Goal: Task Accomplishment & Management: Complete application form

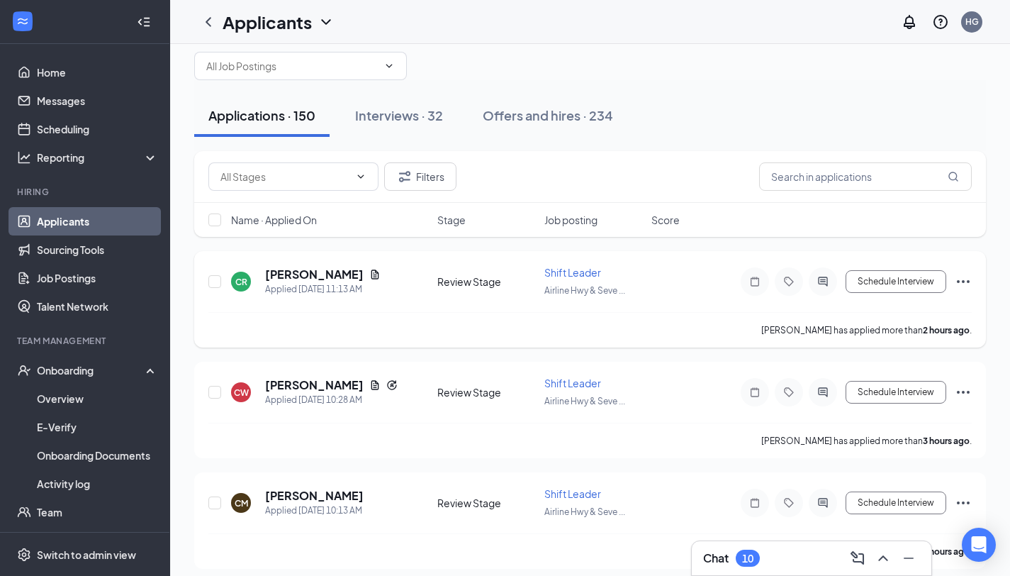
scroll to position [23, 0]
click at [310, 274] on h5 "[PERSON_NAME]" at bounding box center [314, 275] width 99 height 16
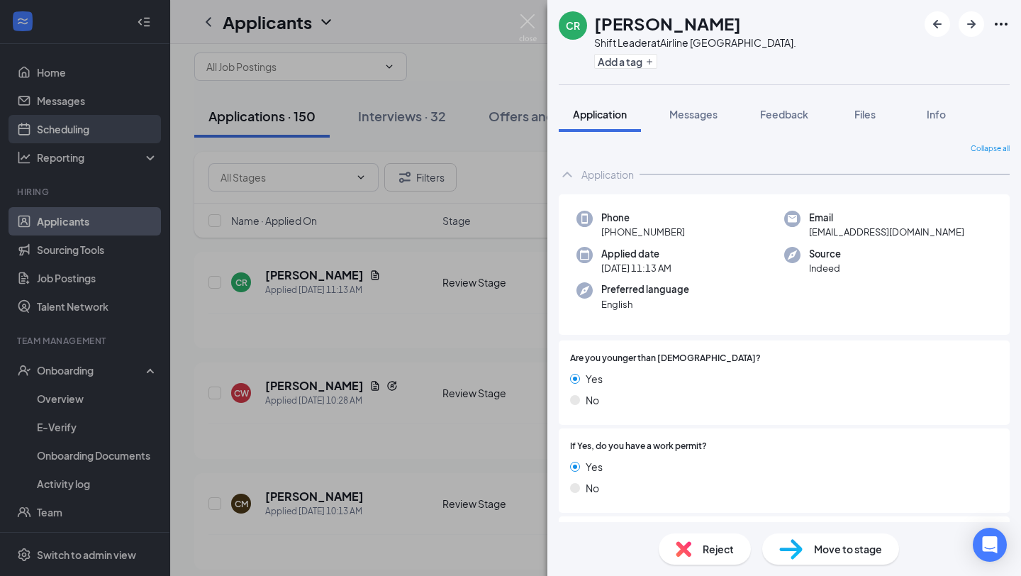
drag, startPoint x: 272, startPoint y: 177, endPoint x: 141, endPoint y: 132, distance: 137.9
click at [272, 177] on div "CR [PERSON_NAME] Shift Leader at [GEOGRAPHIC_DATA]. Add a tag Application Messa…" at bounding box center [510, 288] width 1021 height 576
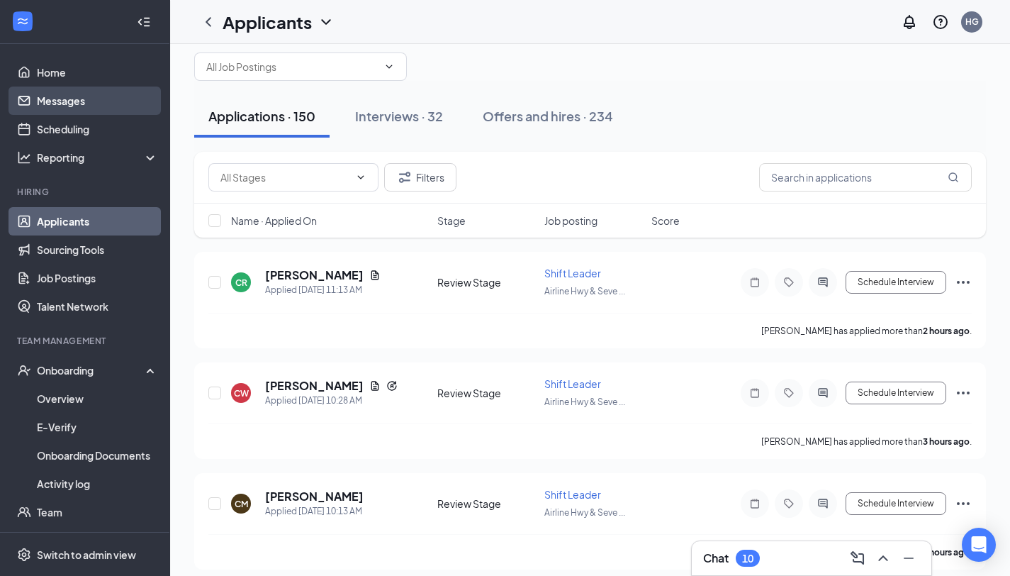
click at [102, 90] on link "Messages" at bounding box center [97, 100] width 121 height 28
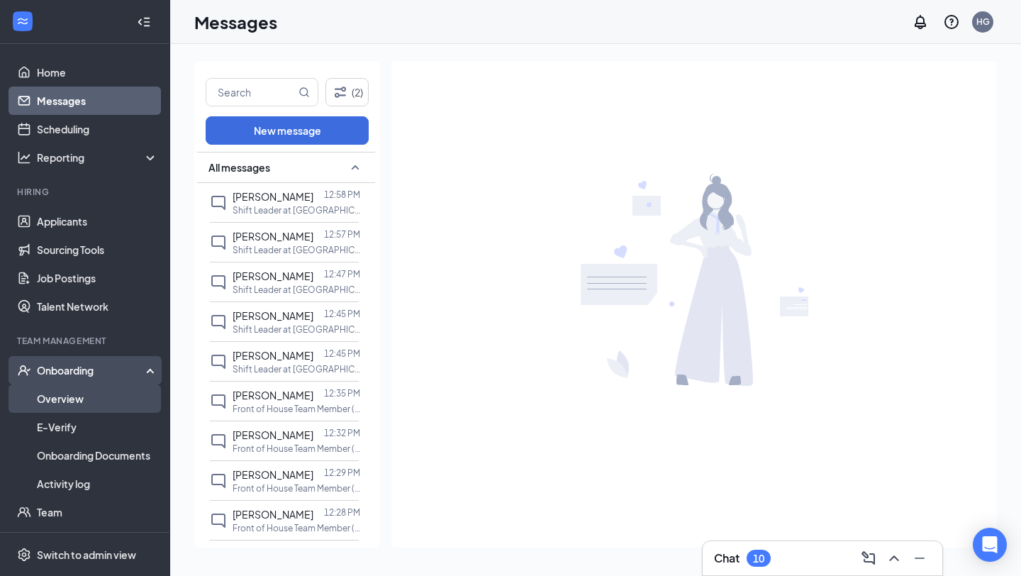
click at [60, 399] on link "Overview" at bounding box center [97, 398] width 121 height 28
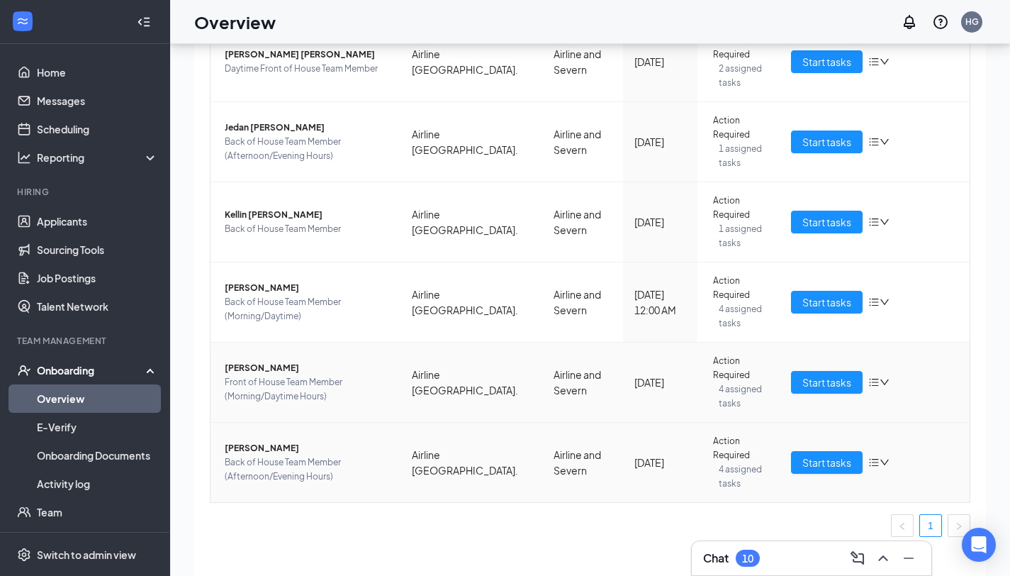
scroll to position [41, 0]
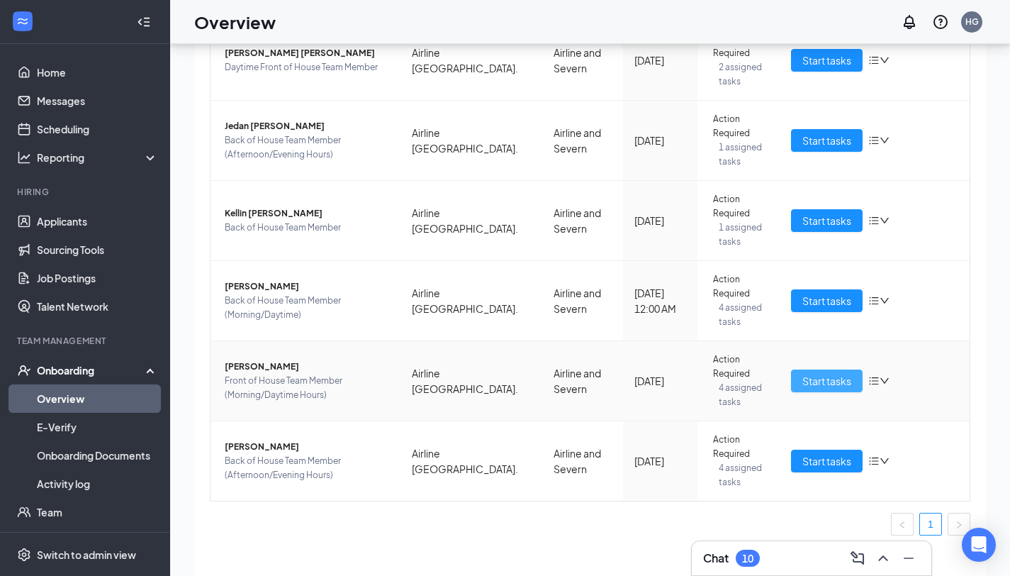
click at [805, 373] on span "Start tasks" at bounding box center [826, 381] width 49 height 16
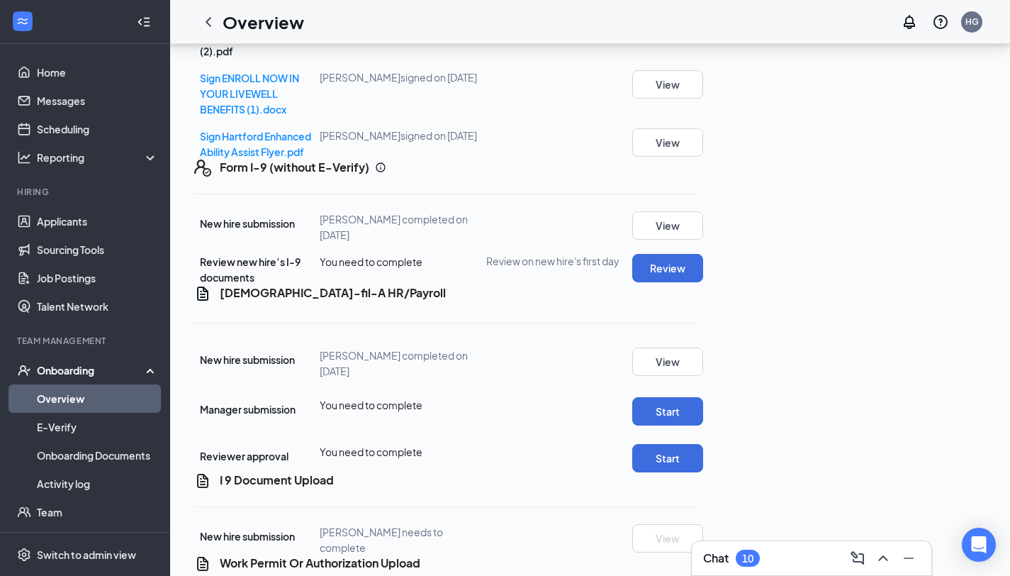
scroll to position [569, 0]
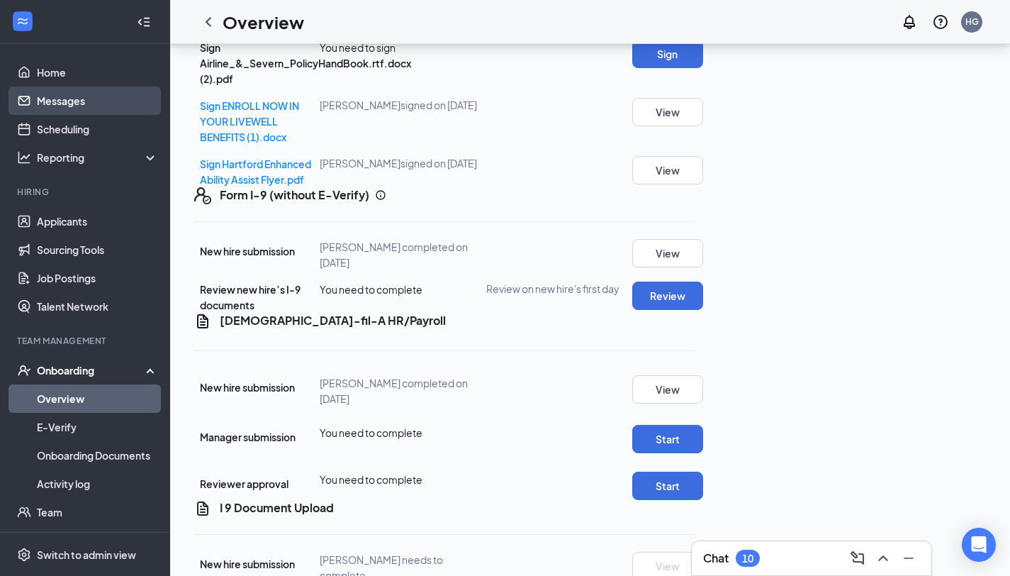
click at [108, 101] on link "Messages" at bounding box center [97, 100] width 121 height 28
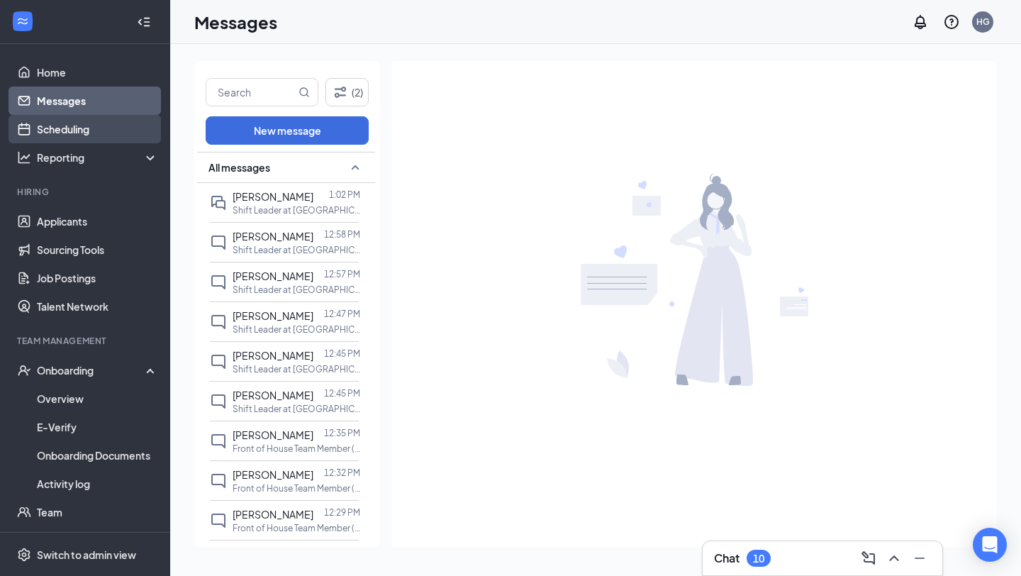
click at [79, 131] on link "Scheduling" at bounding box center [97, 129] width 121 height 28
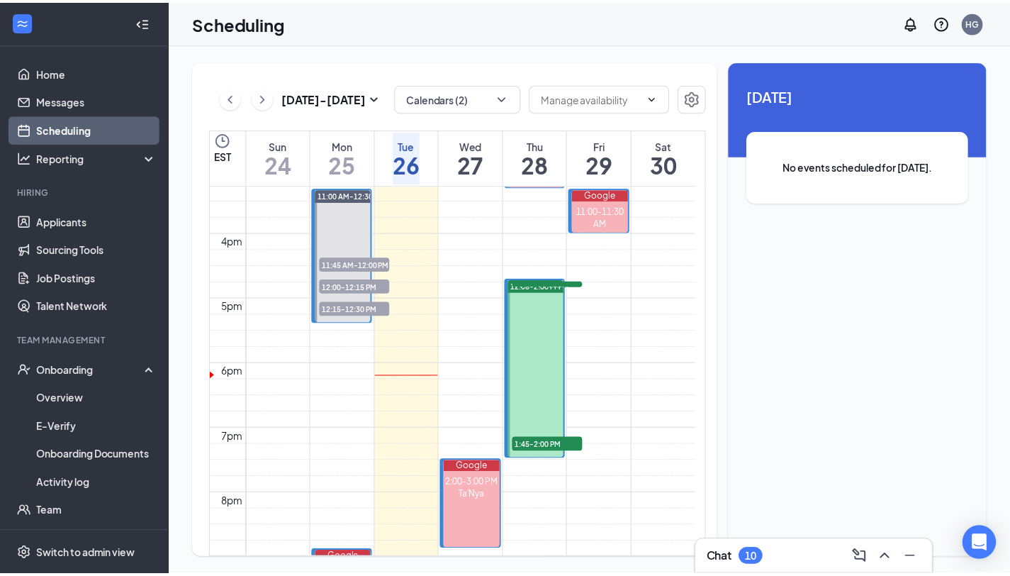
scroll to position [1022, 0]
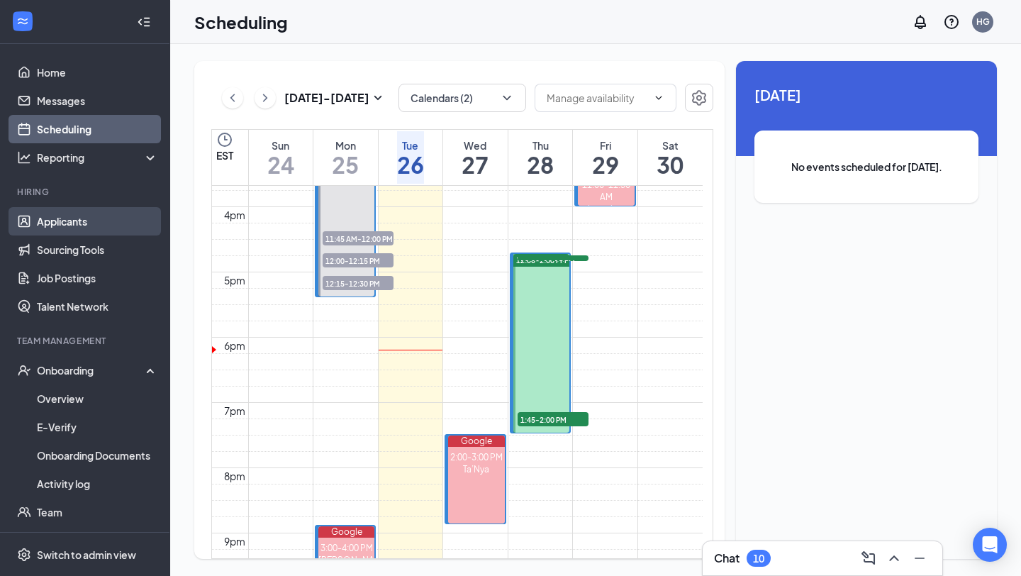
click at [83, 233] on link "Applicants" at bounding box center [97, 221] width 121 height 28
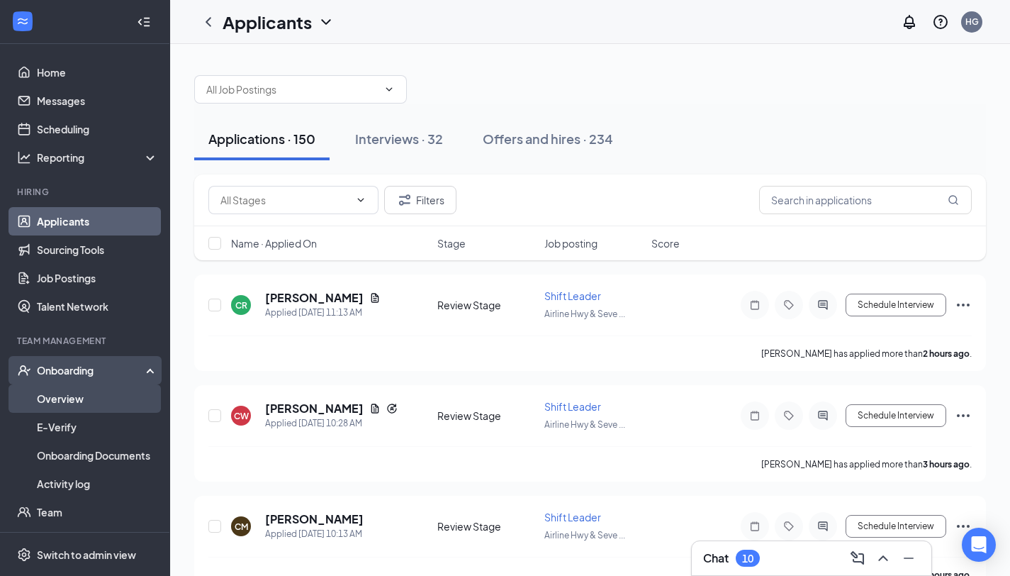
click at [101, 411] on link "Overview" at bounding box center [97, 398] width 121 height 28
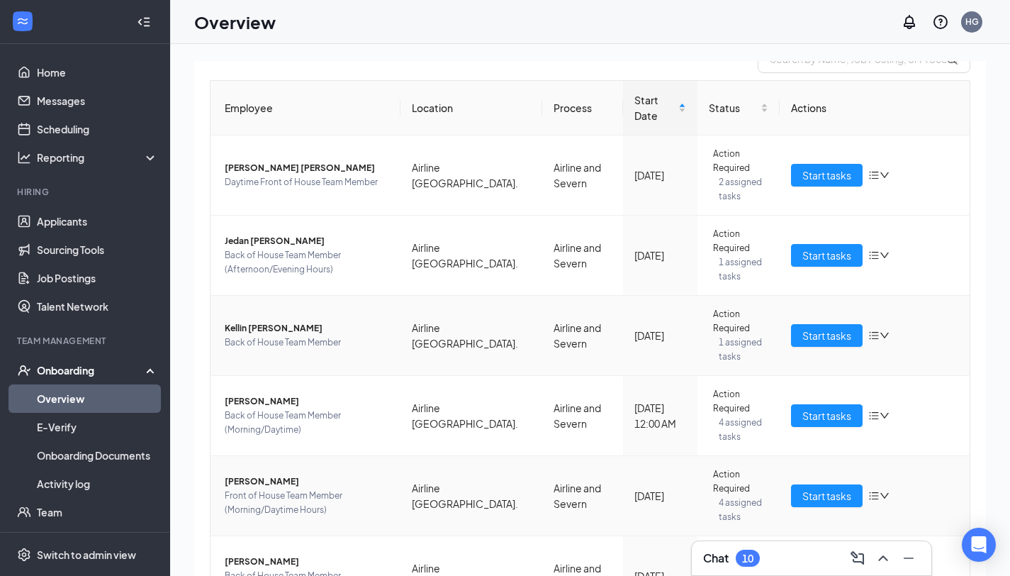
scroll to position [193, 0]
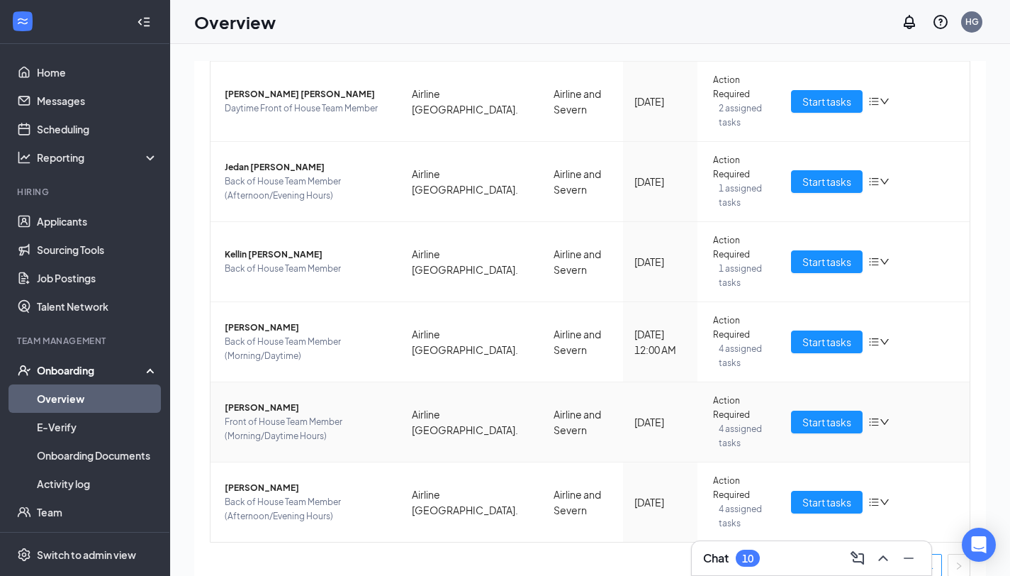
click at [250, 401] on span "[PERSON_NAME]" at bounding box center [307, 408] width 164 height 14
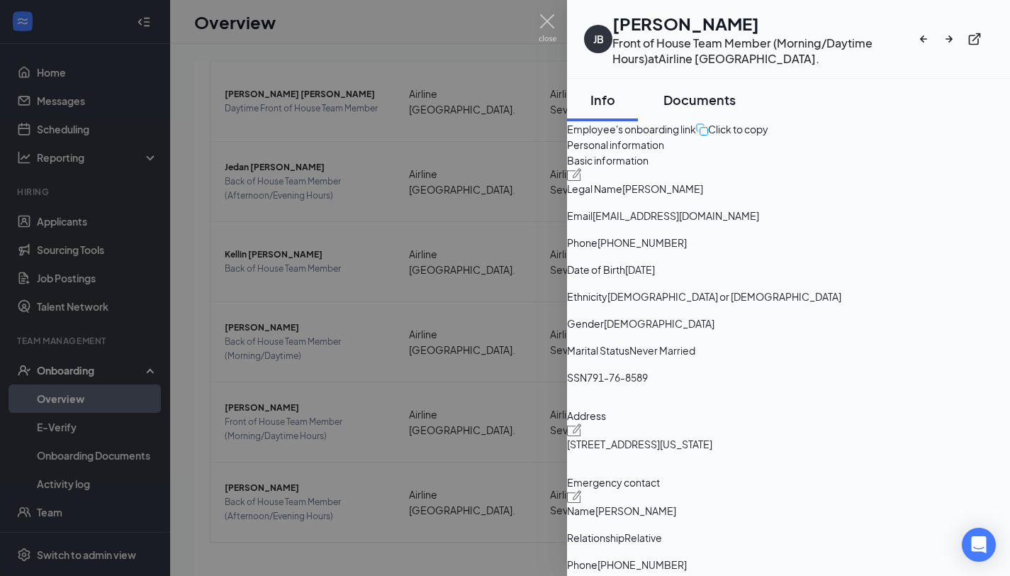
click at [702, 98] on div "Documents" at bounding box center [700, 100] width 72 height 18
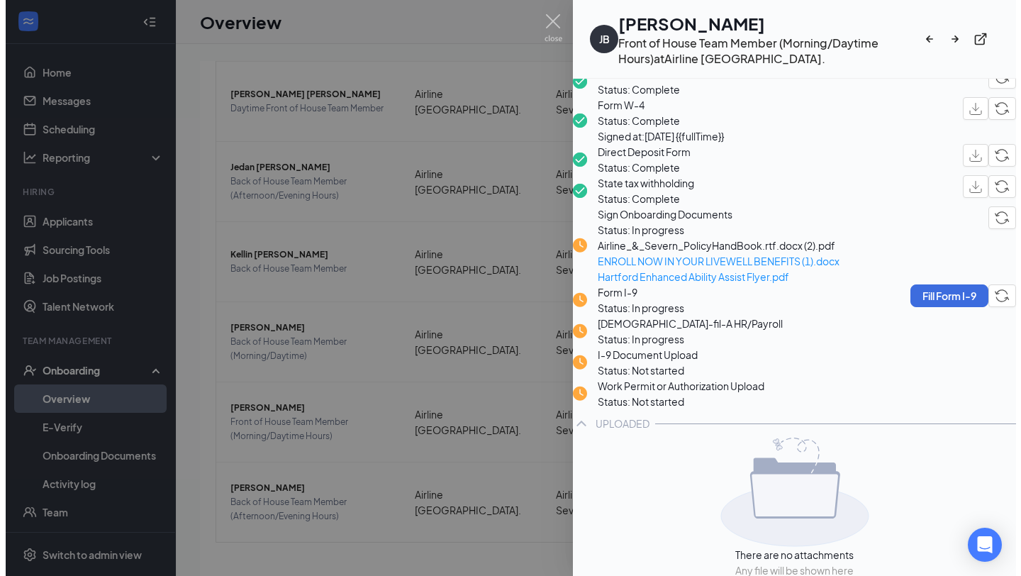
scroll to position [35, 0]
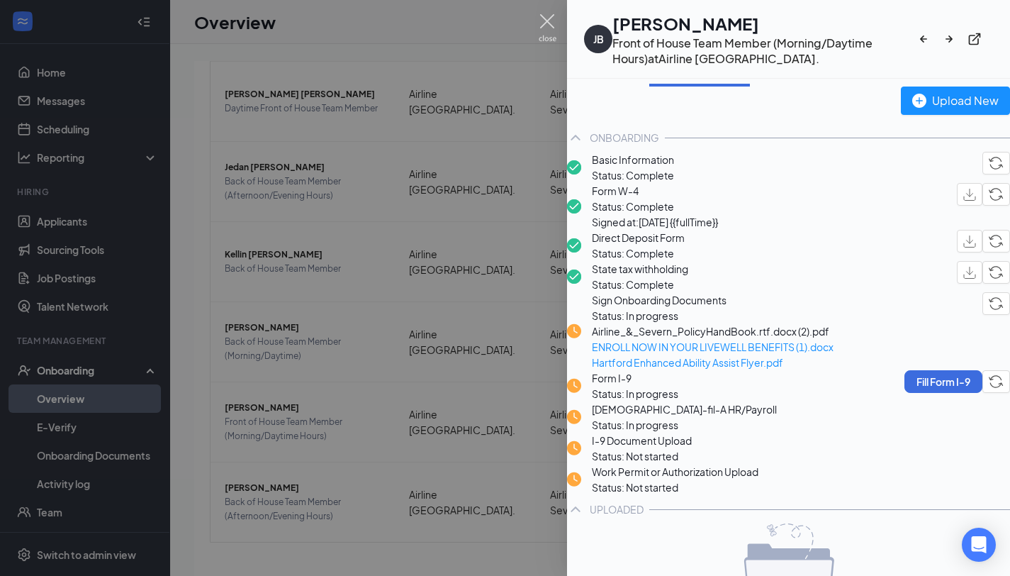
click at [545, 32] on img at bounding box center [548, 28] width 18 height 28
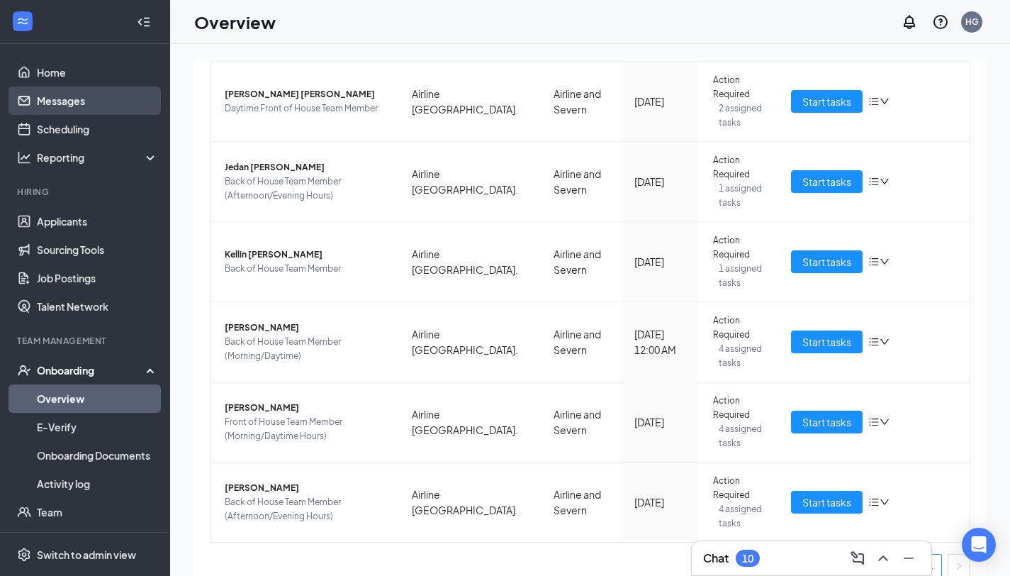
click at [68, 101] on link "Messages" at bounding box center [97, 100] width 121 height 28
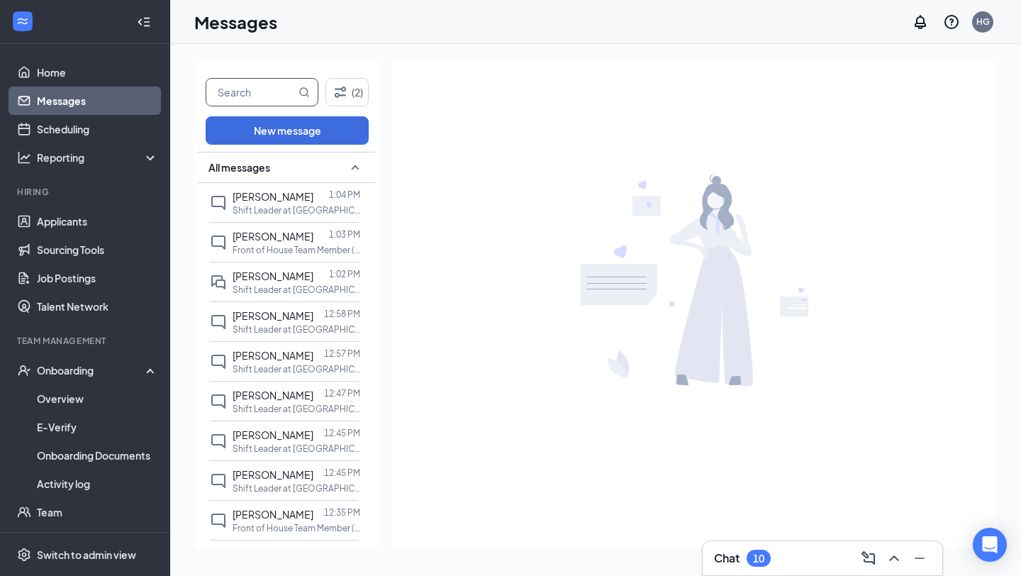
click at [267, 91] on input "text" at bounding box center [250, 92] width 89 height 27
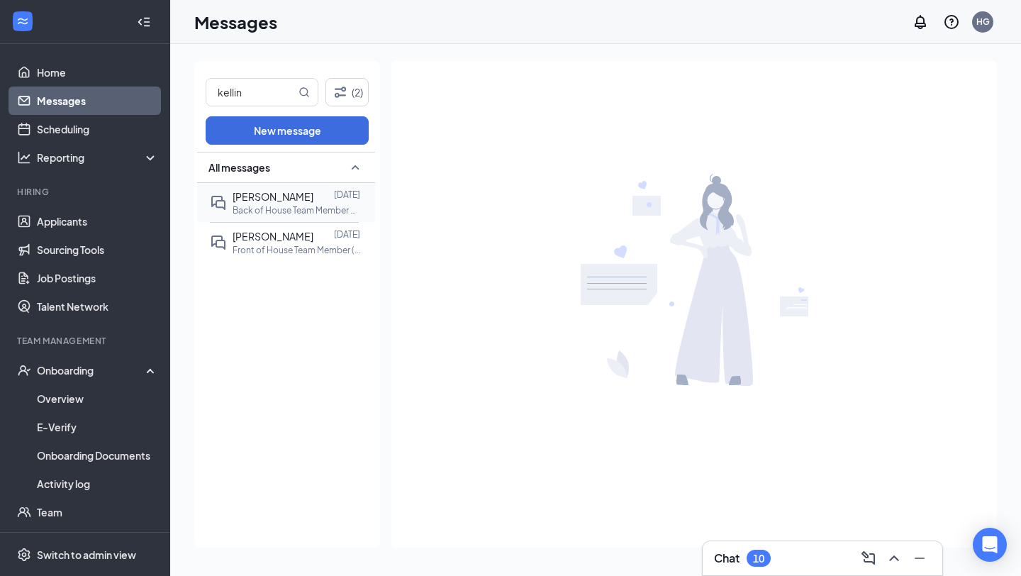
click at [272, 198] on span "[PERSON_NAME]" at bounding box center [273, 196] width 81 height 13
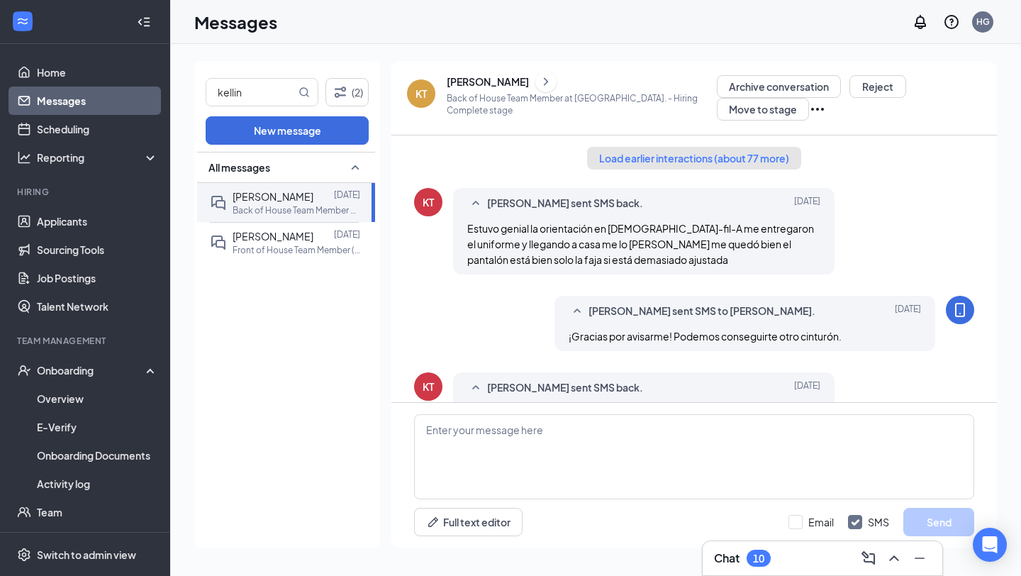
click at [644, 165] on button "Load earlier interactions (about 77 more)" at bounding box center [694, 158] width 214 height 23
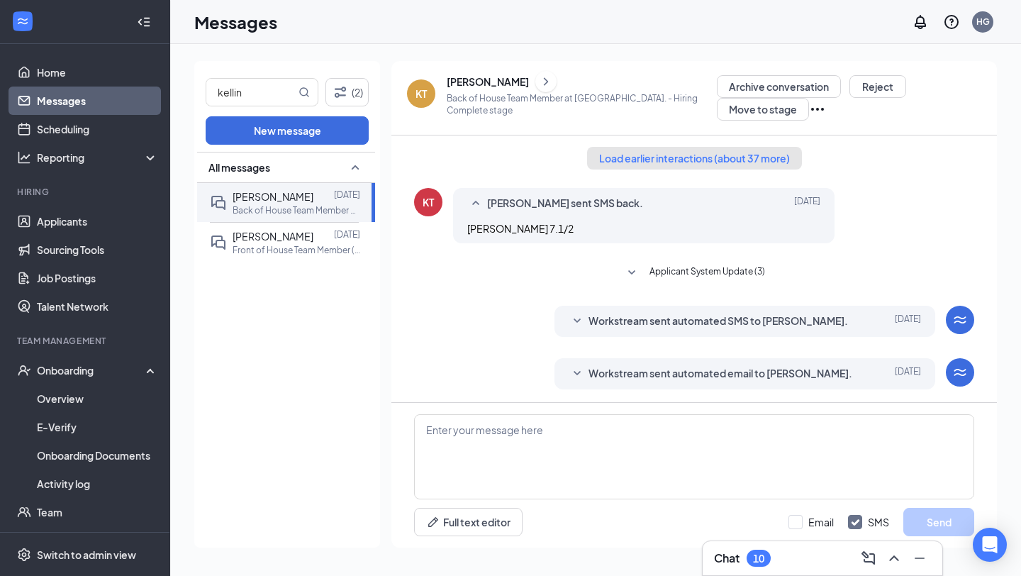
click at [622, 162] on button "Load earlier interactions (about 37 more)" at bounding box center [694, 158] width 215 height 23
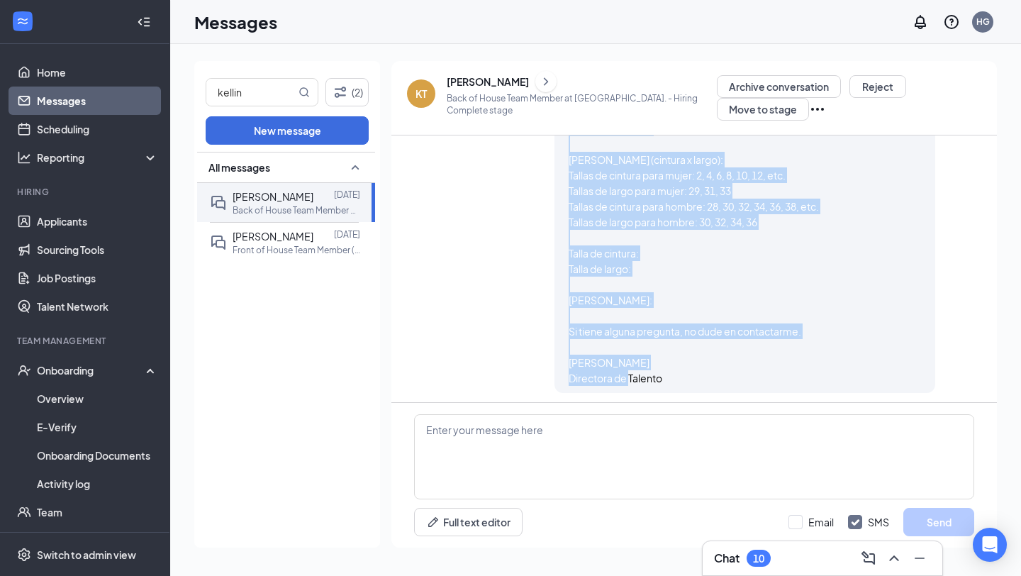
scroll to position [3251, 0]
drag, startPoint x: 677, startPoint y: 313, endPoint x: 556, endPoint y: 239, distance: 141.9
click at [556, 239] on div "[PERSON_NAME] sent SMS to [PERSON_NAME]. [DATE] ¡Hola Kellin! ¡[PERSON_NAME] al…" at bounding box center [744, 209] width 381 height 367
copy span "¡[PERSON_NAME]! ¡[PERSON_NAME] al equipo de [DEMOGRAPHIC_DATA]-fil-A Airline y …"
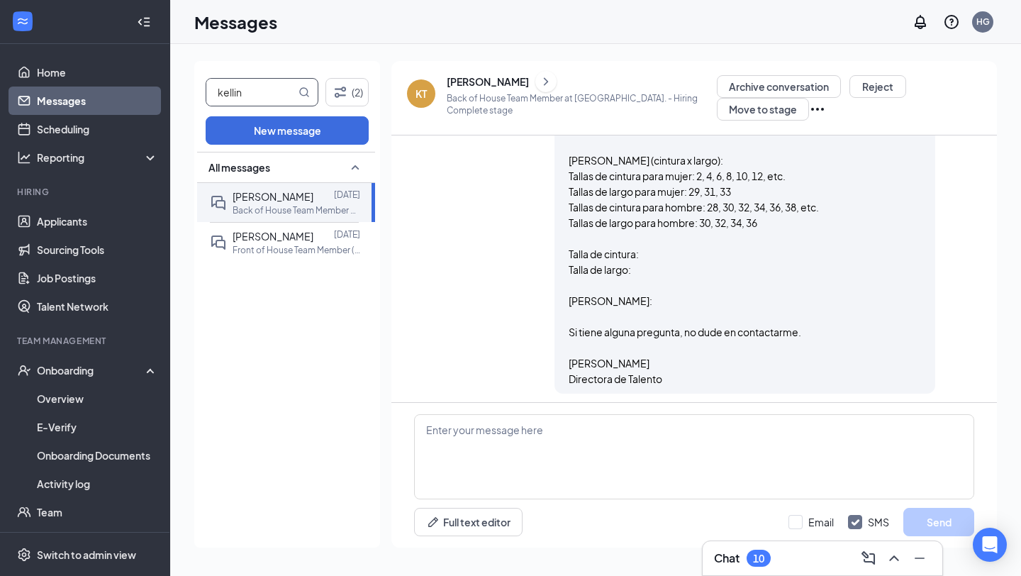
click at [248, 96] on input "kellin" at bounding box center [250, 92] width 89 height 27
type input "[PERSON_NAME]"
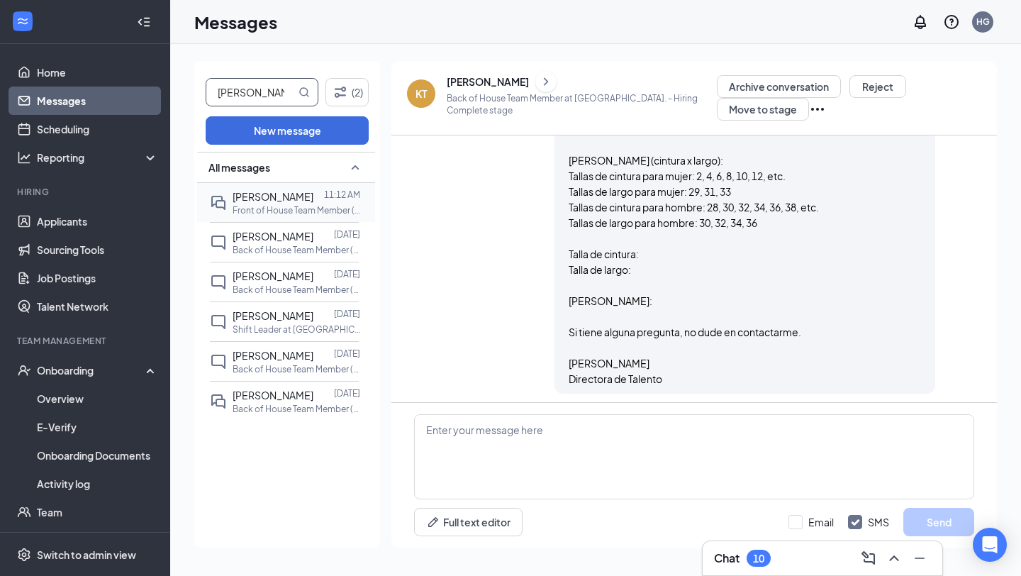
click at [284, 194] on span "[PERSON_NAME]" at bounding box center [273, 196] width 81 height 13
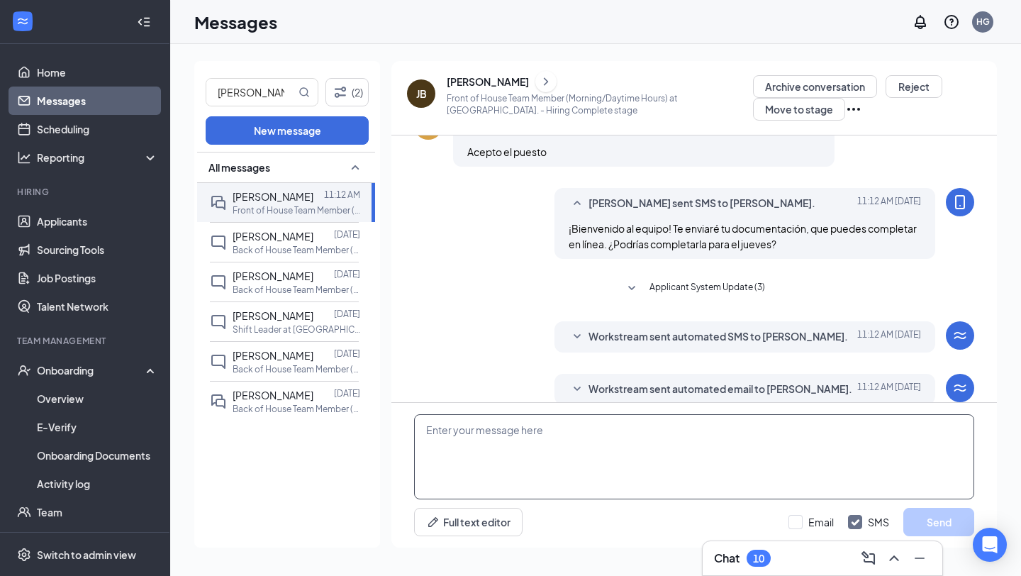
click at [474, 435] on textarea at bounding box center [694, 456] width 560 height 85
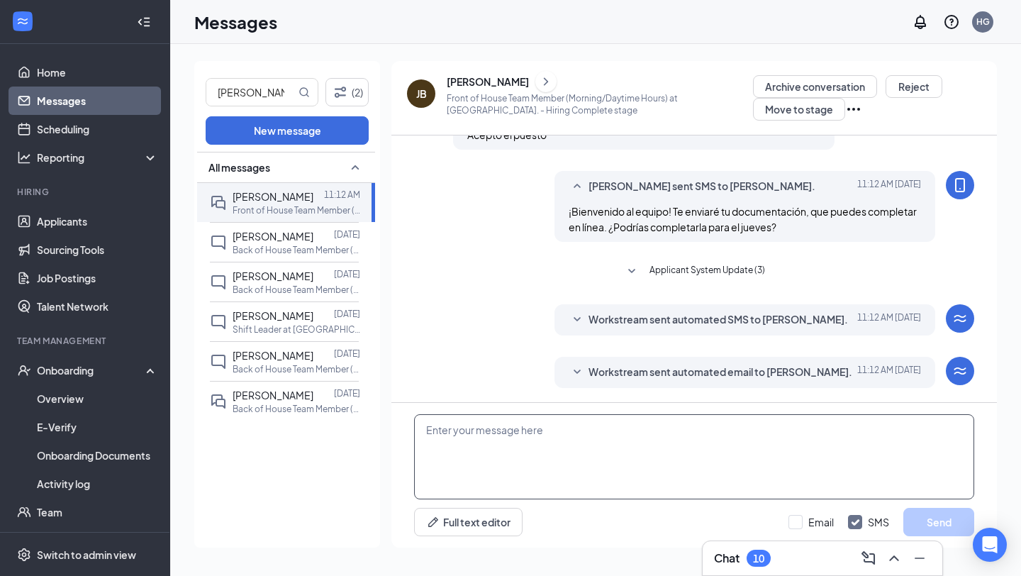
scroll to position [651, 0]
paste textarea "¡Hola [PERSON_NAME]! Me gustaría pedir sus uniformes, así que por favor, indíqu…"
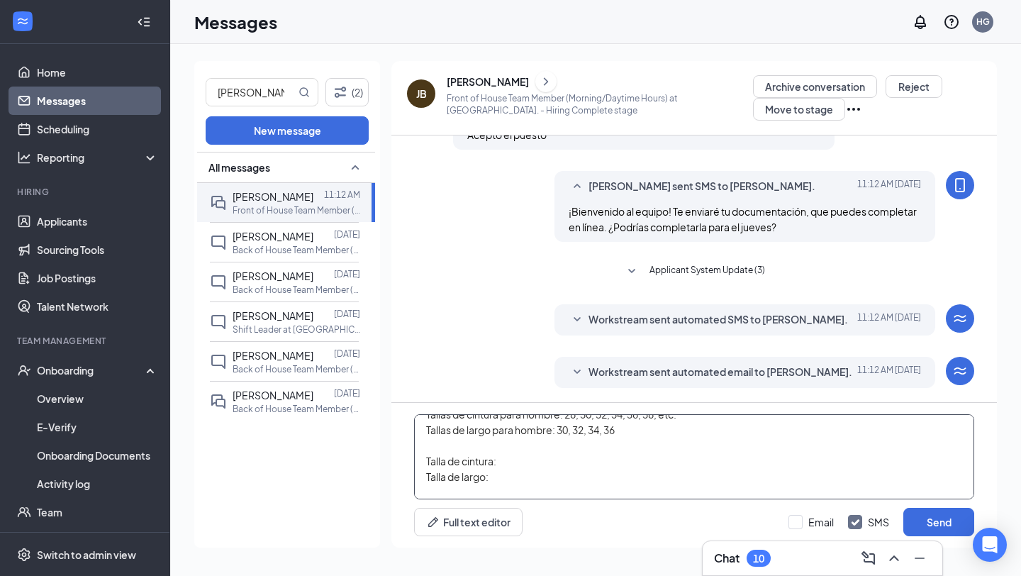
scroll to position [242, 0]
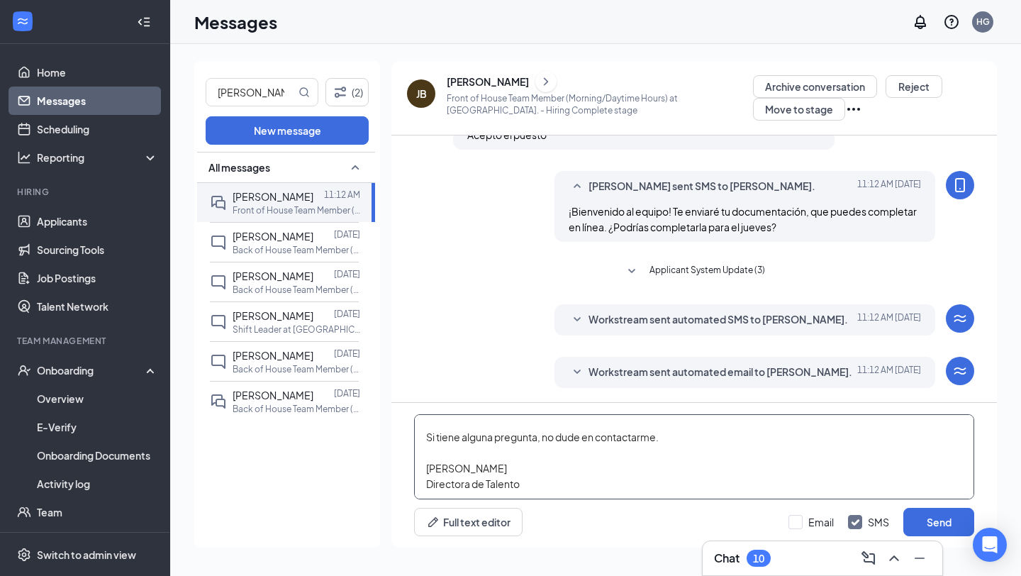
type textarea "¡Hola [PERSON_NAME]! Me gustaría pedir sus uniformes, así que por favor, indíqu…"
click at [807, 530] on div "Email SMS Send" at bounding box center [881, 522] width 186 height 28
click at [809, 522] on input "Email" at bounding box center [810, 522] width 45 height 14
checkbox input "true"
click at [919, 517] on button "Send" at bounding box center [938, 522] width 71 height 28
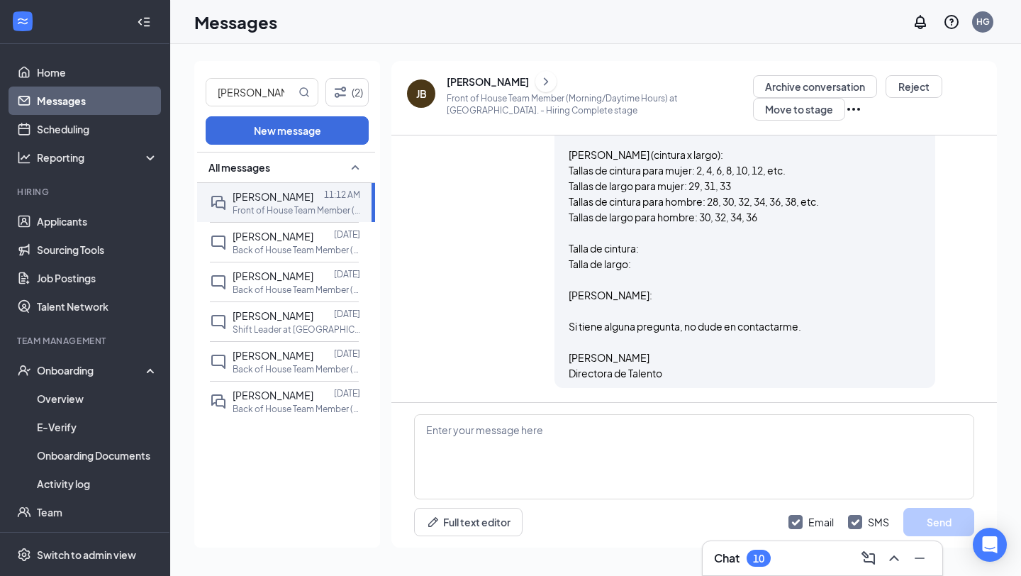
scroll to position [1428, 0]
drag, startPoint x: 236, startPoint y: 94, endPoint x: 173, endPoint y: 91, distance: 63.2
click at [174, 92] on div "[PERSON_NAME] (2) New message All messages [PERSON_NAME] 11:12 AM Front of Hous…" at bounding box center [595, 310] width 851 height 532
type input "rossa"
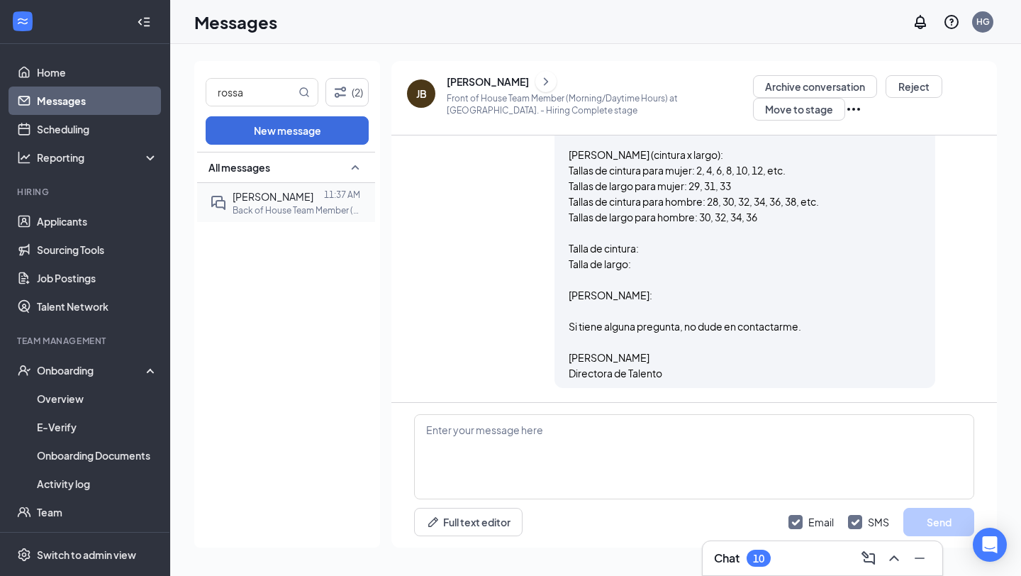
click at [295, 204] on p "Back of House Team Member (Afternoon/Evening Hours) at [GEOGRAPHIC_DATA]." at bounding box center [297, 210] width 128 height 12
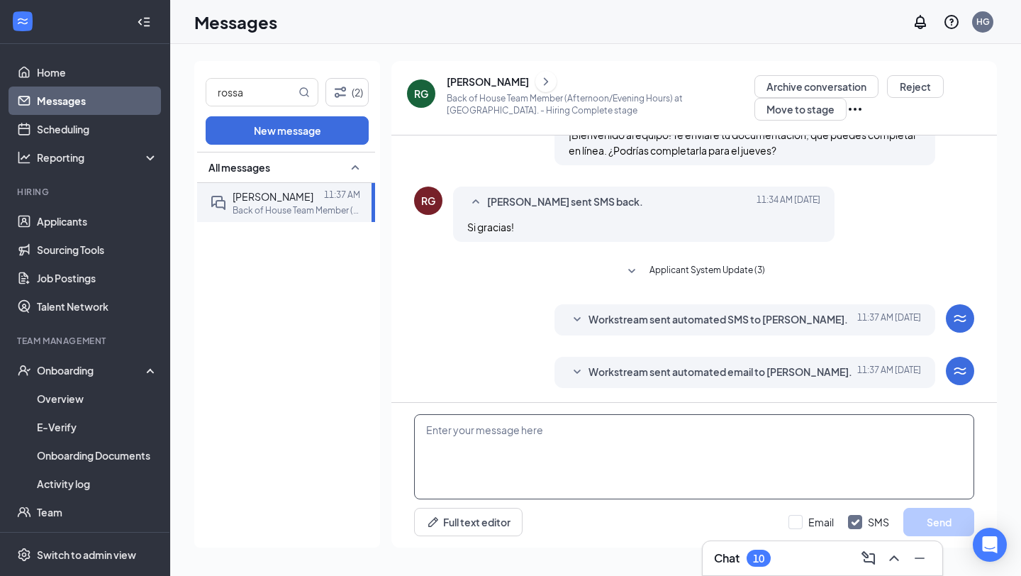
scroll to position [710, 0]
click at [473, 461] on textarea at bounding box center [694, 456] width 560 height 85
paste textarea "¡Hola [PERSON_NAME]! Me gustaría pedir sus uniformes, así que por favor, indíqu…"
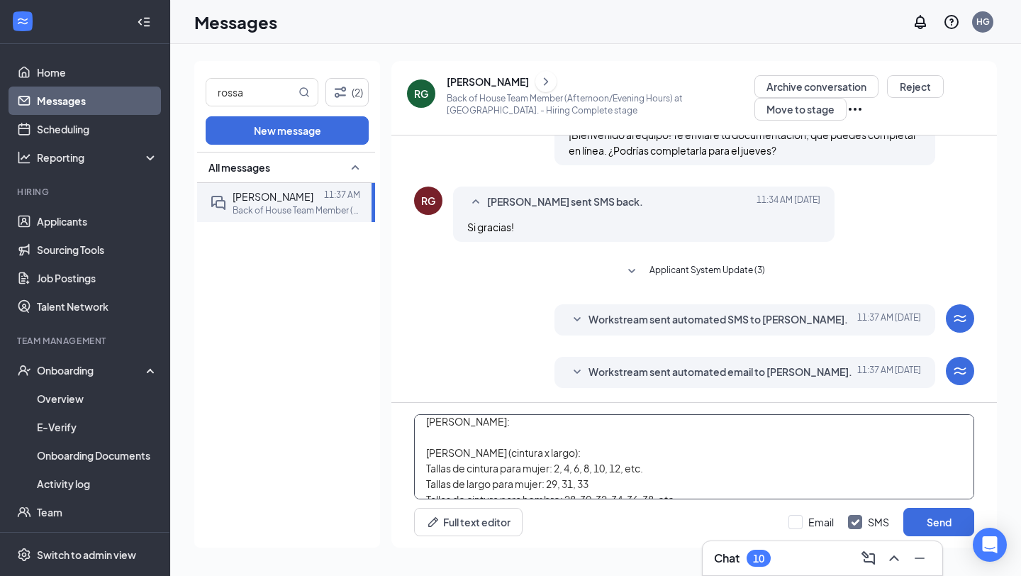
scroll to position [0, 0]
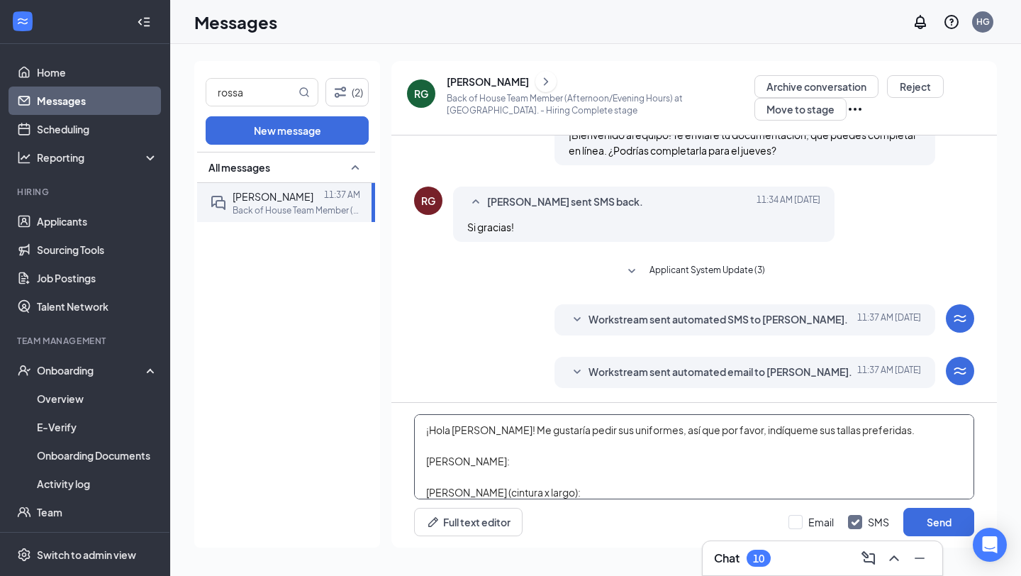
click at [472, 432] on textarea "¡Hola [PERSON_NAME]! Me gustaría pedir sus uniformes, así que por favor, indíqu…" at bounding box center [694, 456] width 560 height 85
type textarea "¡Hola [PERSON_NAME]! Me gustaría pedir sus uniformes, así que por favor, indíqu…"
click at [806, 525] on input "Email" at bounding box center [810, 522] width 45 height 14
checkbox input "true"
click at [917, 515] on button "Send" at bounding box center [938, 522] width 71 height 28
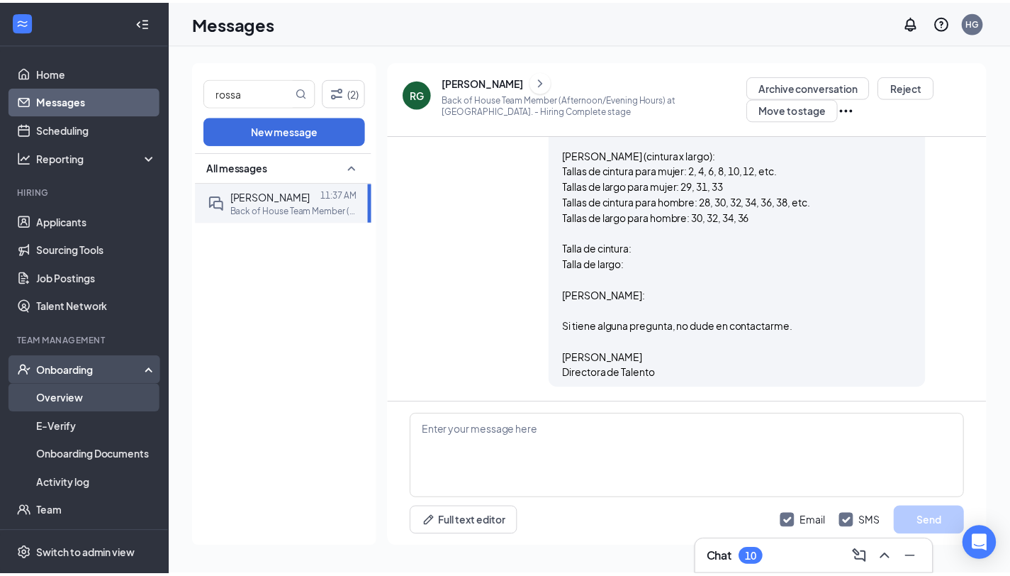
scroll to position [1487, 0]
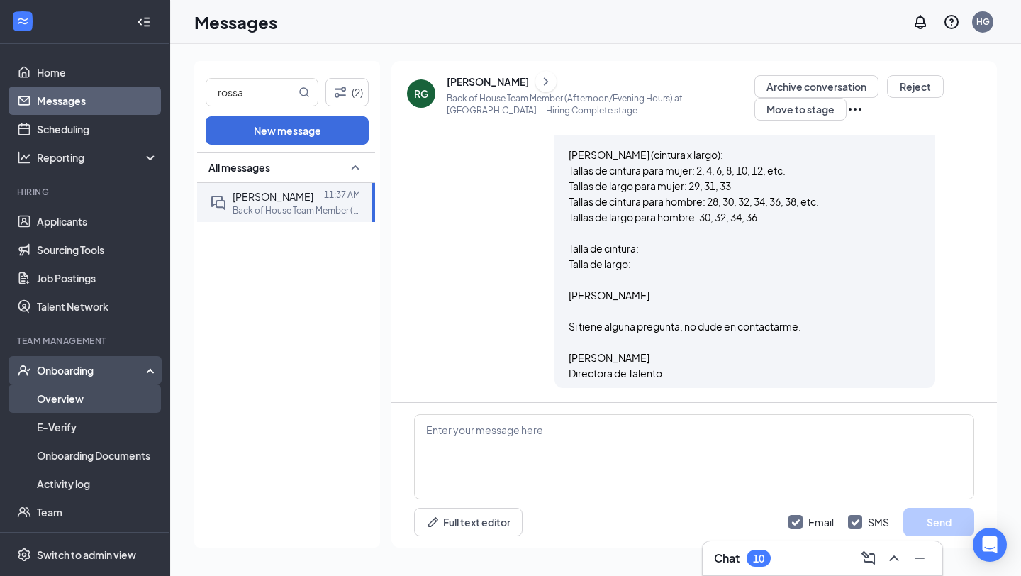
click at [69, 392] on link "Overview" at bounding box center [97, 398] width 121 height 28
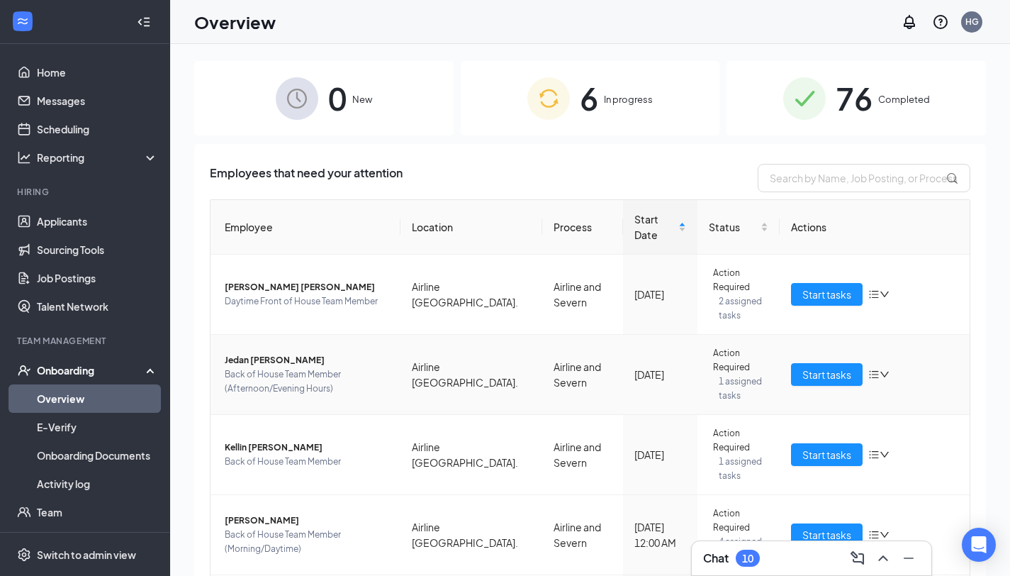
scroll to position [193, 0]
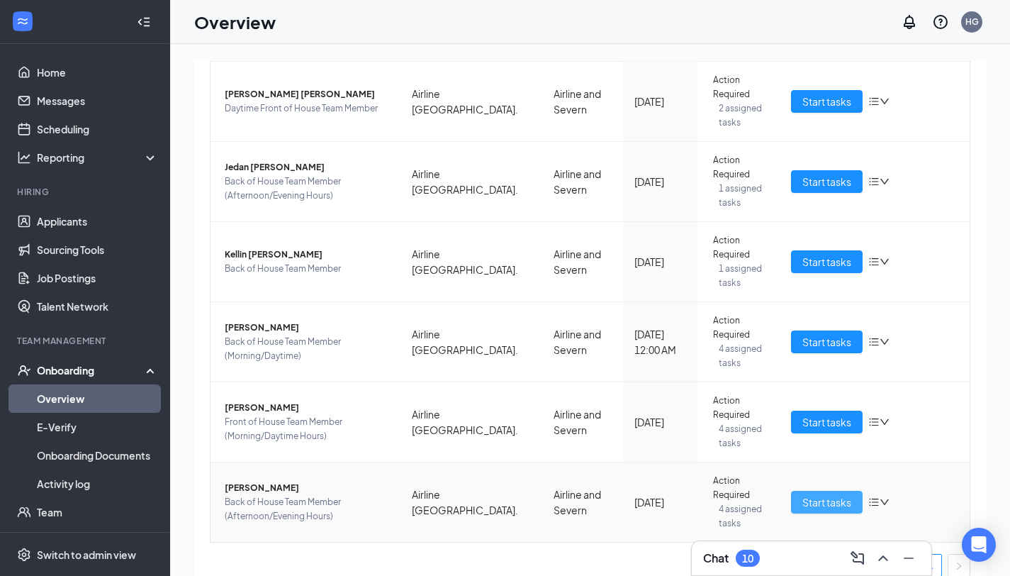
click at [818, 494] on span "Start tasks" at bounding box center [826, 502] width 49 height 16
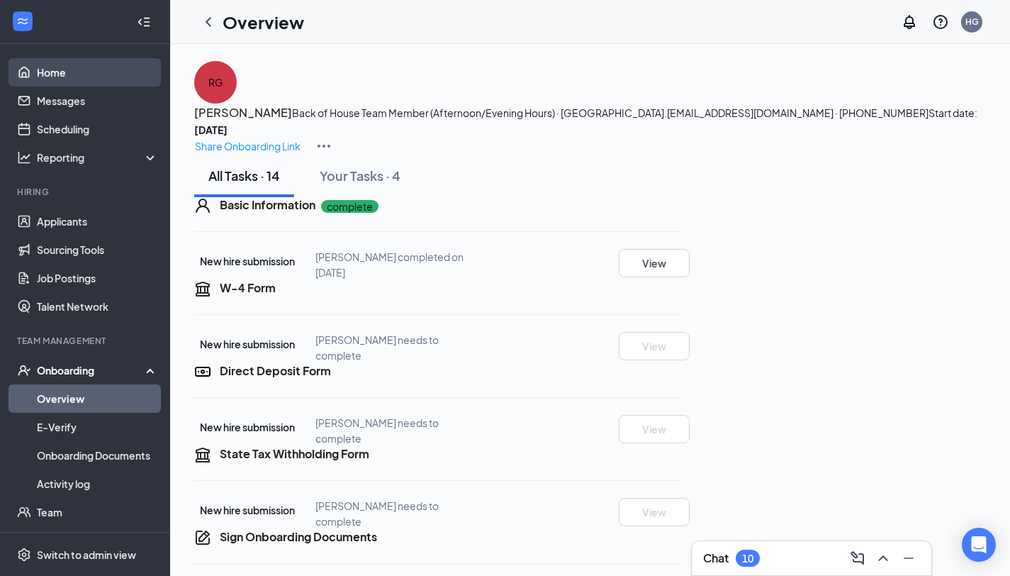
click at [72, 77] on link "Home" at bounding box center [97, 72] width 121 height 28
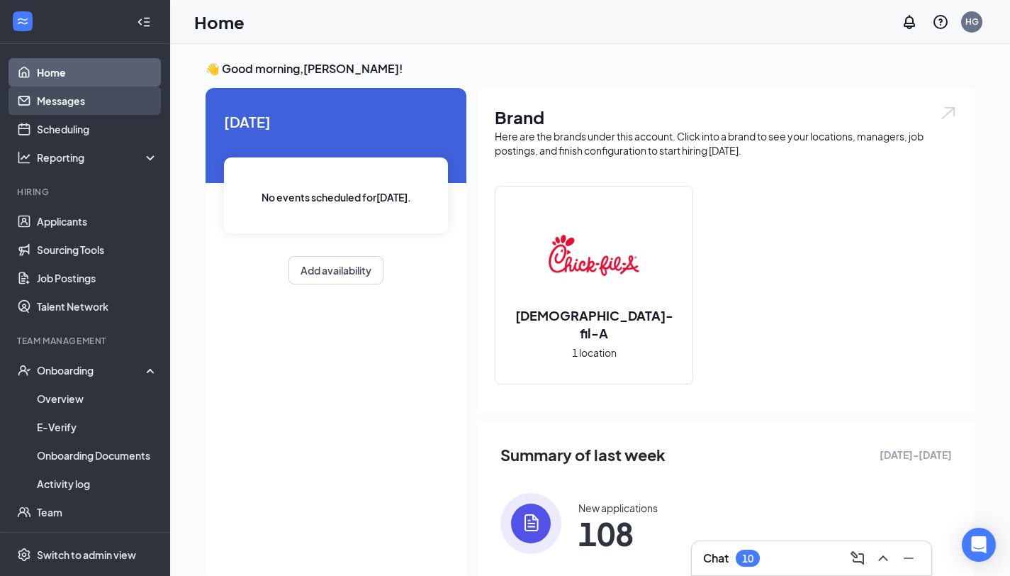
click at [75, 101] on link "Messages" at bounding box center [97, 100] width 121 height 28
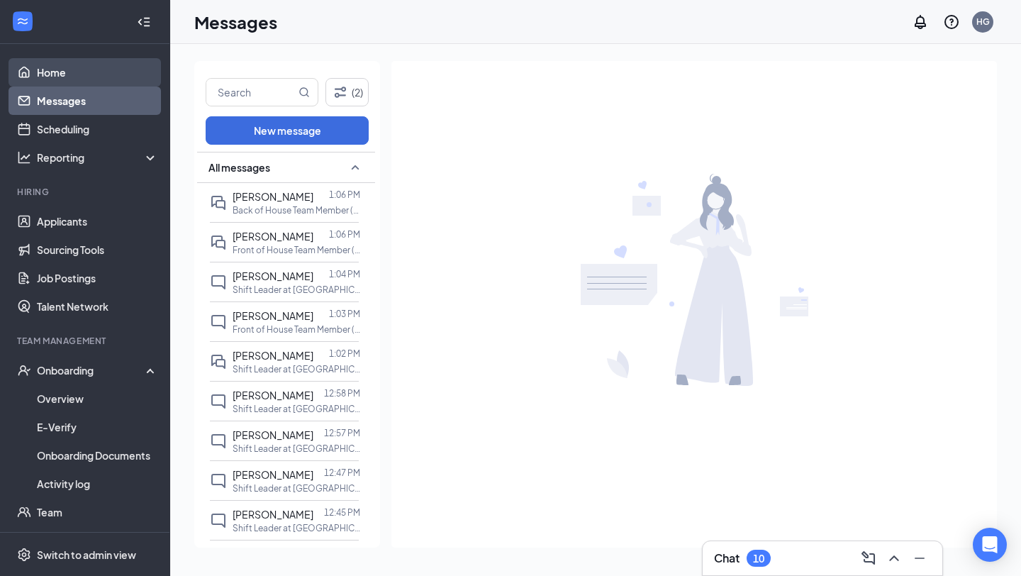
click at [64, 74] on link "Home" at bounding box center [97, 72] width 121 height 28
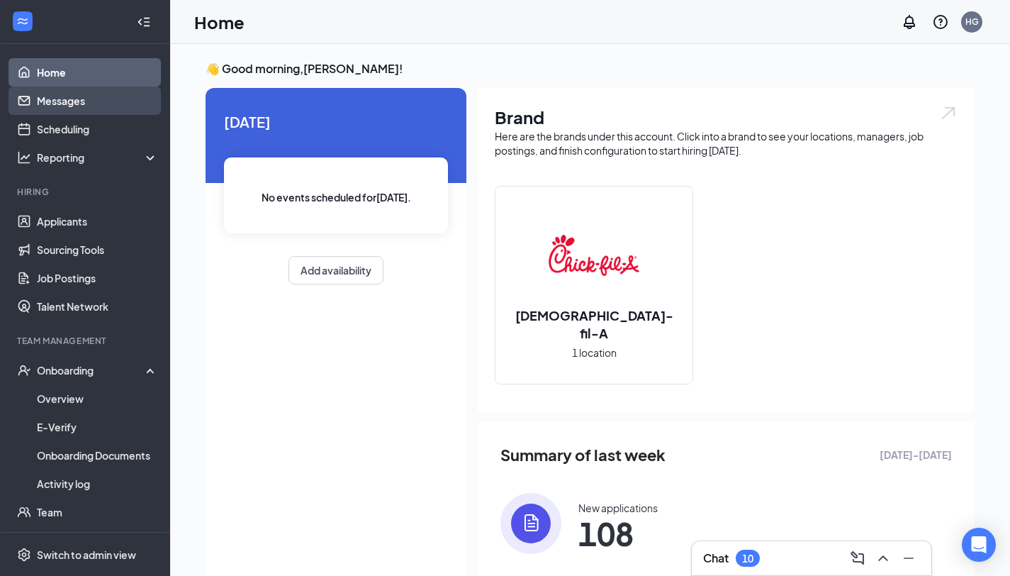
click at [78, 97] on link "Messages" at bounding box center [97, 100] width 121 height 28
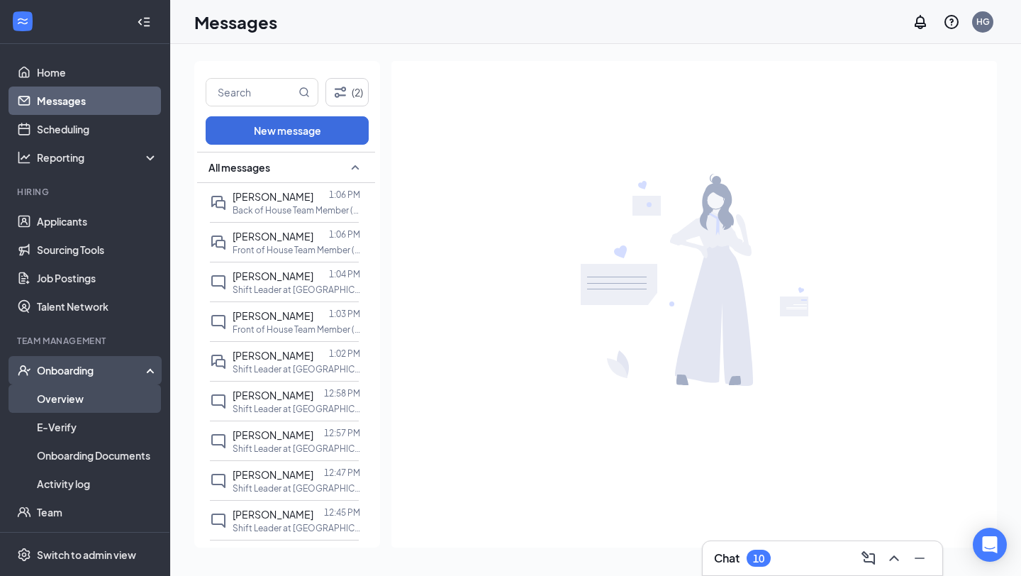
click at [93, 401] on link "Overview" at bounding box center [97, 398] width 121 height 28
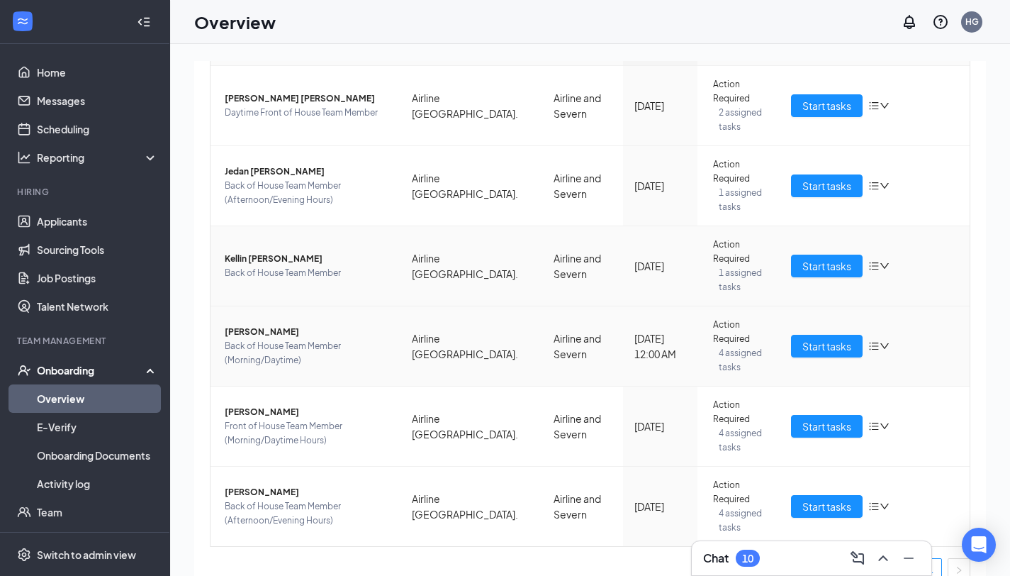
scroll to position [193, 0]
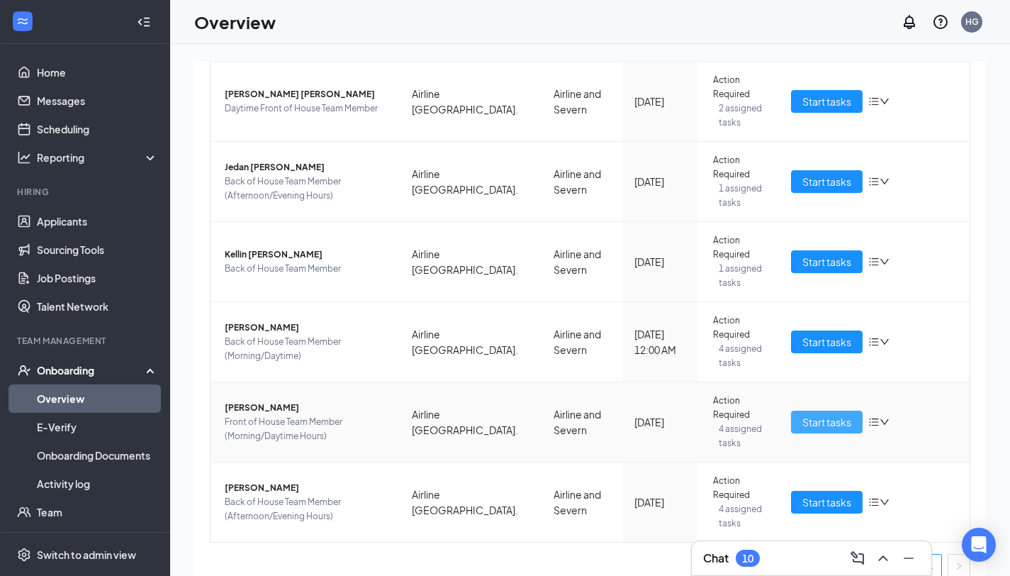
click at [813, 414] on span "Start tasks" at bounding box center [826, 422] width 49 height 16
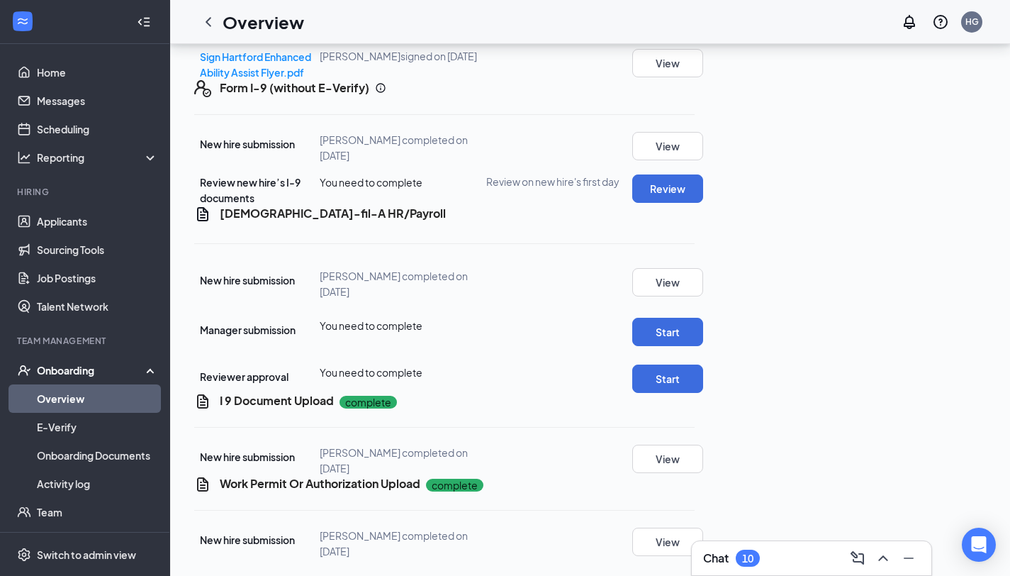
scroll to position [927, 0]
click at [703, 444] on button "View" at bounding box center [667, 458] width 71 height 28
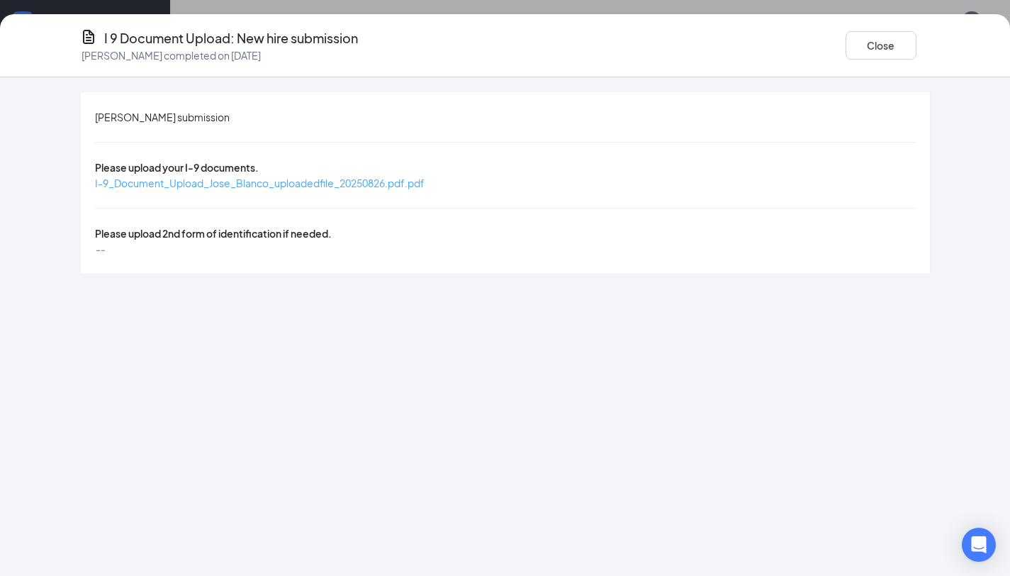
click at [375, 177] on span "I-9_Document_Upload_Jose_Blanco_uploadedfile_20250826.pdf.pdf" at bounding box center [260, 183] width 330 height 13
click at [870, 47] on button "Close" at bounding box center [881, 45] width 71 height 28
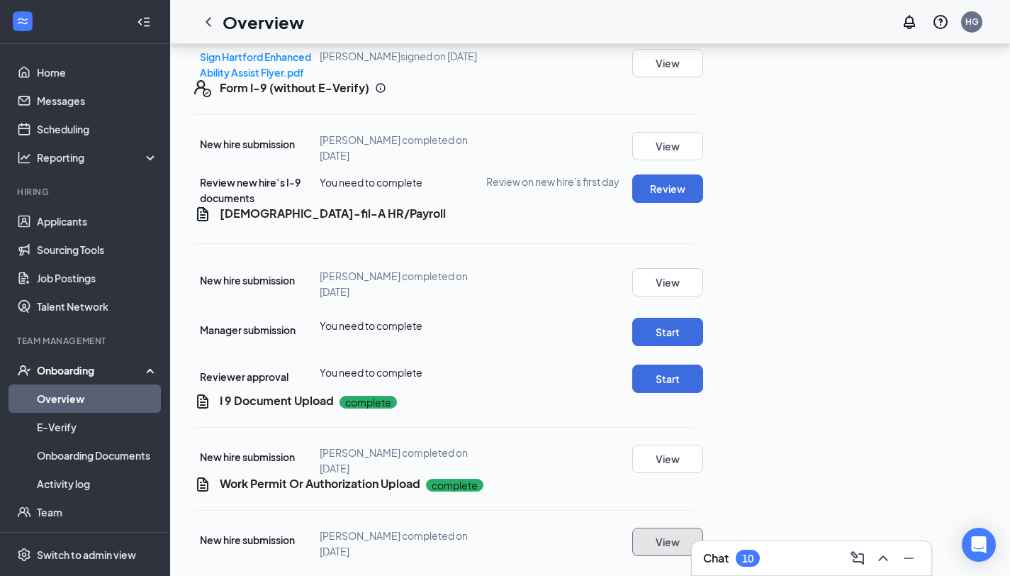
click at [703, 527] on button "View" at bounding box center [667, 541] width 71 height 28
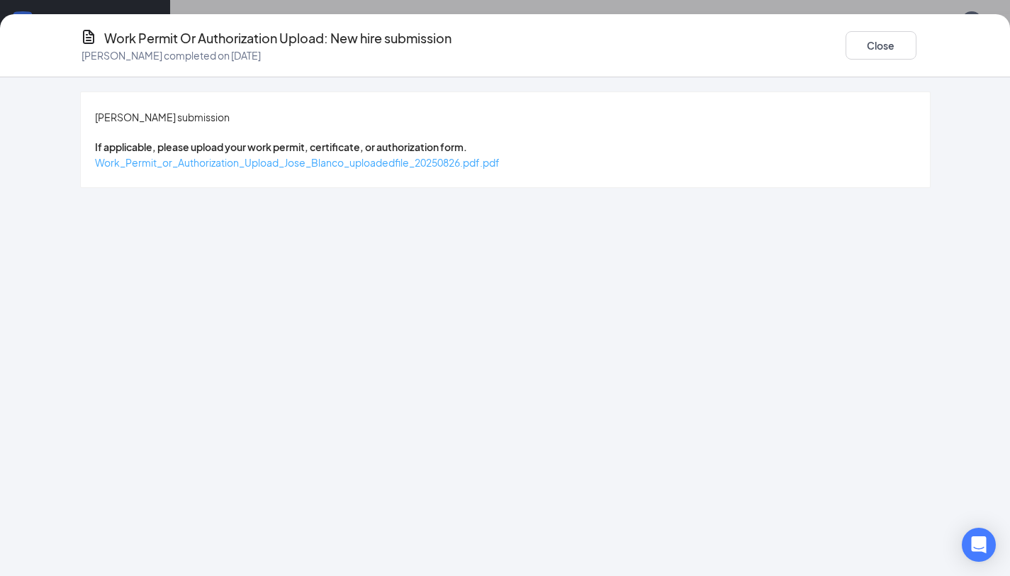
click at [464, 160] on span "Work_Permit_or_Authorization_Upload_Jose_Blanco_uploadedfile_20250826.pdf.pdf" at bounding box center [297, 162] width 405 height 13
click at [882, 36] on button "Close" at bounding box center [881, 45] width 71 height 28
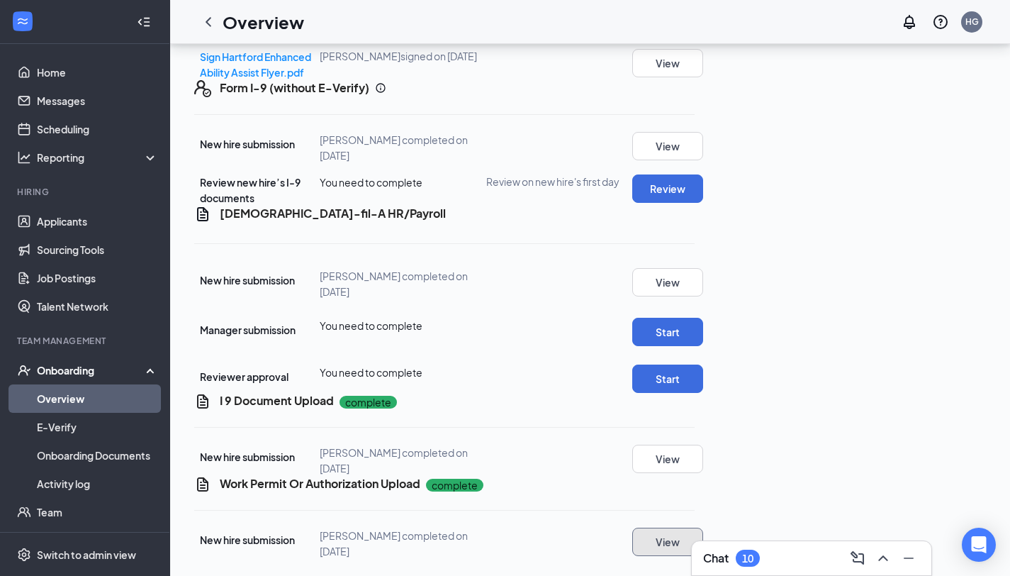
click at [703, 529] on button "View" at bounding box center [667, 541] width 71 height 28
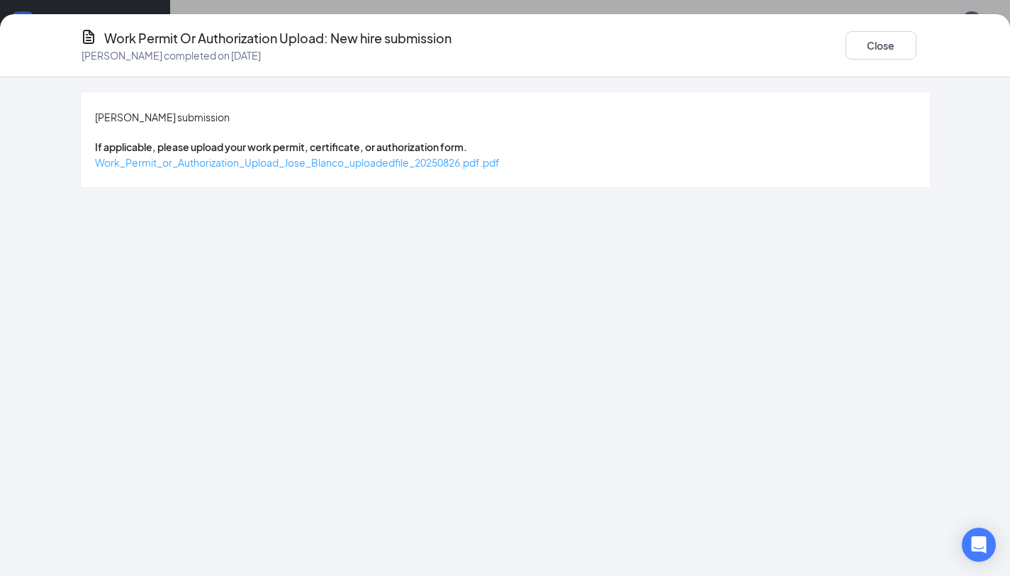
click at [390, 156] on span "Work_Permit_or_Authorization_Upload_Jose_Blanco_uploadedfile_20250826.pdf.pdf" at bounding box center [297, 162] width 405 height 13
click at [864, 53] on button "Close" at bounding box center [881, 45] width 71 height 28
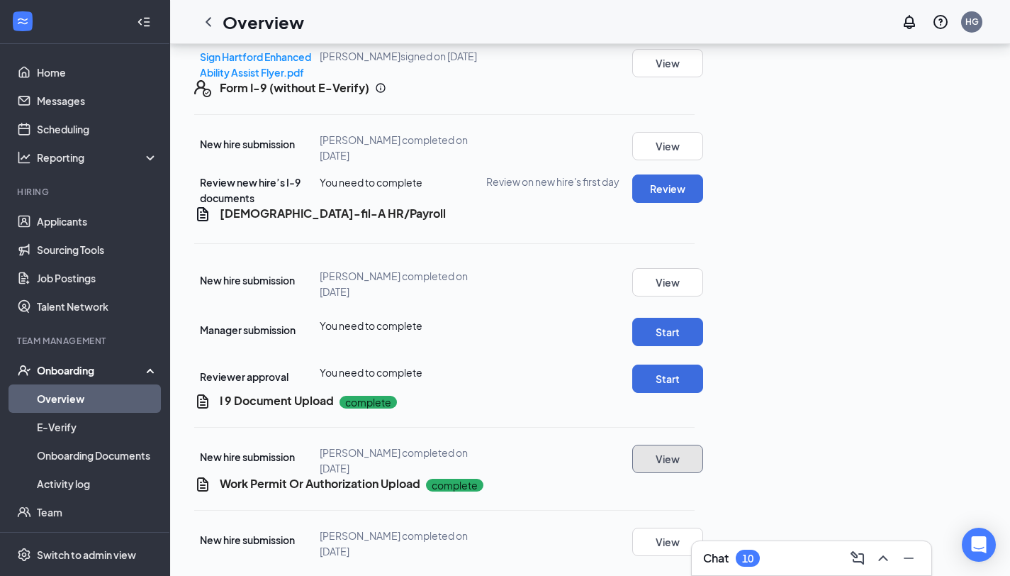
click at [703, 444] on button "View" at bounding box center [667, 458] width 71 height 28
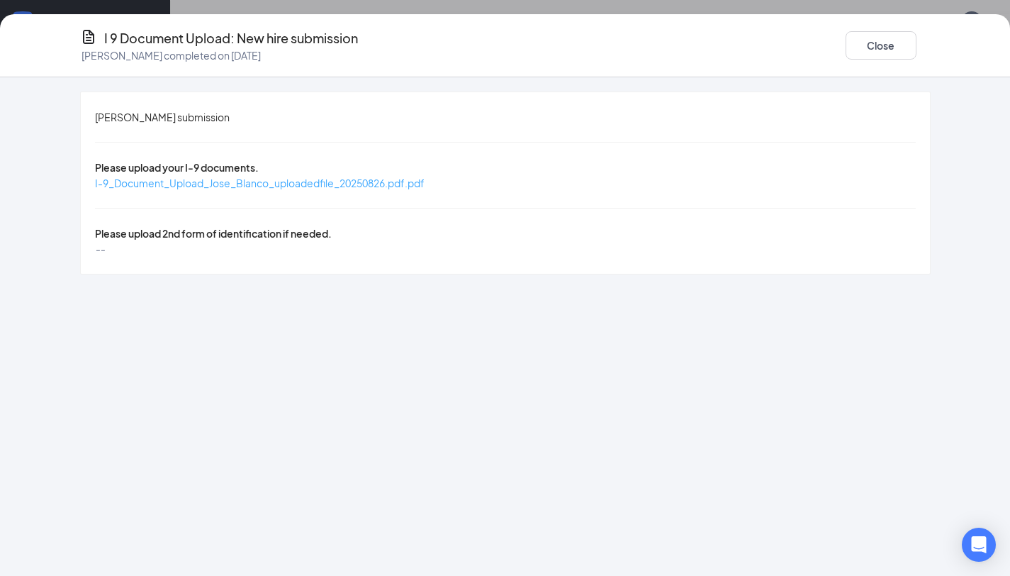
click at [410, 177] on span "I-9_Document_Upload_Jose_Blanco_uploadedfile_20250826.pdf.pdf" at bounding box center [260, 183] width 330 height 13
click at [867, 49] on button "Close" at bounding box center [881, 45] width 71 height 28
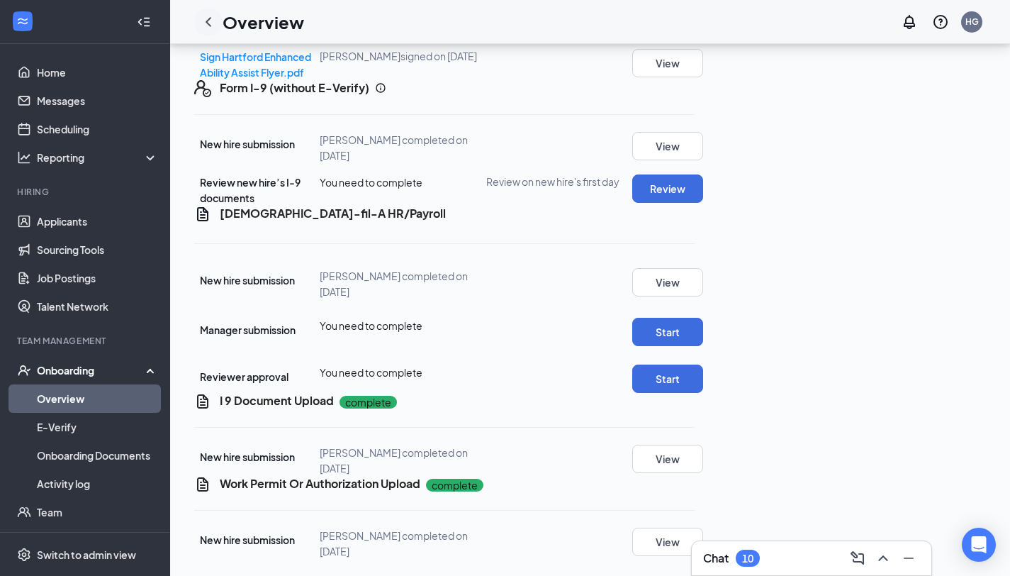
click at [201, 20] on icon "ChevronLeft" at bounding box center [208, 21] width 17 height 17
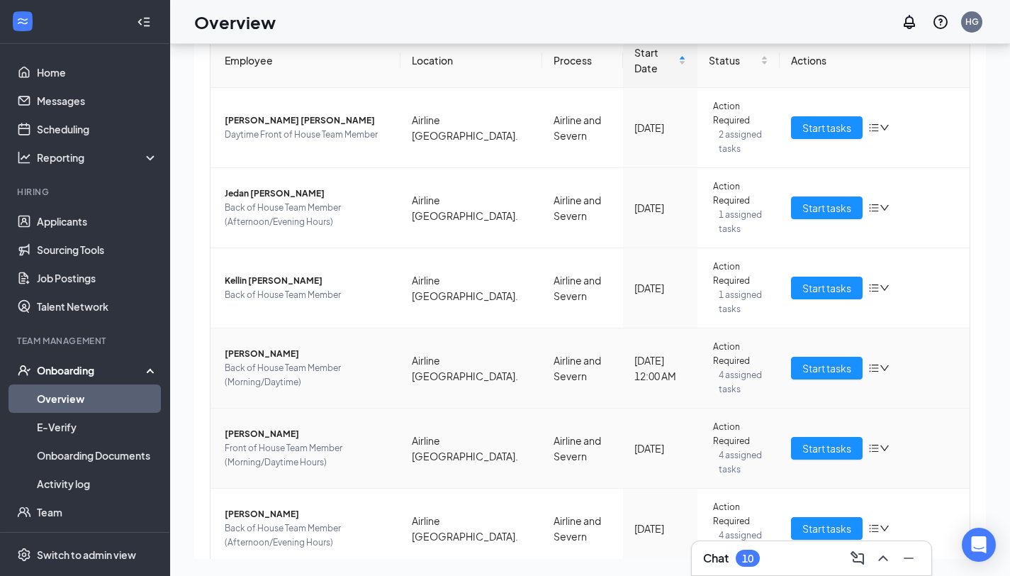
scroll to position [123, 0]
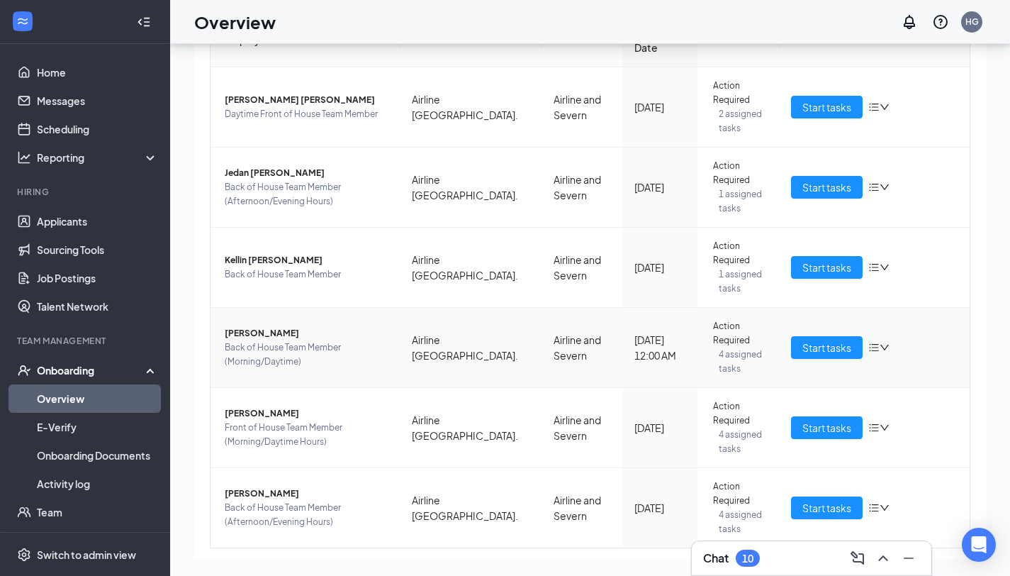
click at [281, 326] on span "[PERSON_NAME]" at bounding box center [307, 333] width 164 height 14
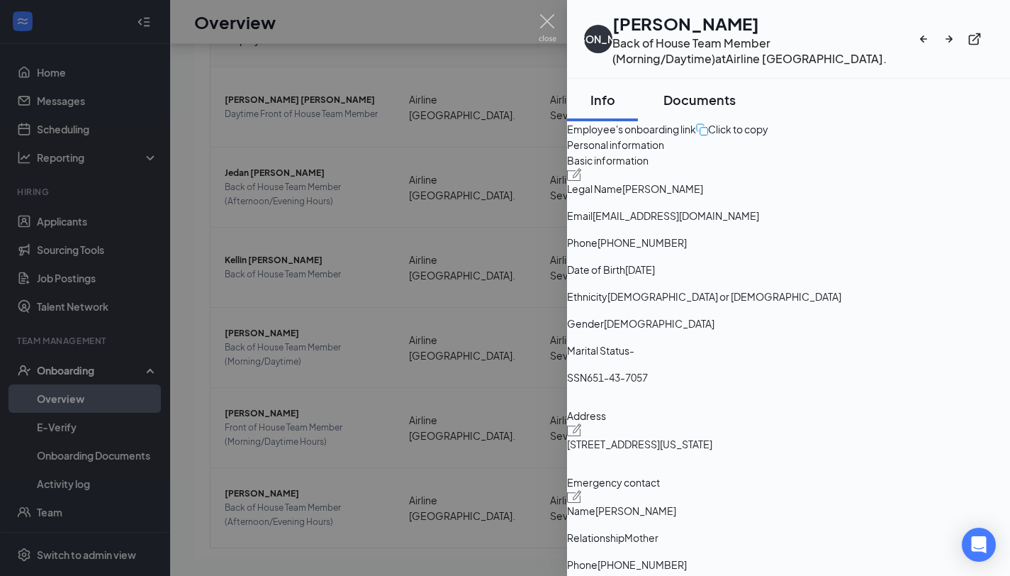
click at [736, 103] on div "Documents" at bounding box center [700, 100] width 72 height 18
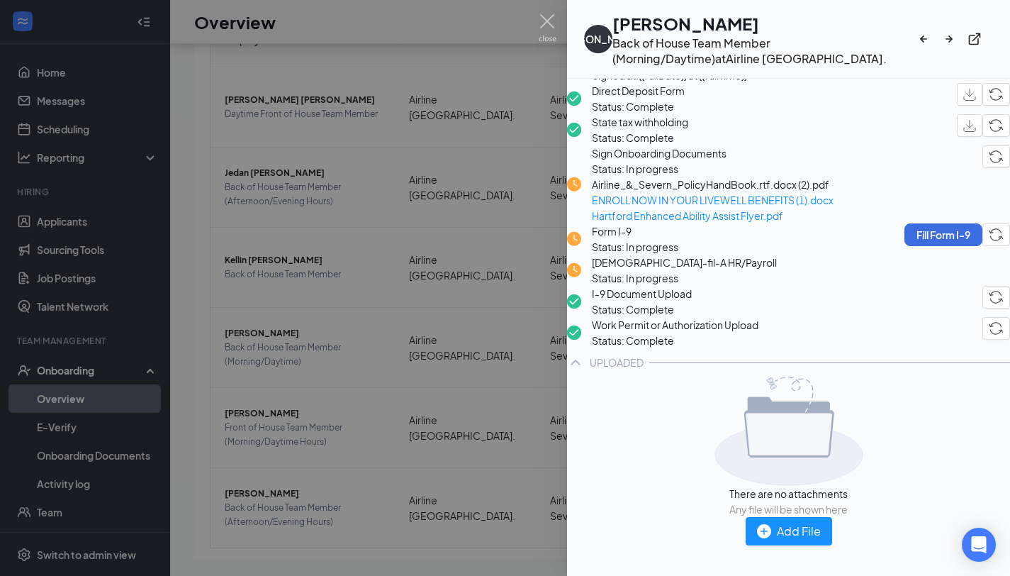
scroll to position [310, 0]
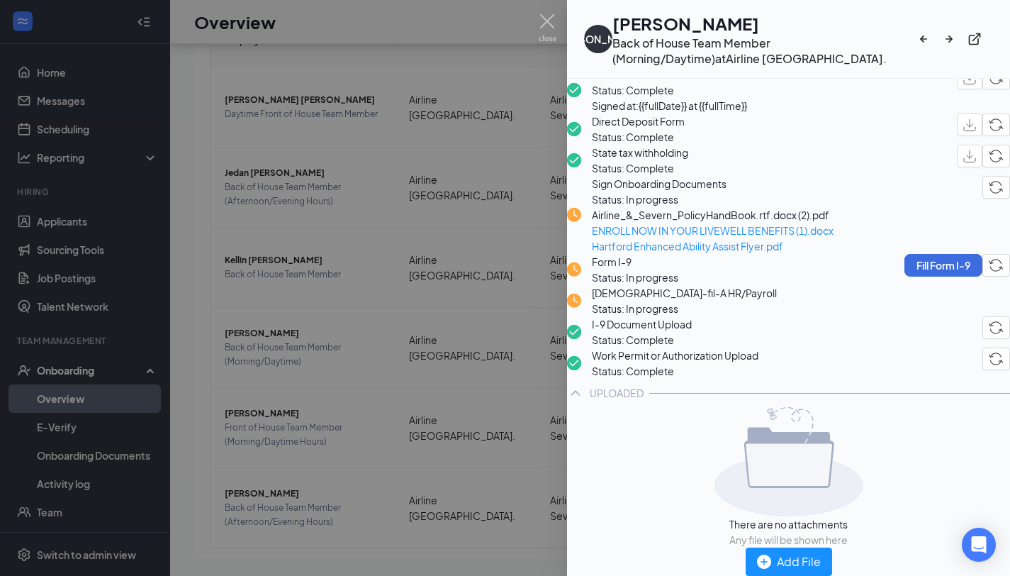
click at [684, 316] on span "I-9 Document Upload" at bounding box center [642, 324] width 100 height 16
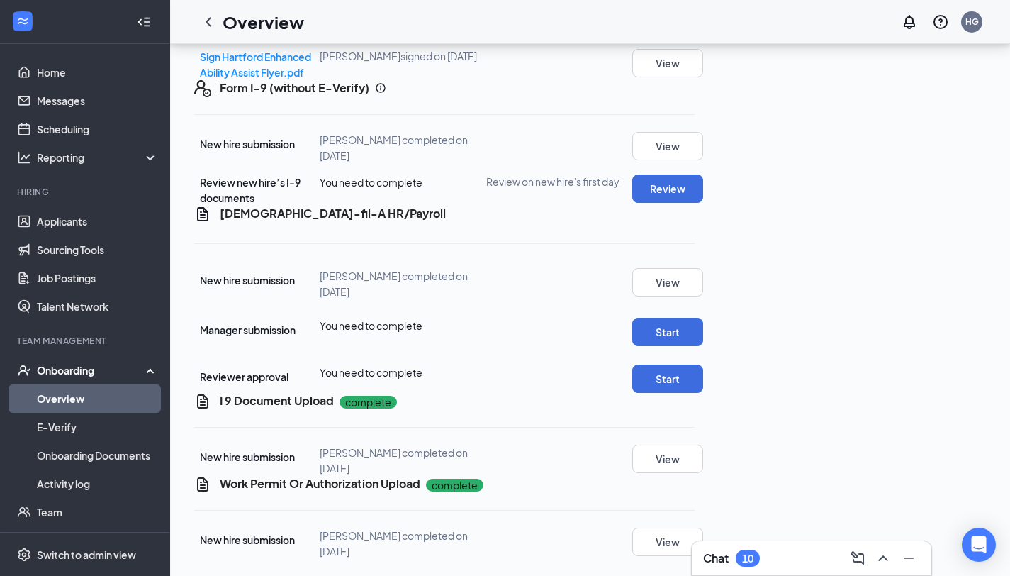
scroll to position [927, 0]
click at [703, 444] on button "View" at bounding box center [667, 458] width 71 height 28
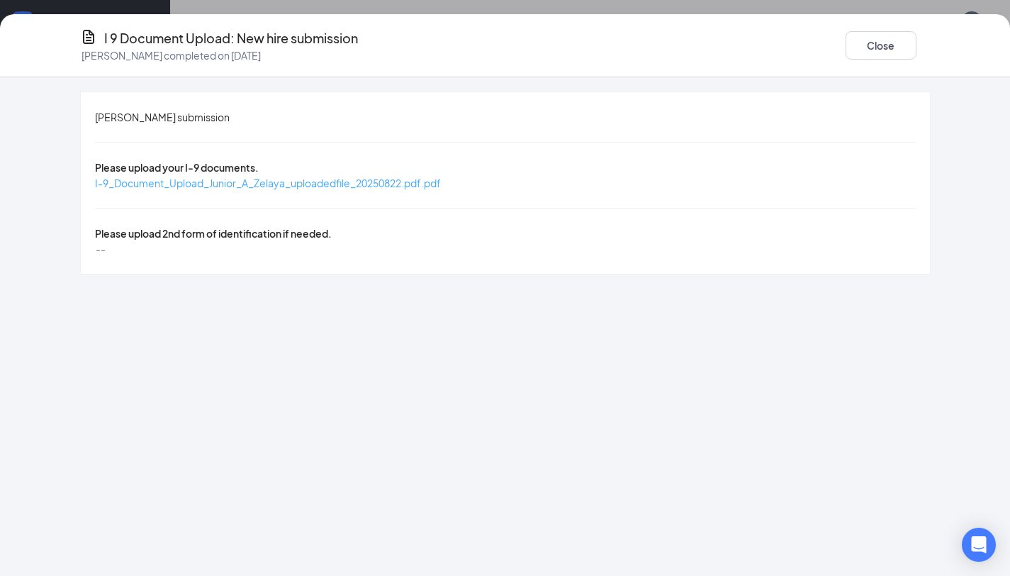
click at [425, 177] on span "I-9_Document_Upload_Junior_A_Zelaya_uploadedfile_20250822.pdf.pdf" at bounding box center [268, 183] width 346 height 13
click at [881, 42] on button "Close" at bounding box center [881, 45] width 71 height 28
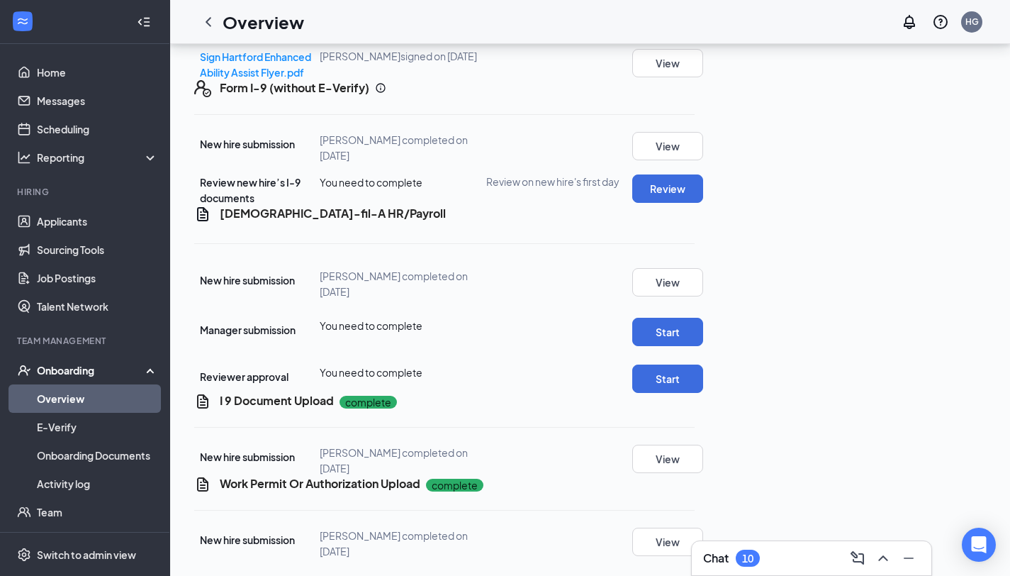
click at [101, 391] on link "Overview" at bounding box center [97, 398] width 121 height 28
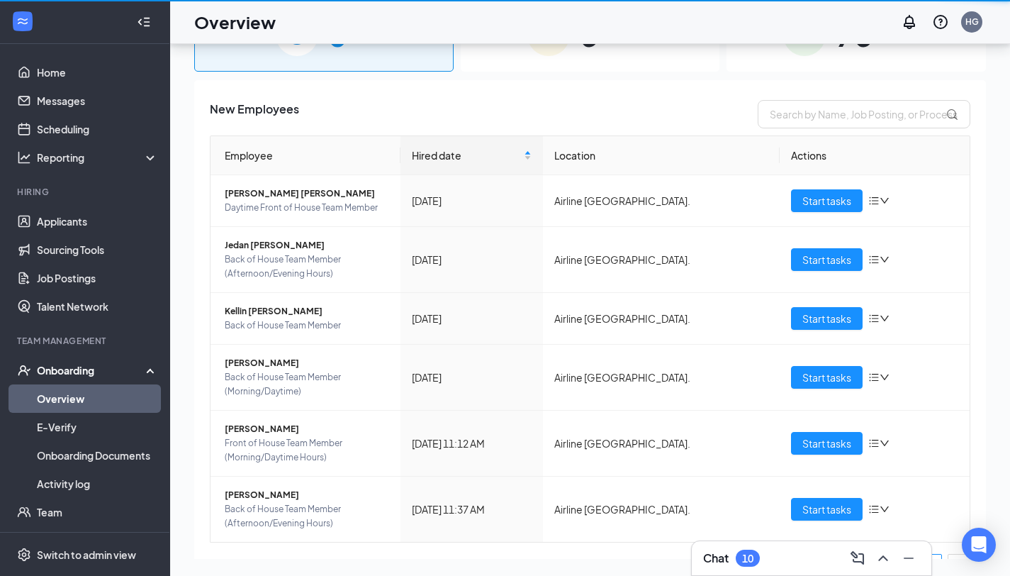
scroll to position [64, 0]
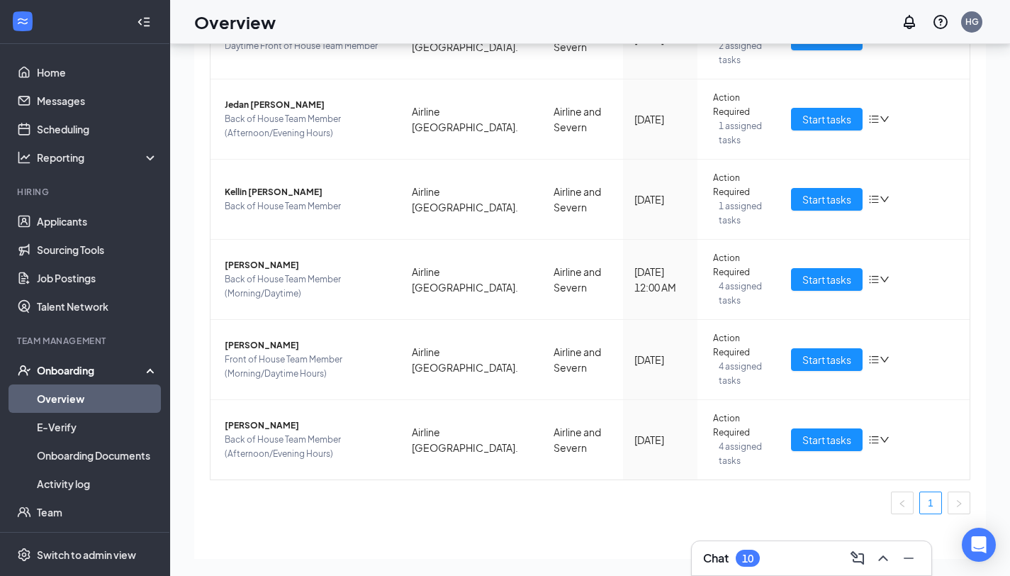
scroll to position [193, 0]
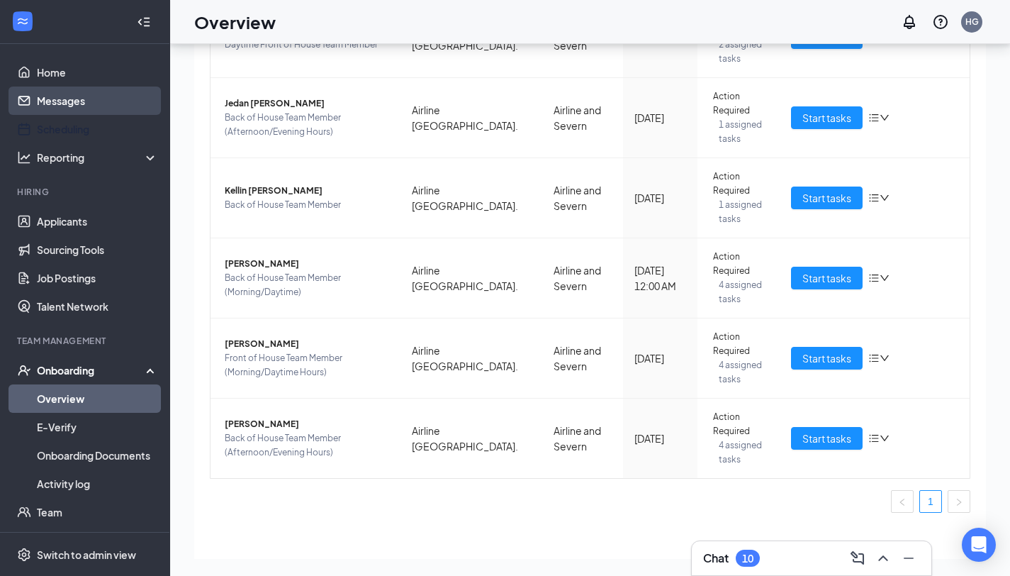
click at [72, 107] on link "Messages" at bounding box center [97, 100] width 121 height 28
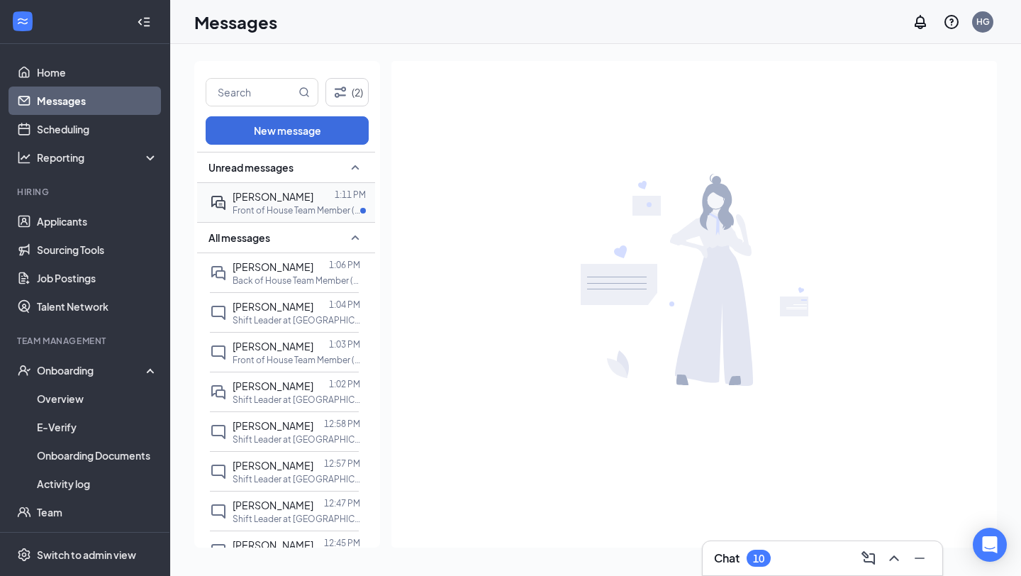
click at [264, 208] on p "Front of House Team Member (Morning/Daytime Hours) at [GEOGRAPHIC_DATA]." at bounding box center [297, 210] width 128 height 12
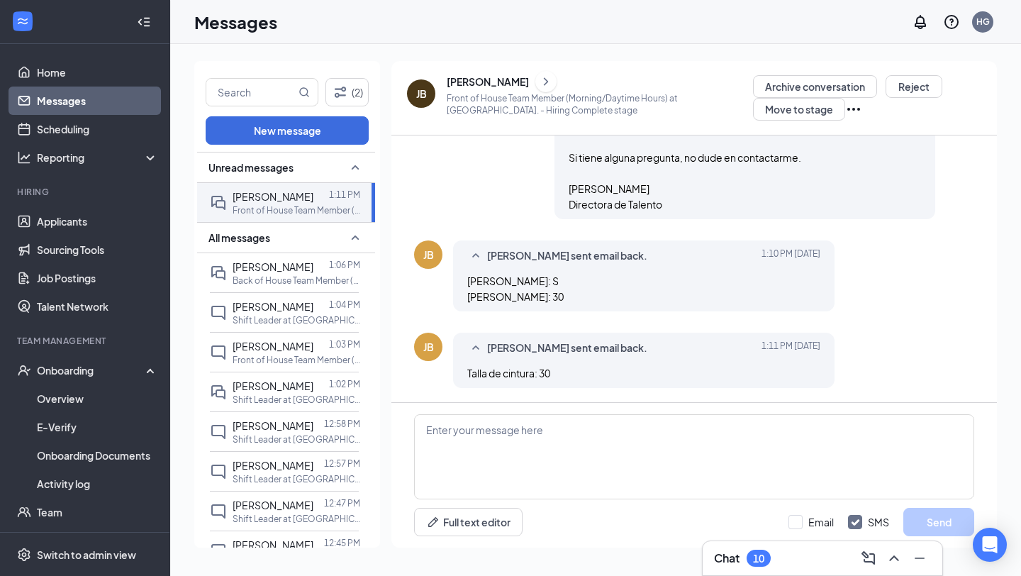
scroll to position [963, 0]
drag, startPoint x: 567, startPoint y: 376, endPoint x: 446, endPoint y: 377, distance: 121.2
click at [446, 377] on div "[PERSON_NAME] [PERSON_NAME] sent email back. [DATE] 1:11 PM Talla de cintura: 30" at bounding box center [694, 363] width 560 height 62
copy span "Talla de cintura: 30"
drag, startPoint x: 573, startPoint y: 298, endPoint x: 455, endPoint y: 280, distance: 119.1
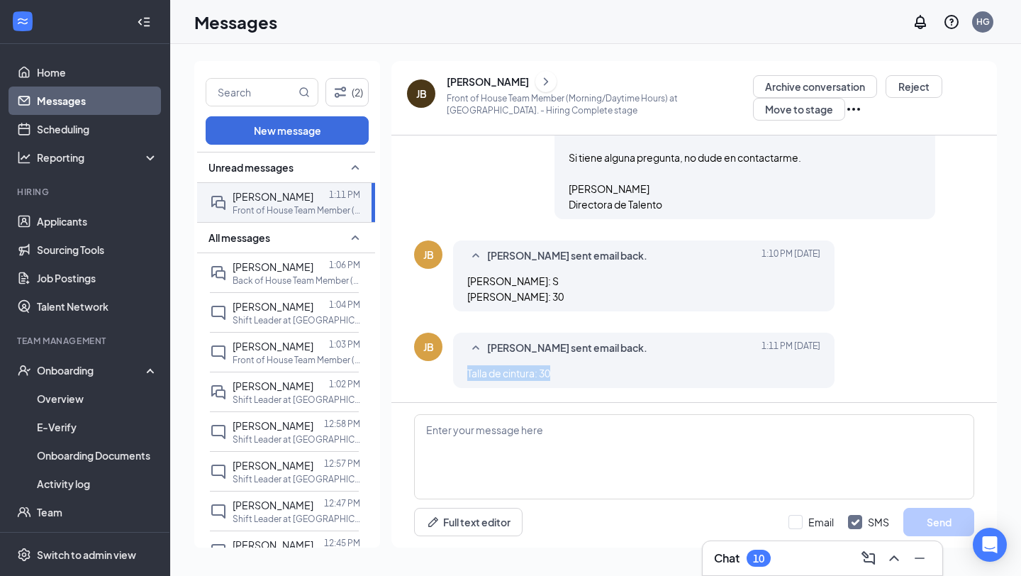
click at [455, 280] on div "[PERSON_NAME] sent email back. [DATE] 1:10 PM [PERSON_NAME]: S [PERSON_NAME]: 30" at bounding box center [643, 275] width 381 height 71
copy span "[PERSON_NAME]: S [PERSON_NAME]: 30"
click at [491, 439] on textarea at bounding box center [694, 456] width 560 height 85
paste textarea "¡Gracias! ¿Qué talla de zapato necesitas?"
type textarea "¡Gracias! ¿Qué talla de zapato necesitas?"
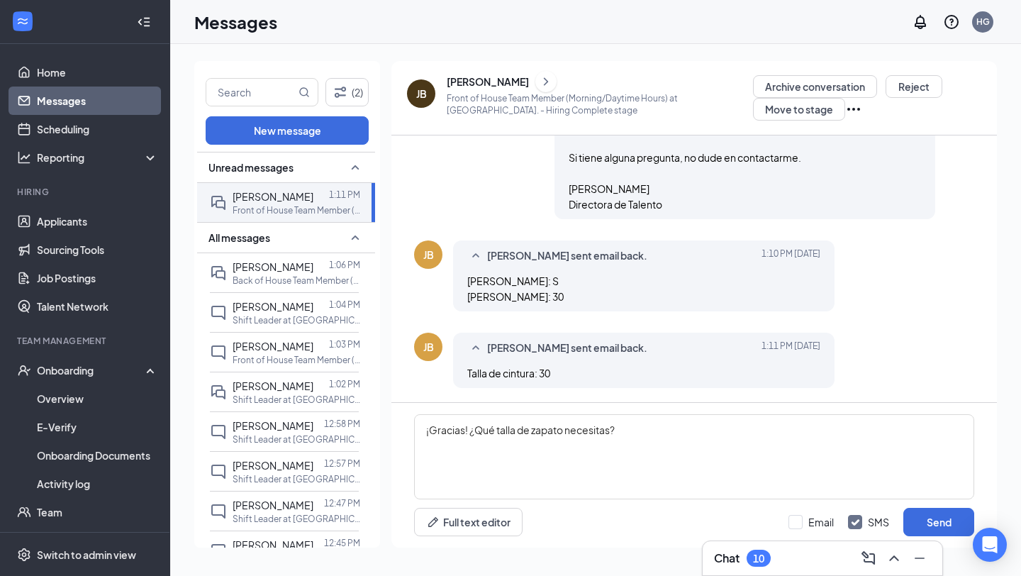
drag, startPoint x: 824, startPoint y: 521, endPoint x: 854, endPoint y: 524, distance: 29.2
click at [824, 521] on input "Email" at bounding box center [810, 522] width 45 height 14
checkbox input "true"
click at [956, 522] on button "Send" at bounding box center [938, 522] width 71 height 28
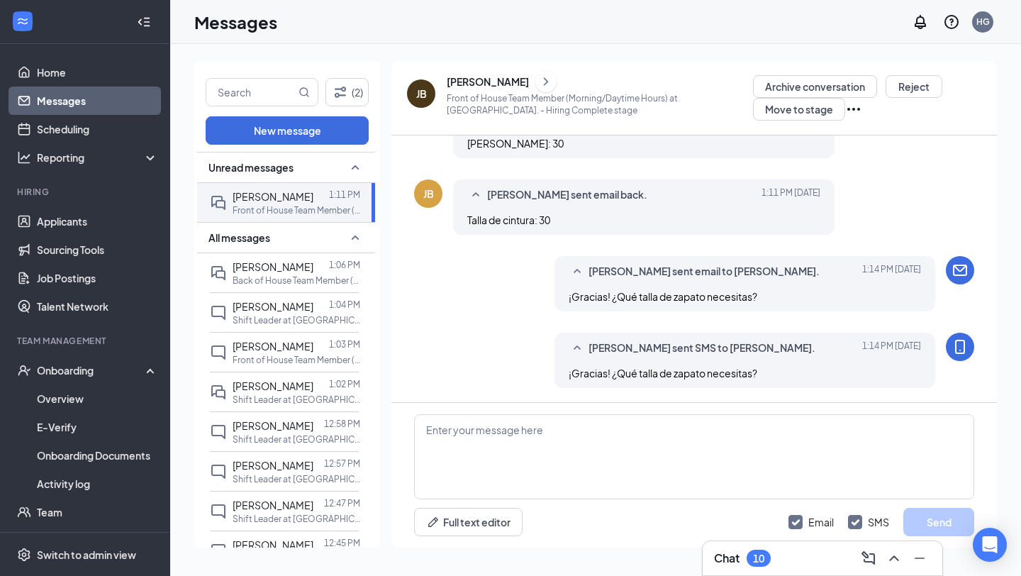
scroll to position [1116, 0]
click at [293, 276] on p "Back of House Team Member (Afternoon/Evening Hours) at [GEOGRAPHIC_DATA]." at bounding box center [297, 280] width 128 height 12
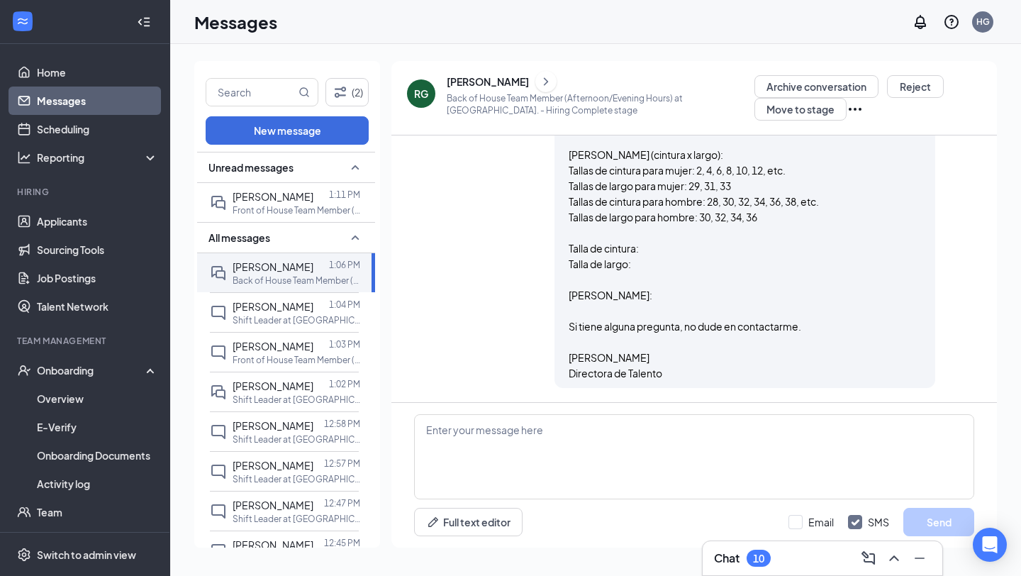
scroll to position [991, 0]
click at [309, 204] on p "Front of House Team Member (Morning/Daytime Hours) at [GEOGRAPHIC_DATA]." at bounding box center [297, 210] width 128 height 12
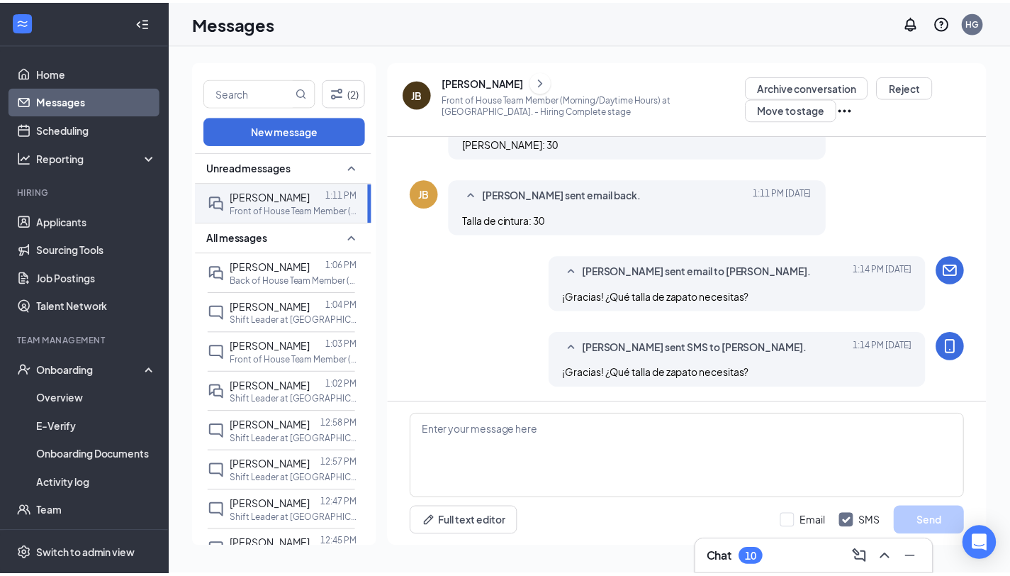
scroll to position [1024, 0]
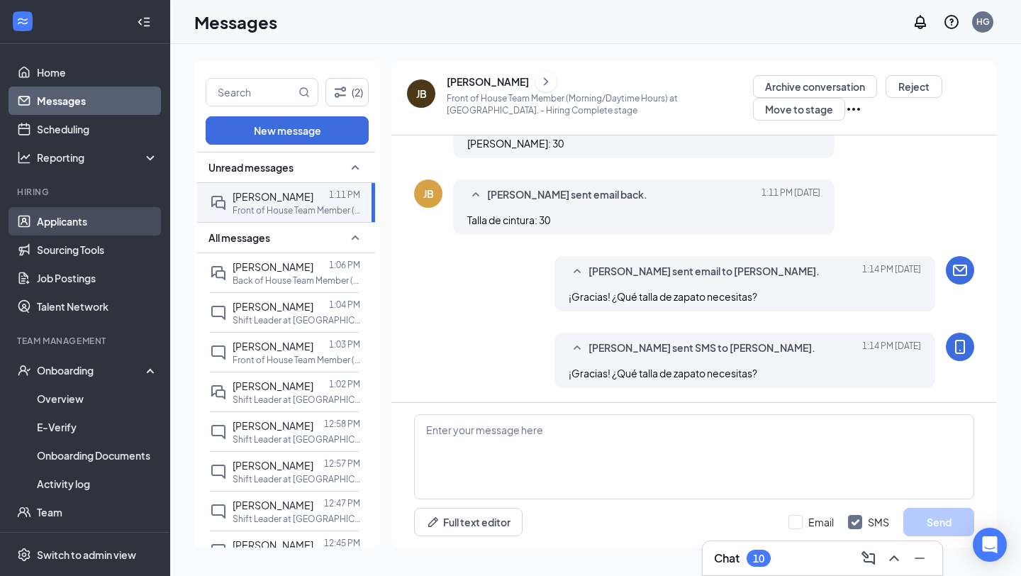
click at [63, 223] on link "Applicants" at bounding box center [97, 221] width 121 height 28
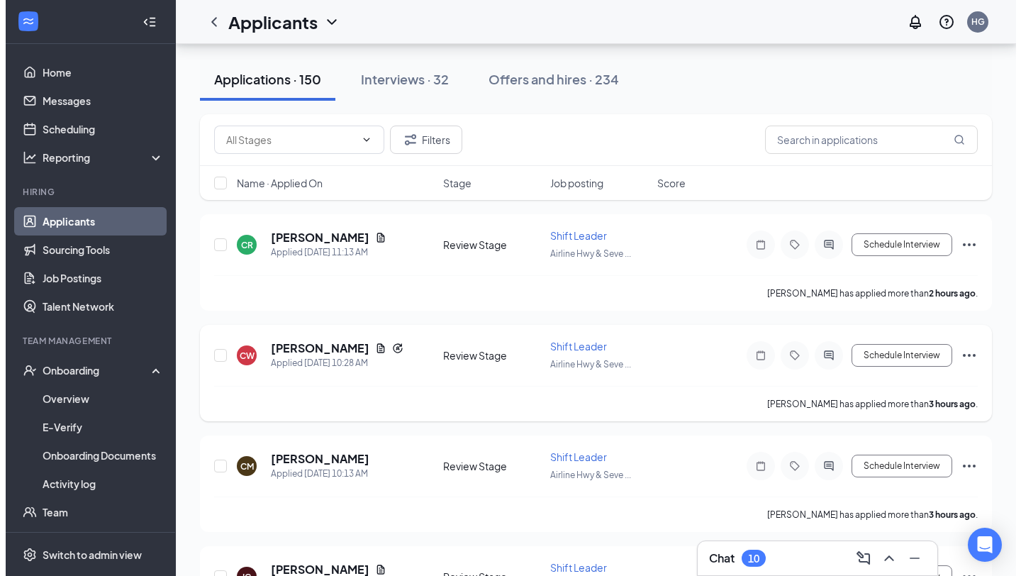
scroll to position [65, 0]
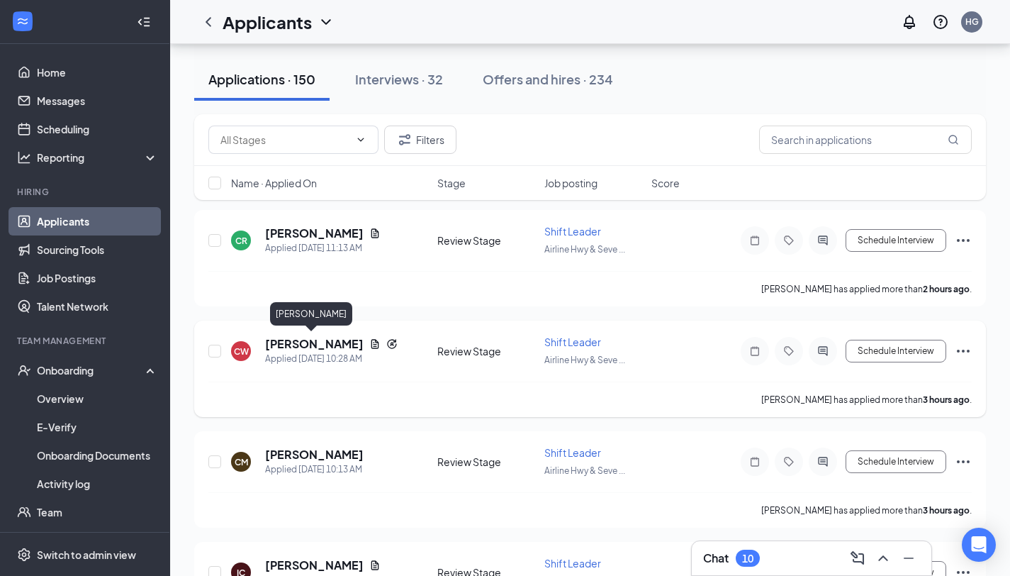
click at [293, 345] on h5 "[PERSON_NAME]" at bounding box center [314, 344] width 99 height 16
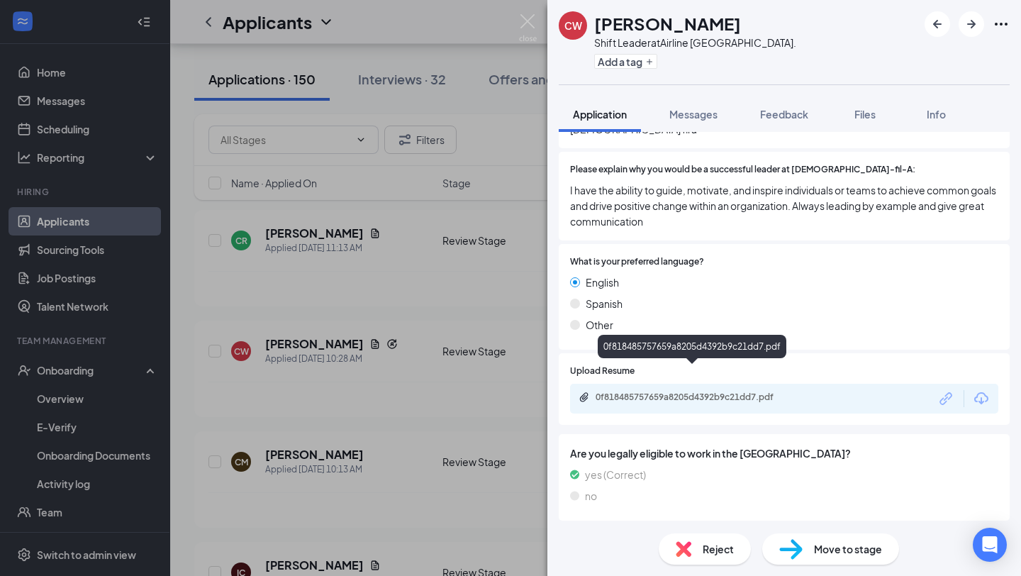
scroll to position [638, 0]
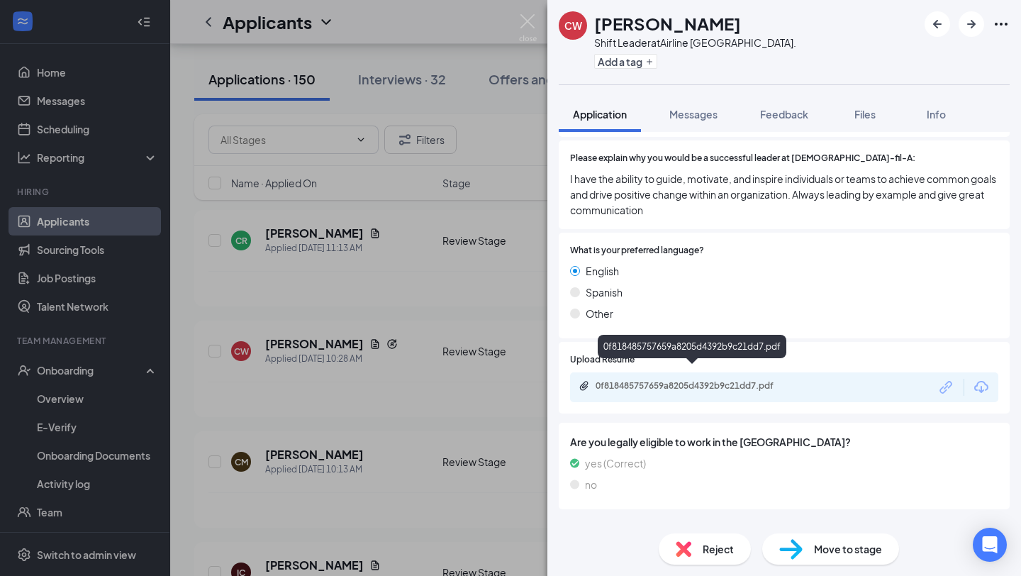
click at [690, 380] on div "0f818485757659a8205d4392b9c21dd7.pdf" at bounding box center [694, 385] width 198 height 11
click at [703, 306] on div "Other" at bounding box center [784, 314] width 428 height 16
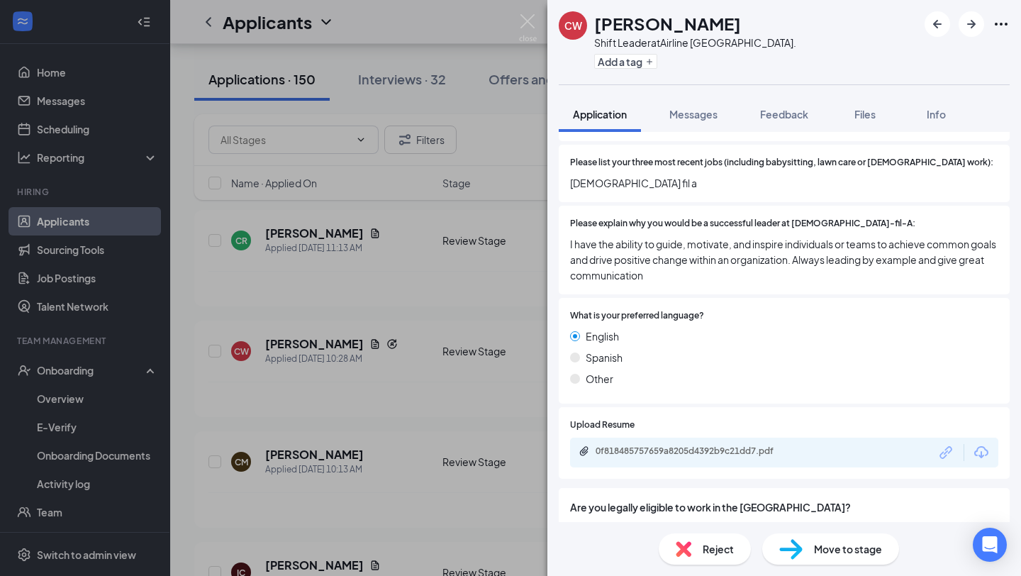
scroll to position [578, 0]
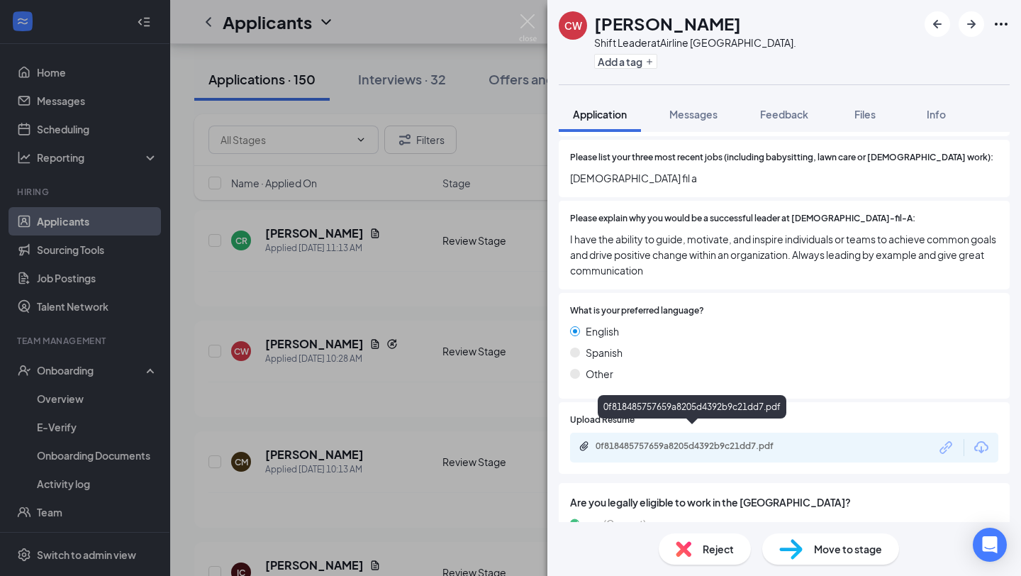
click at [655, 440] on div "0f818485757659a8205d4392b9c21dd7.pdf" at bounding box center [694, 445] width 198 height 11
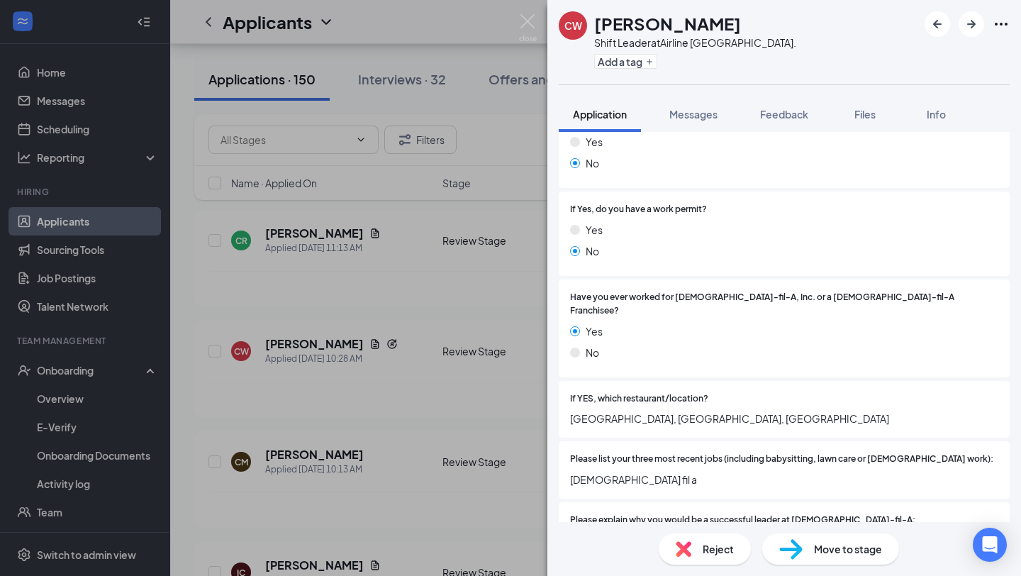
scroll to position [262, 0]
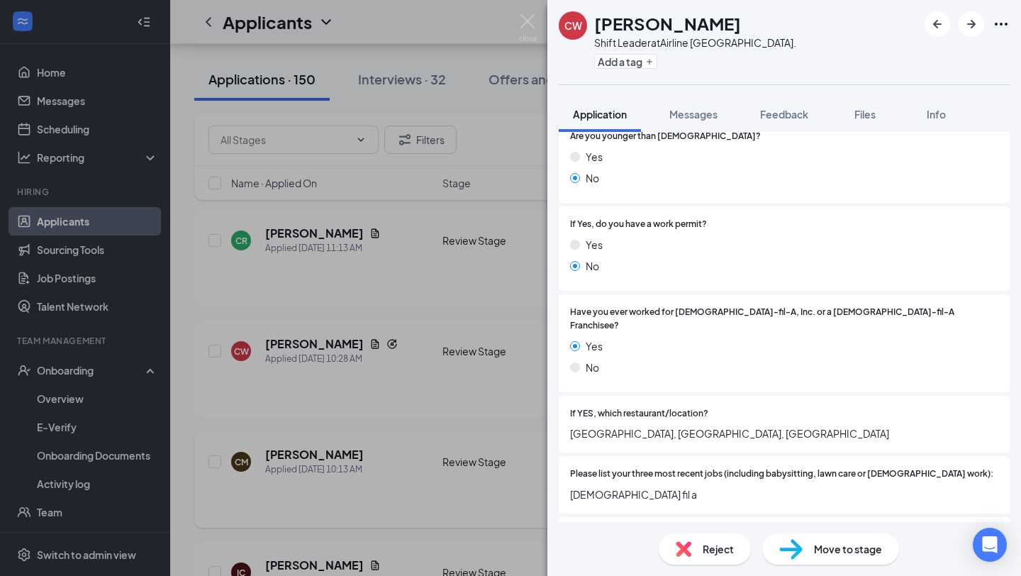
drag, startPoint x: 394, startPoint y: 343, endPoint x: 340, endPoint y: 457, distance: 126.5
click at [394, 344] on div "CW Charleston [PERSON_NAME] Shift Leader at [GEOGRAPHIC_DATA]. Add a tag Applic…" at bounding box center [510, 288] width 1021 height 576
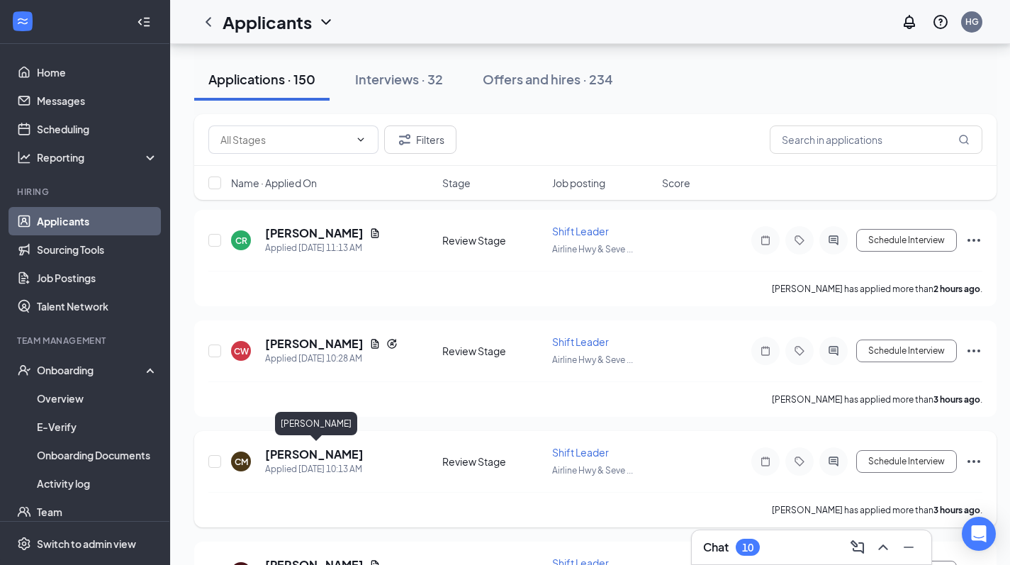
click at [328, 453] on h5 "[PERSON_NAME]" at bounding box center [314, 455] width 99 height 16
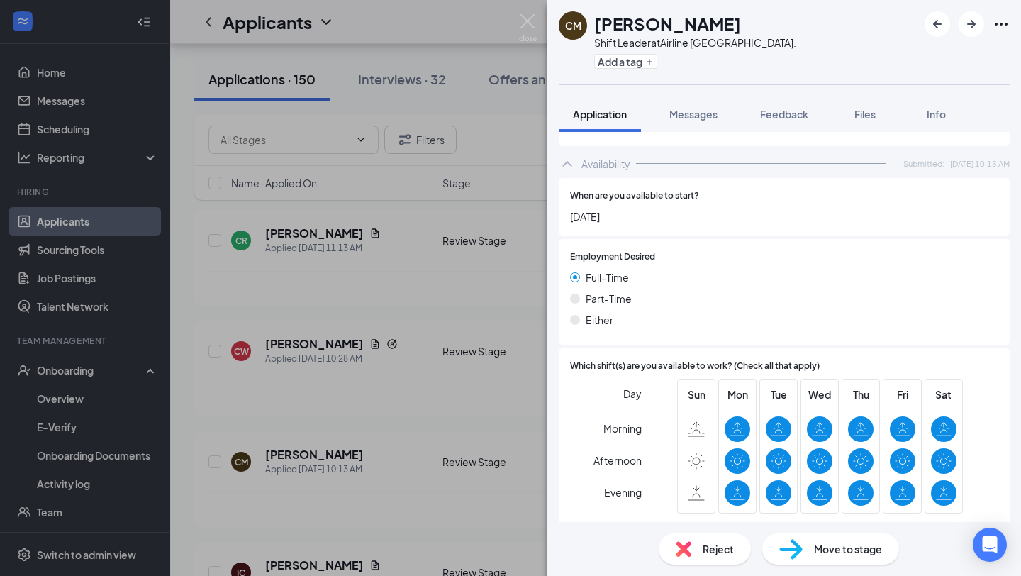
scroll to position [1047, 0]
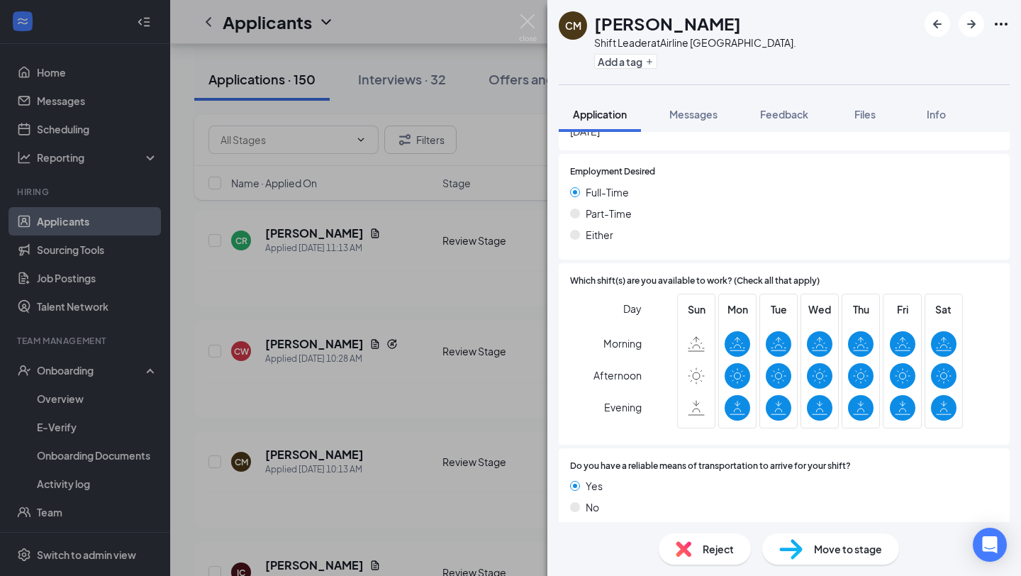
click at [873, 547] on span "Move to stage" at bounding box center [848, 549] width 68 height 16
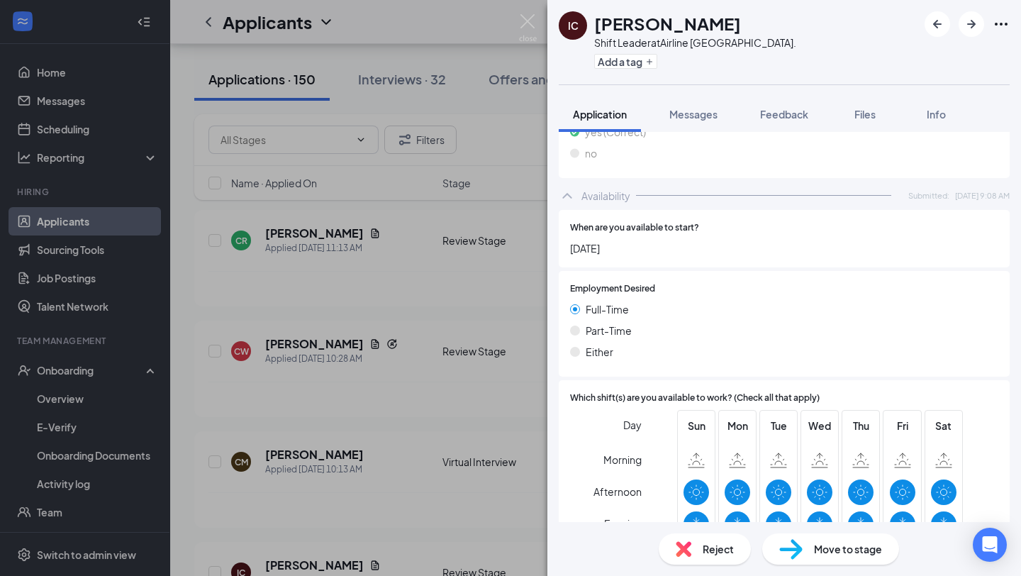
scroll to position [1093, 0]
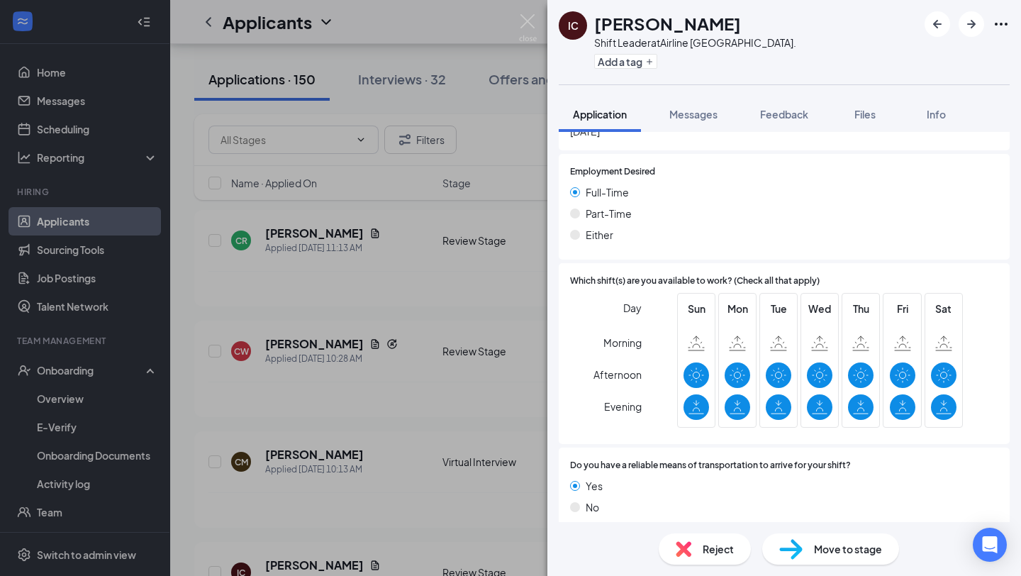
click at [682, 539] on div "Reject" at bounding box center [705, 548] width 92 height 31
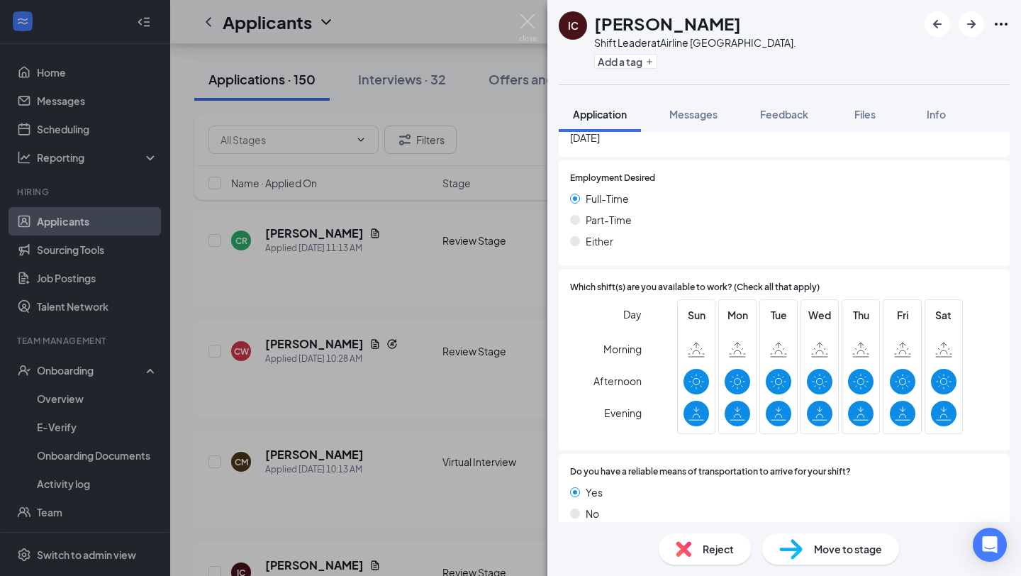
checkbox input "true"
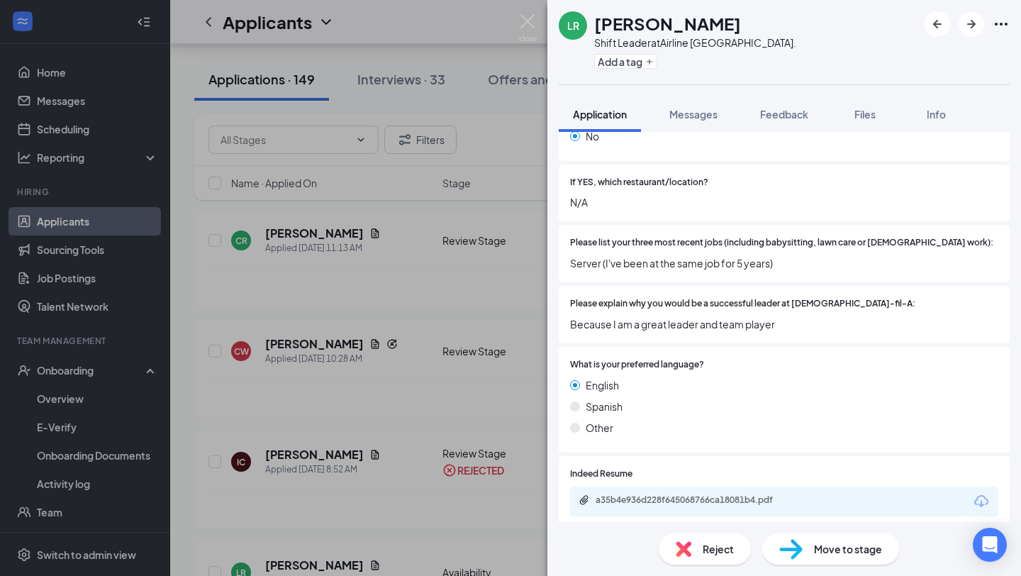
scroll to position [612, 0]
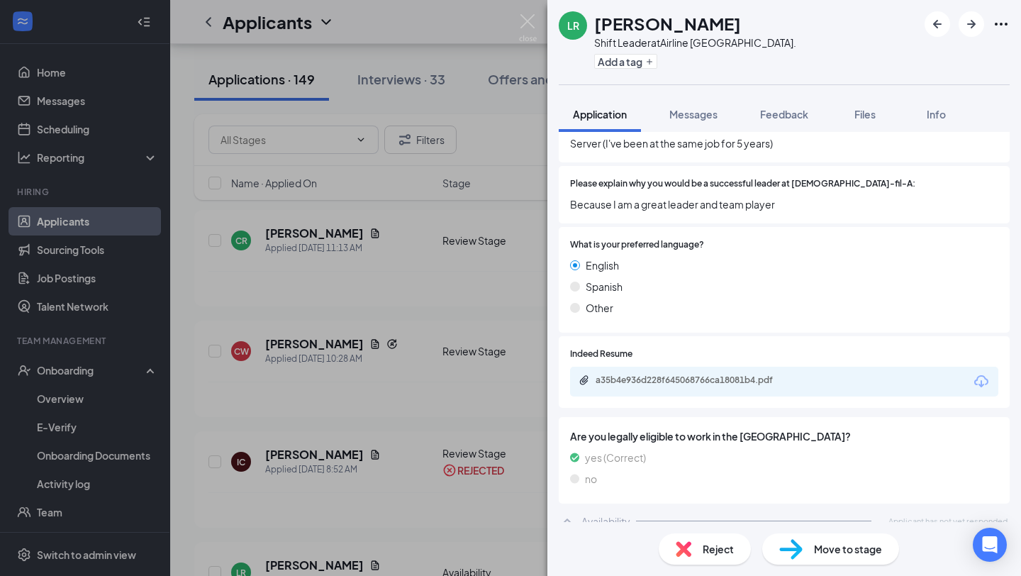
click at [717, 554] on span "Reject" at bounding box center [718, 549] width 31 height 16
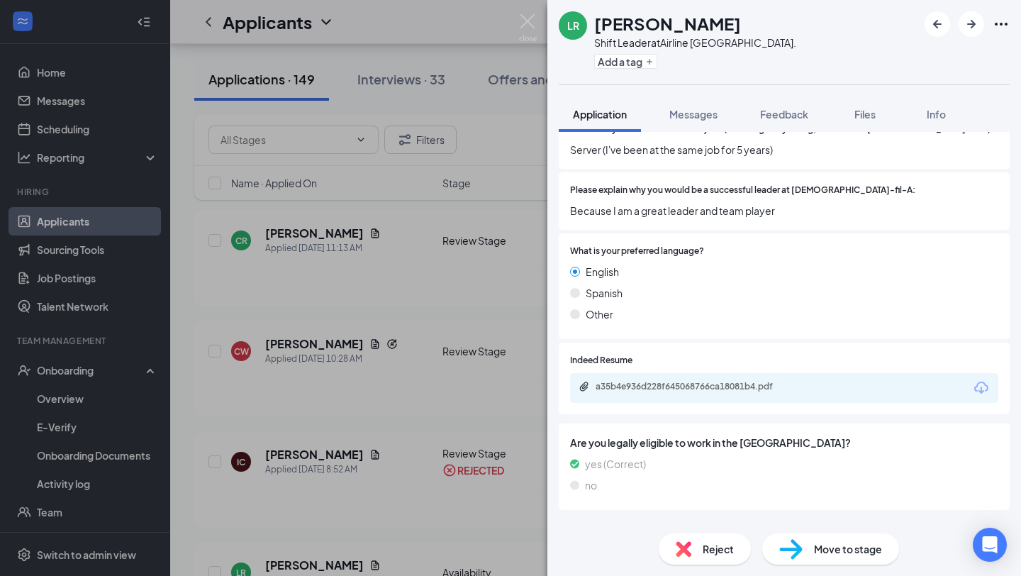
checkbox input "true"
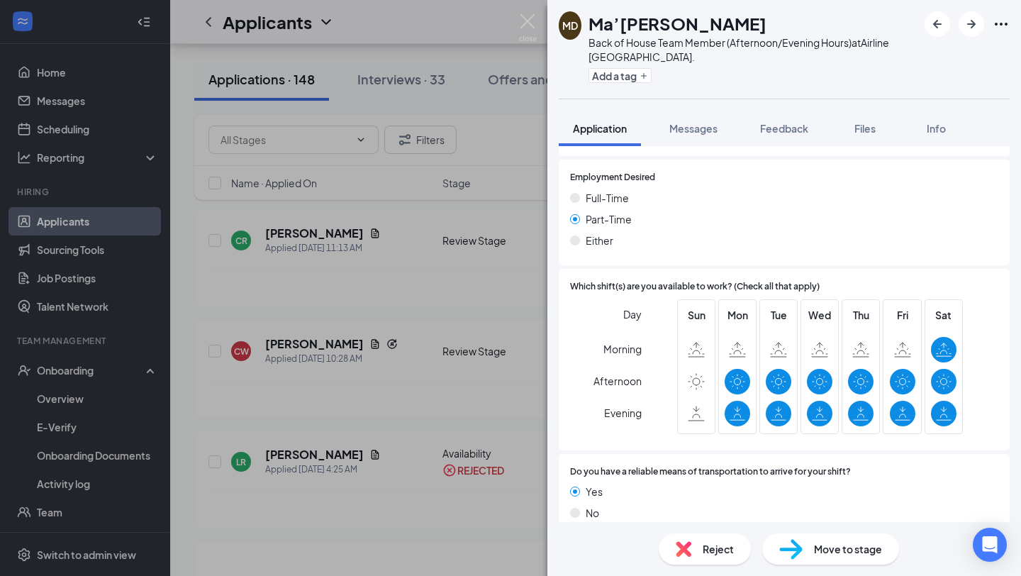
scroll to position [1008, 0]
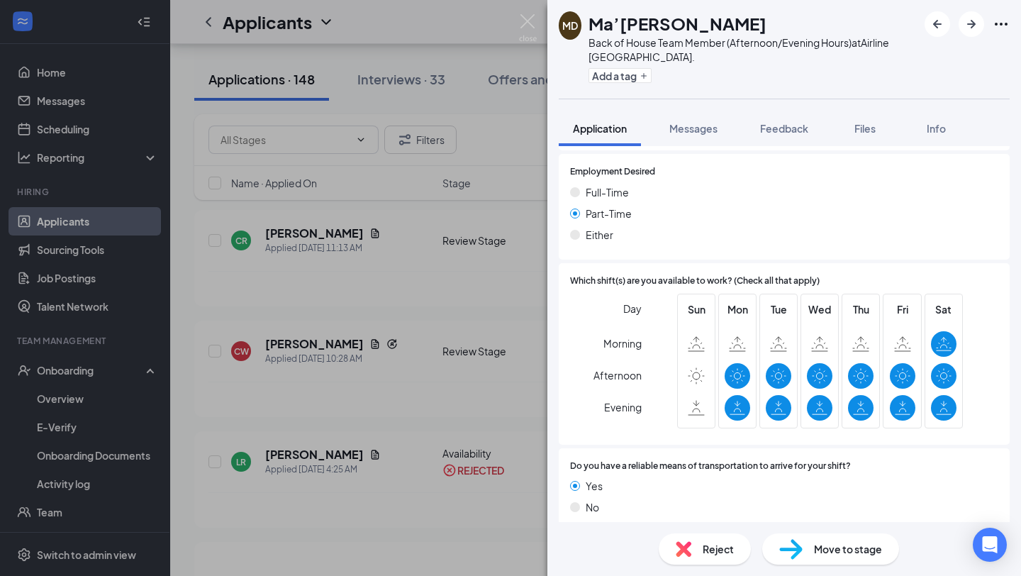
click at [722, 551] on span "Reject" at bounding box center [718, 549] width 31 height 16
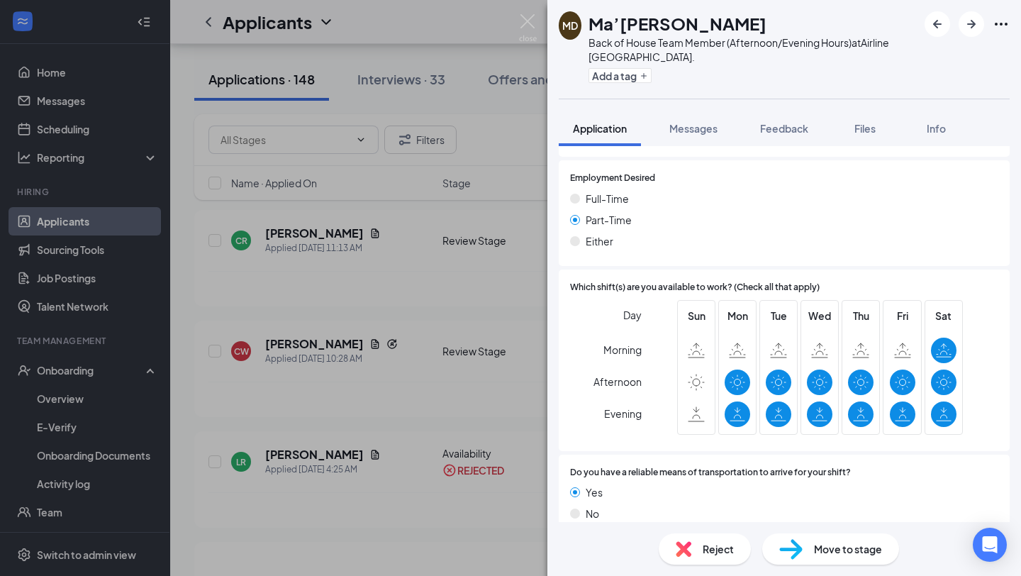
checkbox input "true"
drag, startPoint x: 640, startPoint y: 409, endPoint x: 633, endPoint y: 403, distance: 9.1
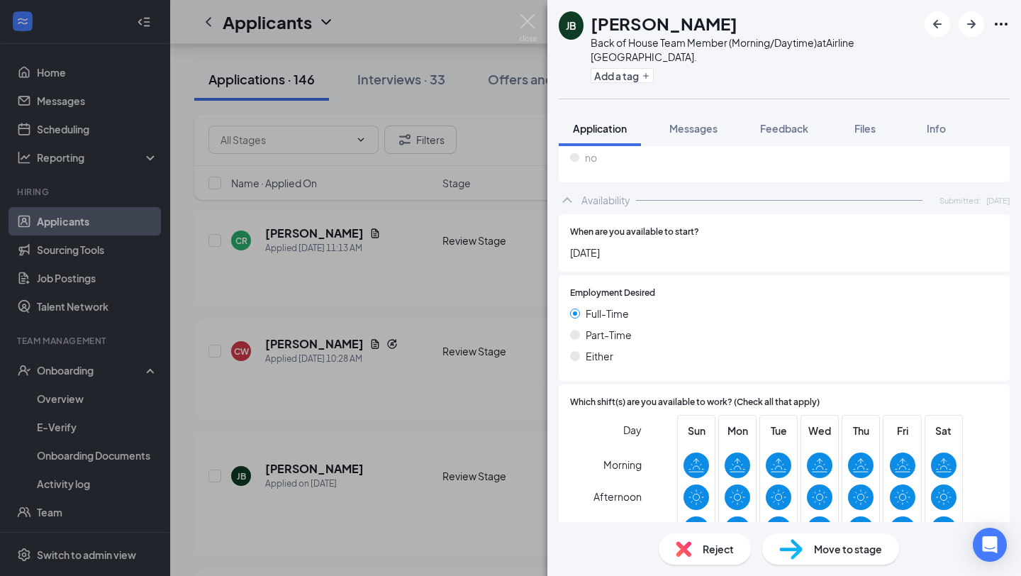
scroll to position [923, 0]
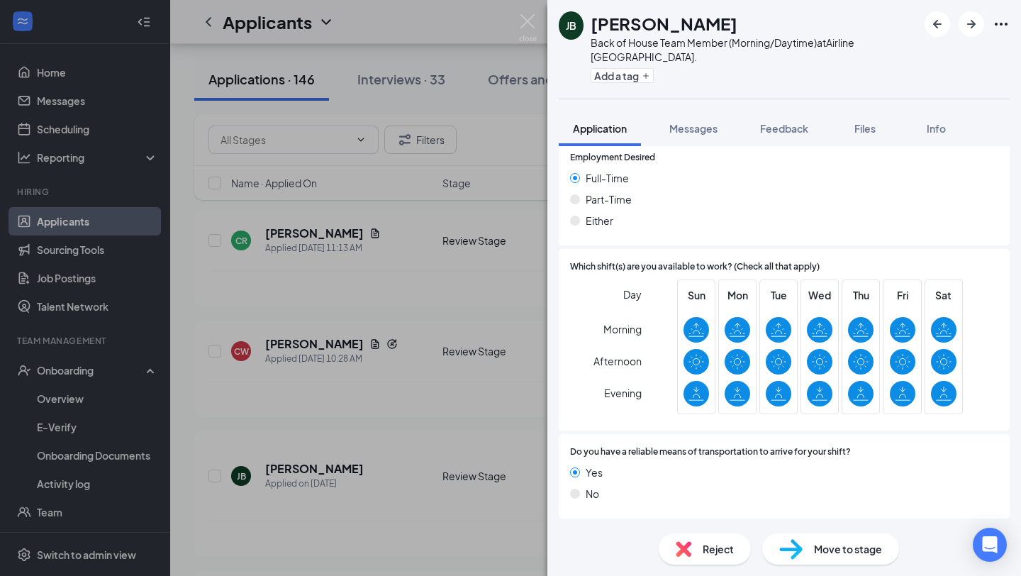
click at [696, 544] on div "Reject" at bounding box center [705, 548] width 92 height 31
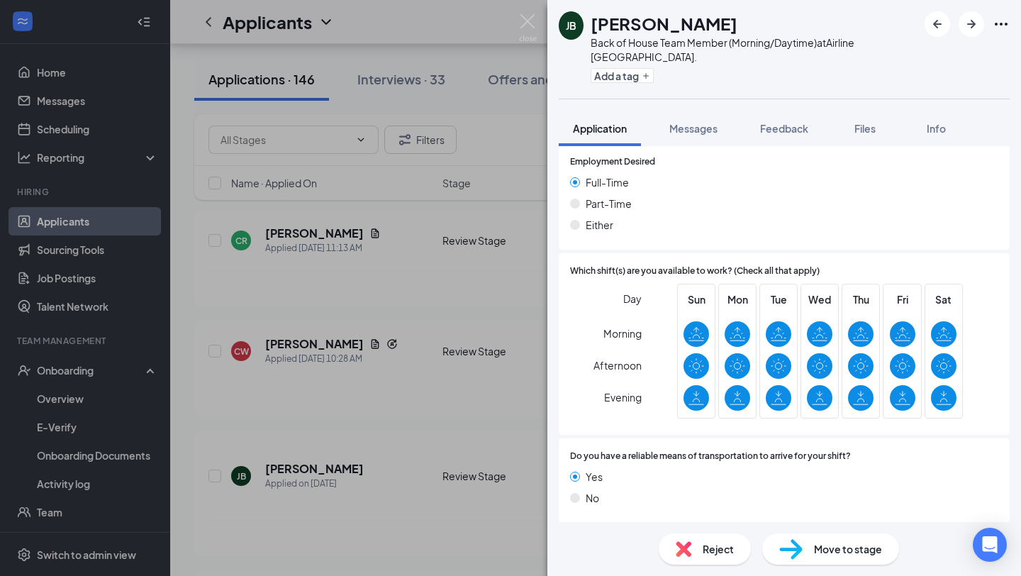
drag, startPoint x: 366, startPoint y: 366, endPoint x: 374, endPoint y: 369, distance: 7.6
checkbox input "true"
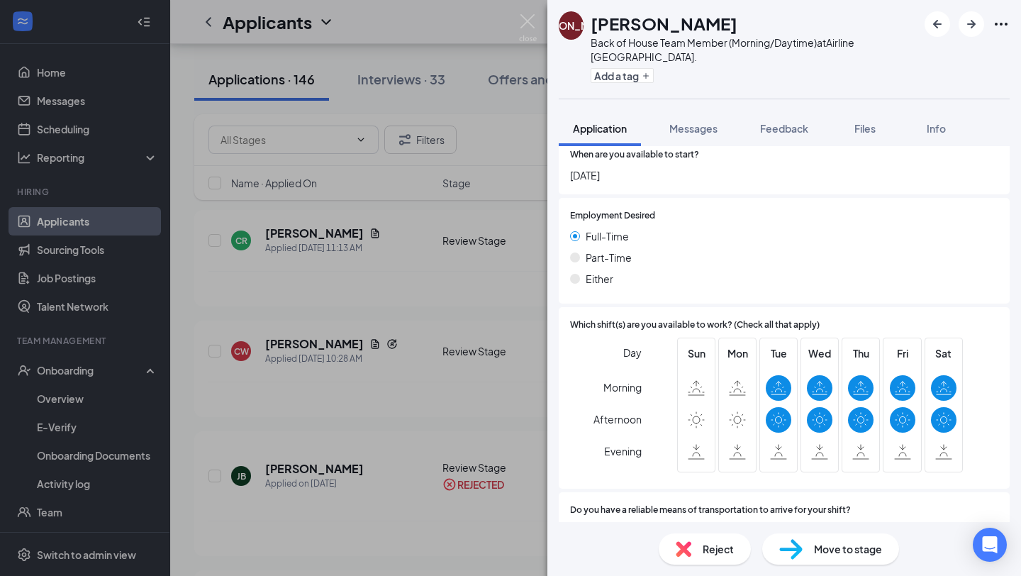
scroll to position [968, 0]
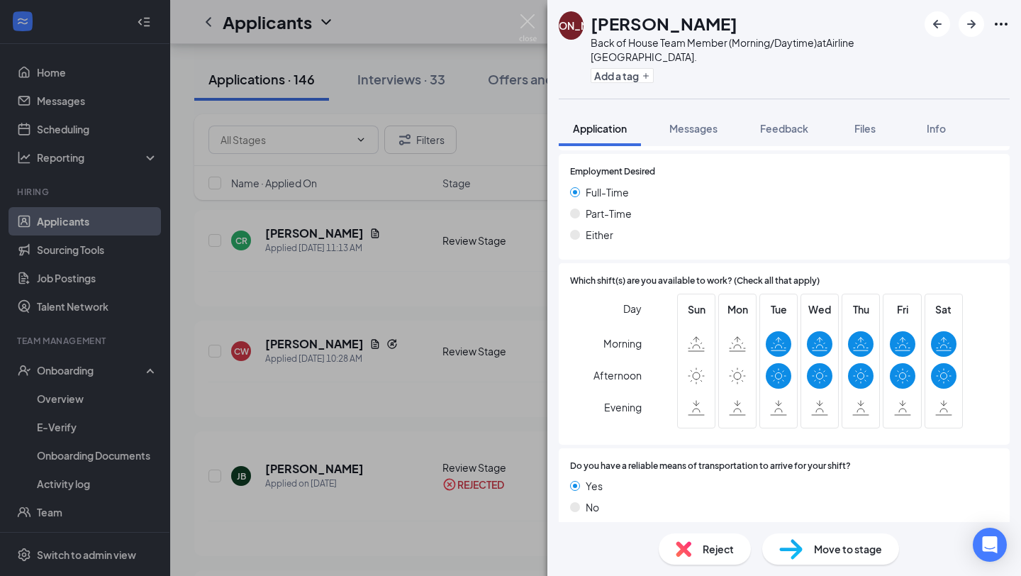
click at [690, 538] on div "Reject" at bounding box center [705, 548] width 92 height 31
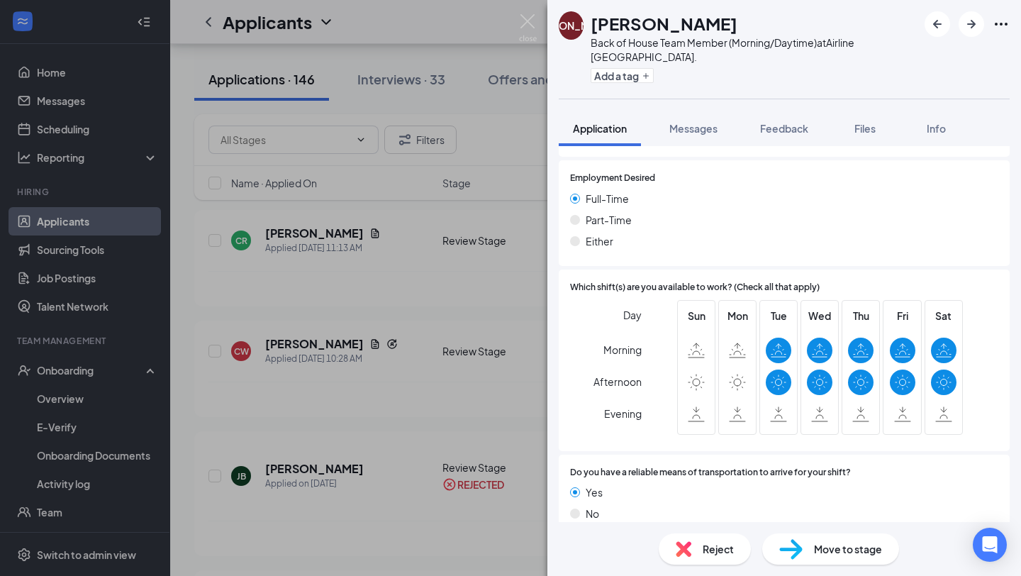
checkbox input "true"
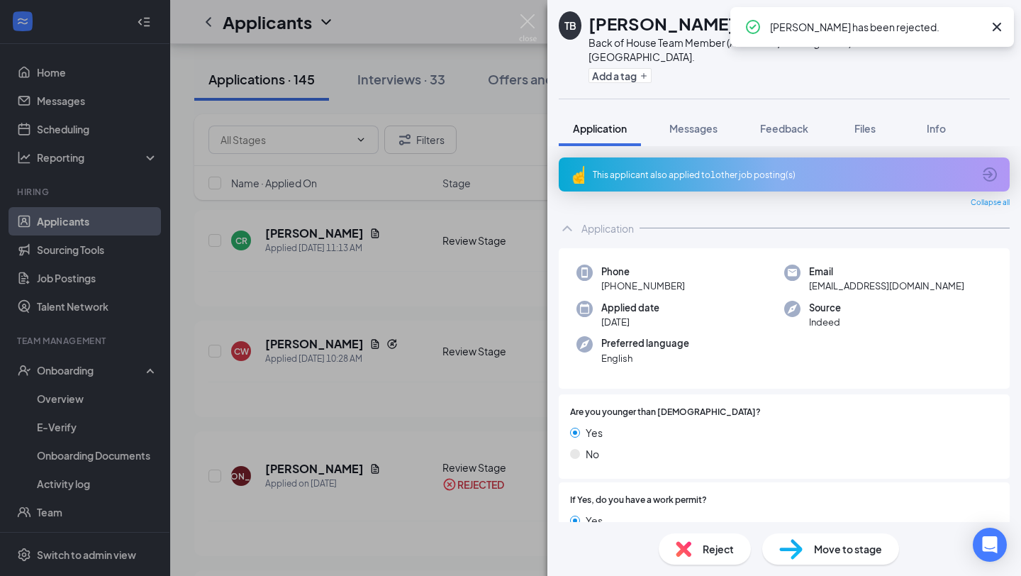
drag, startPoint x: 453, startPoint y: 391, endPoint x: 465, endPoint y: 420, distance: 31.5
click at [453, 391] on div "TB [PERSON_NAME] Back of House Team Member (Afternoon/Evening Hours) at [GEOGRA…" at bounding box center [510, 288] width 1021 height 576
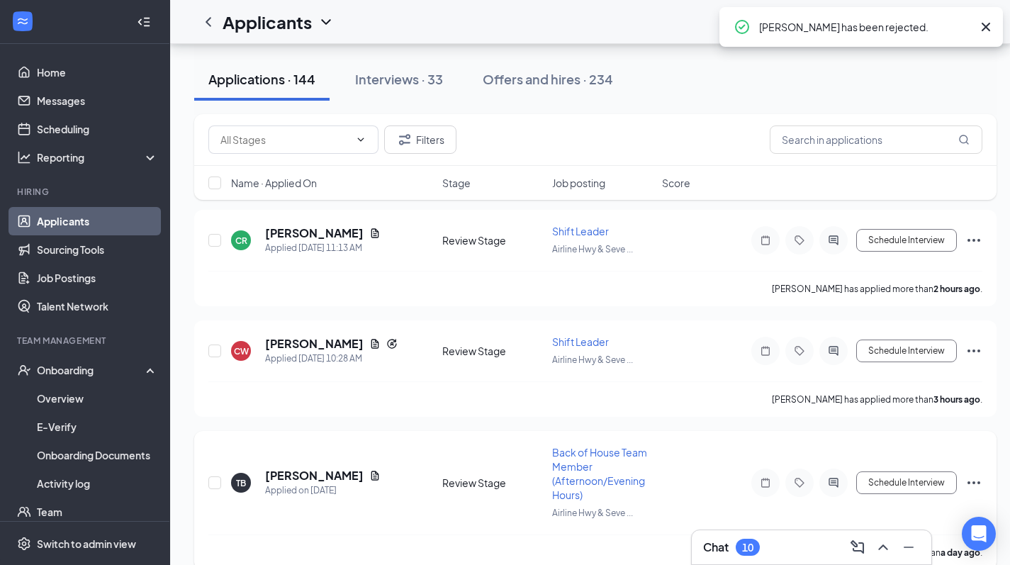
scroll to position [87, 0]
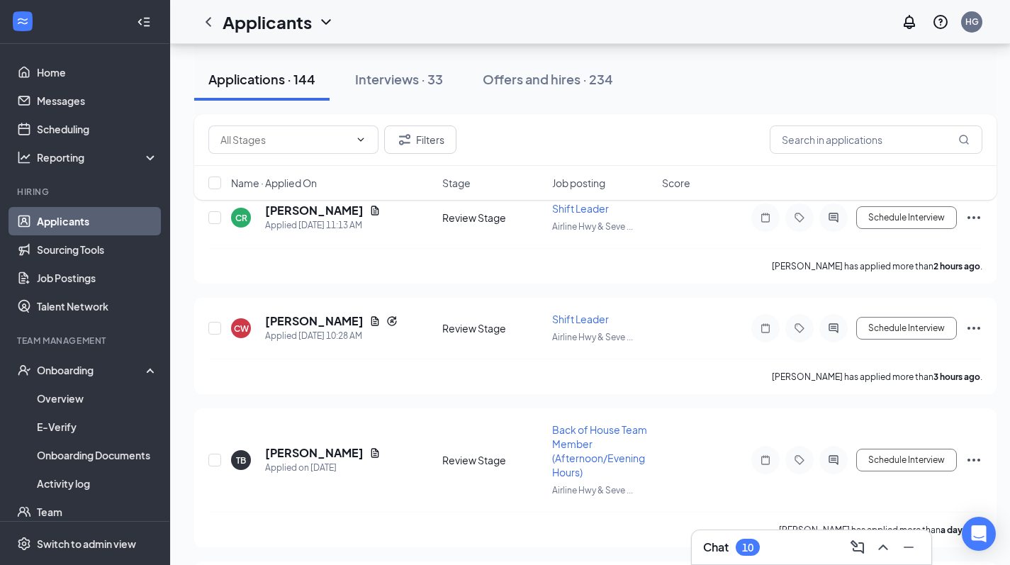
click at [577, 435] on span "Back of House Team Member (Afternoon/Evening Hours)" at bounding box center [599, 450] width 95 height 55
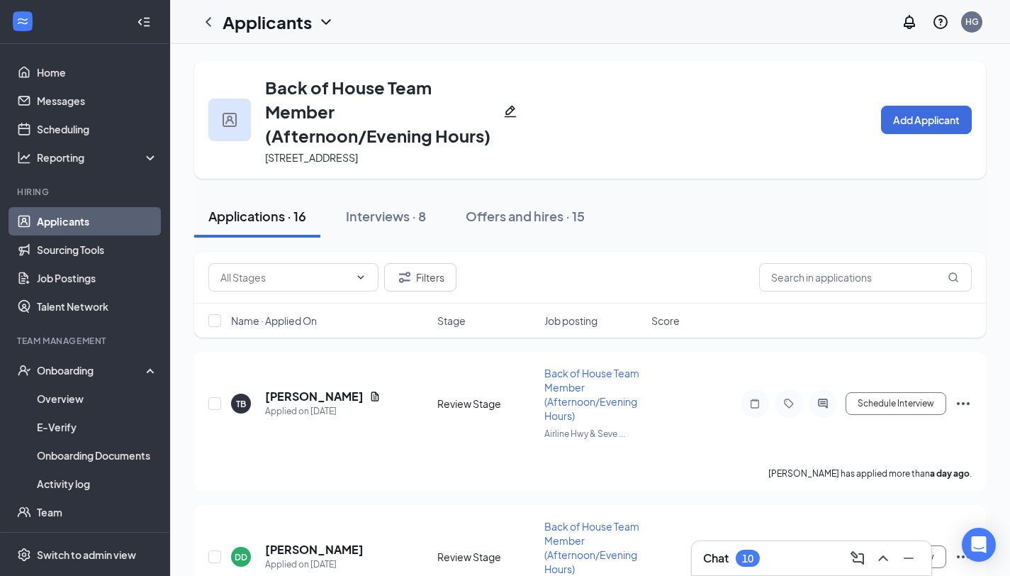
click at [217, 312] on div "Name · Applied On Stage Job posting Score" at bounding box center [590, 320] width 792 height 34
click at [216, 325] on input "checkbox" at bounding box center [214, 320] width 13 height 13
checkbox input "true"
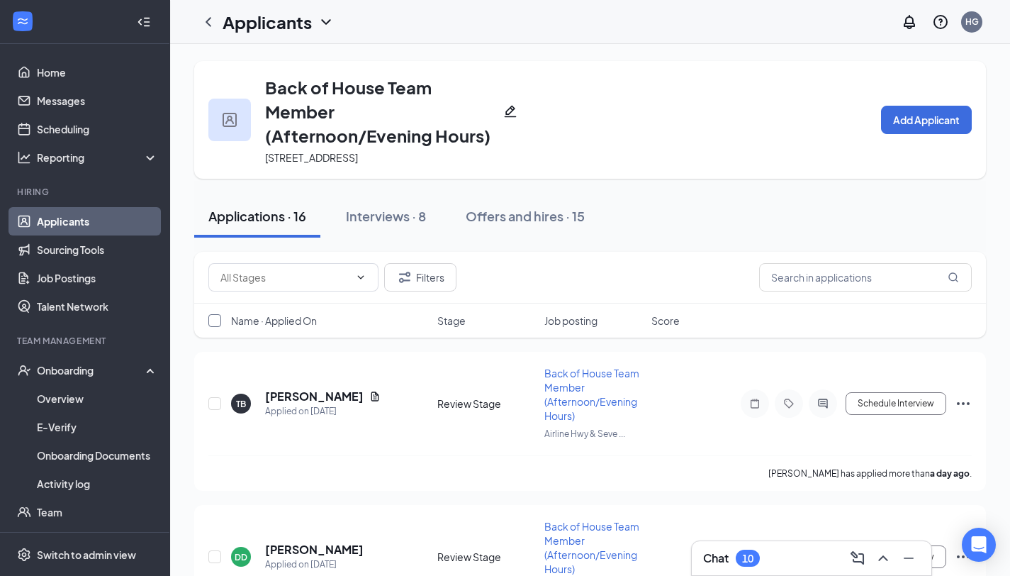
checkbox input "true"
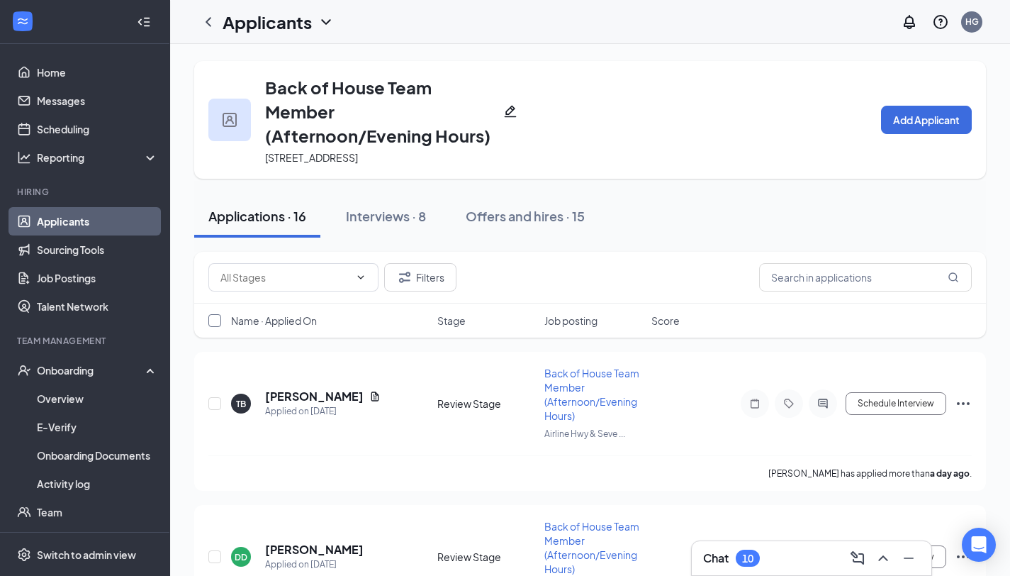
checkbox input "true"
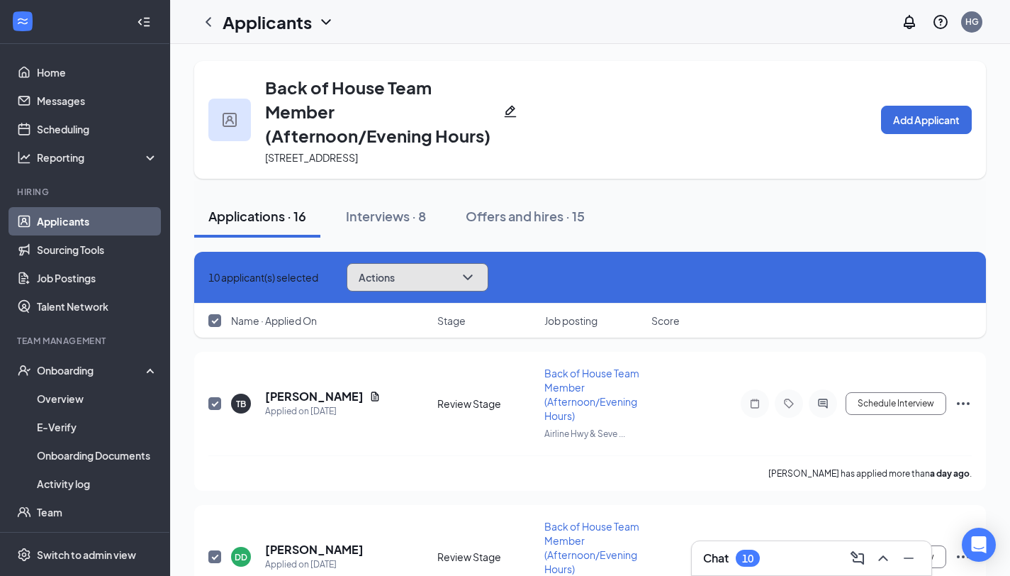
click at [444, 279] on button "Actions" at bounding box center [418, 277] width 142 height 28
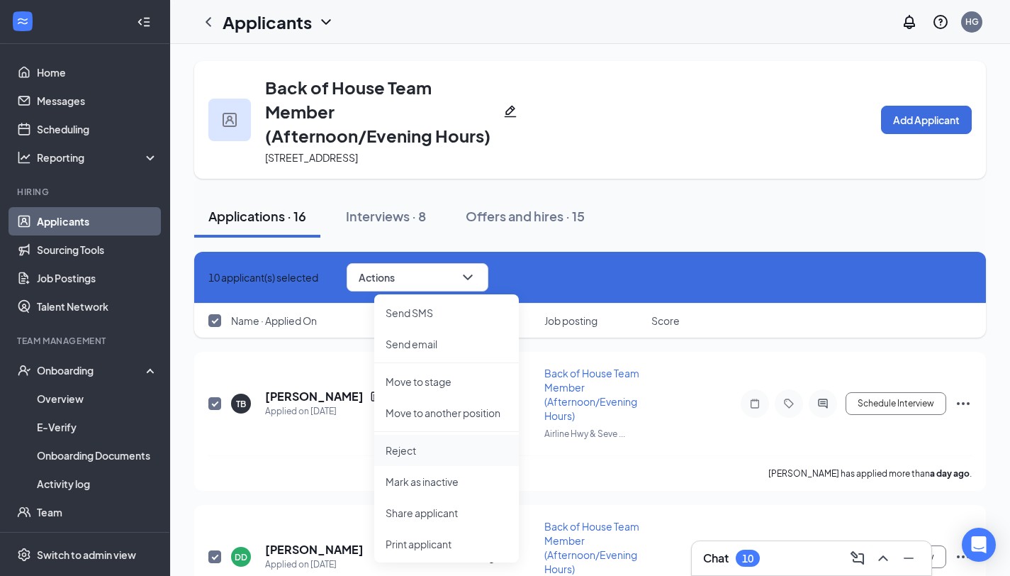
click at [437, 455] on p "Reject" at bounding box center [447, 450] width 122 height 14
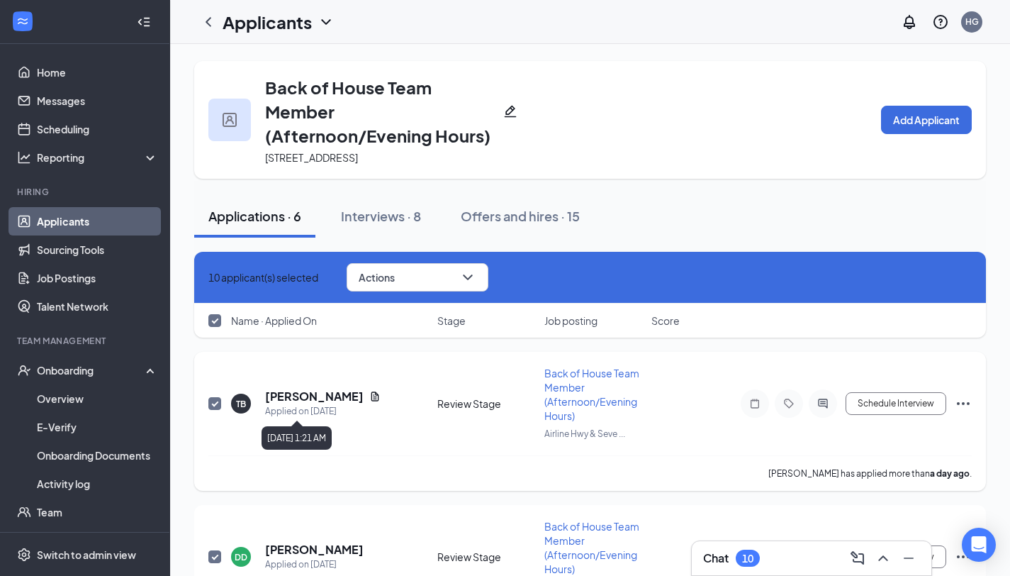
checkbox input "false"
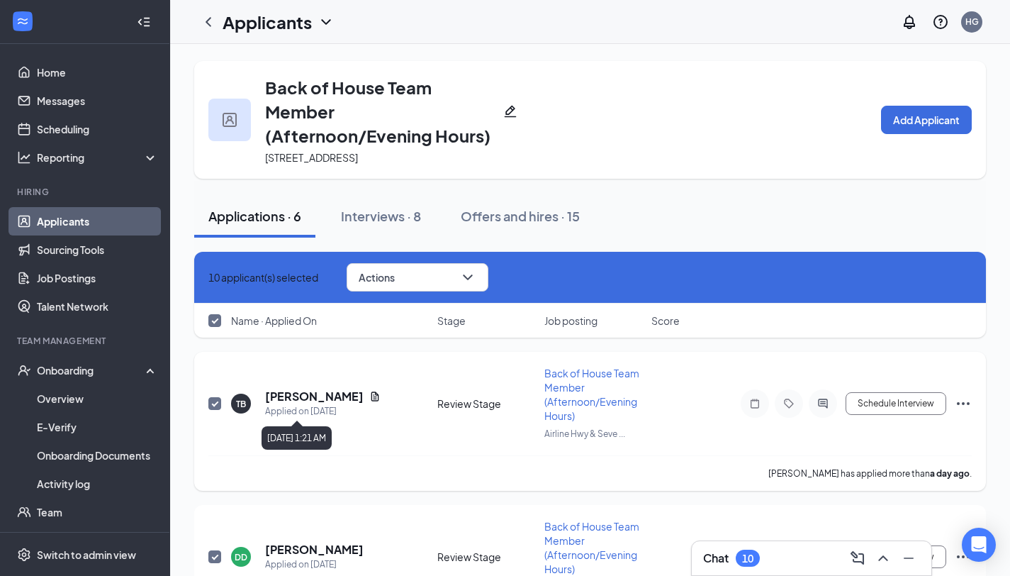
checkbox input "false"
click at [217, 322] on input "checkbox" at bounding box center [214, 320] width 13 height 13
checkbox input "true"
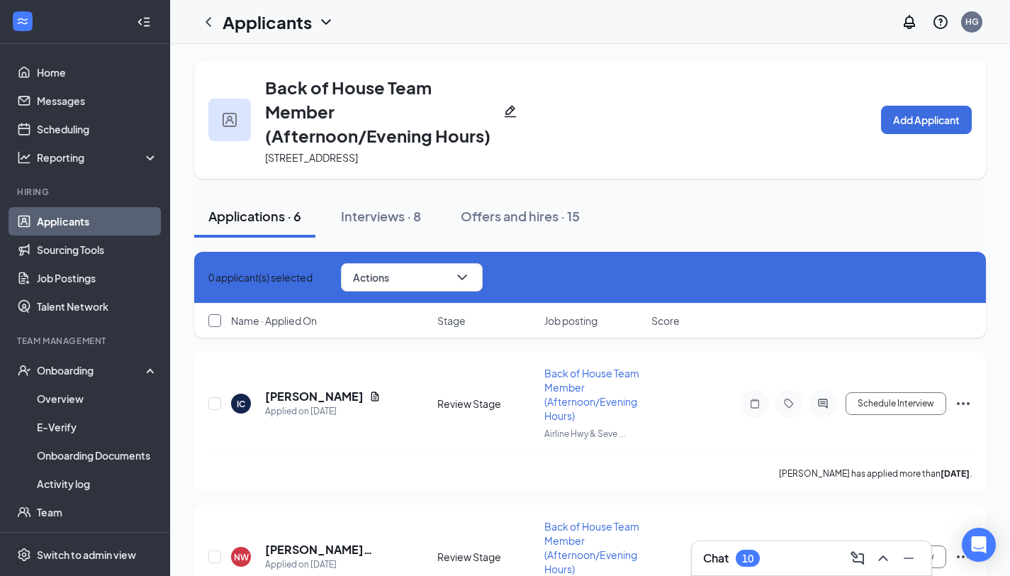
checkbox input "true"
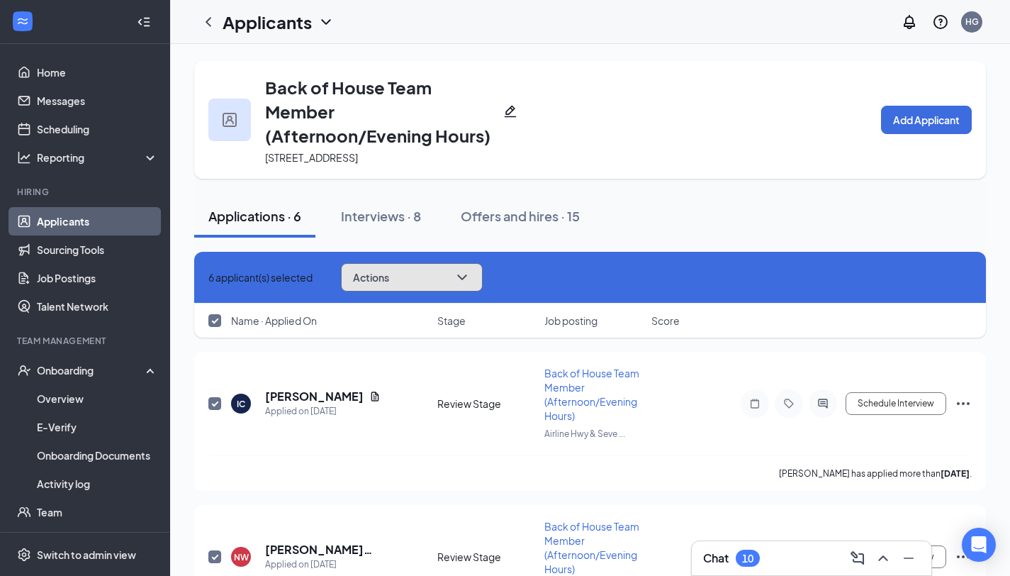
click at [471, 284] on icon "ChevronDown" at bounding box center [462, 277] width 17 height 17
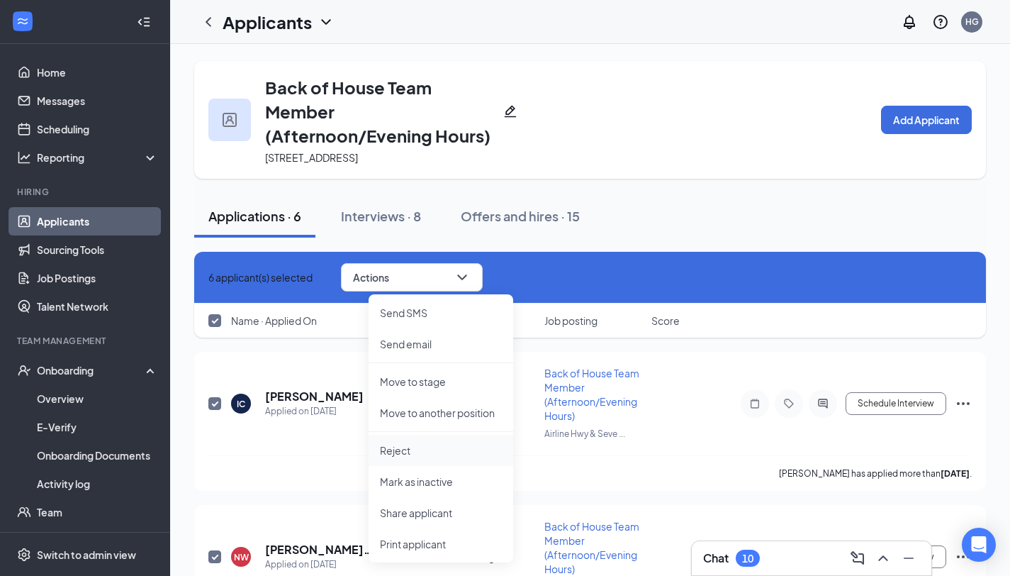
click at [440, 449] on p "Reject" at bounding box center [441, 450] width 122 height 14
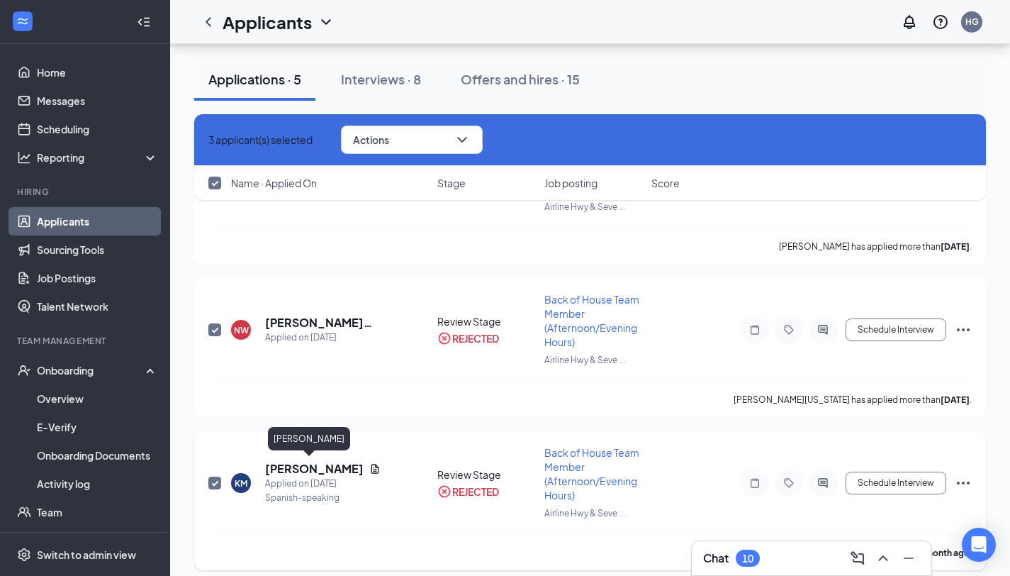
scroll to position [45, 0]
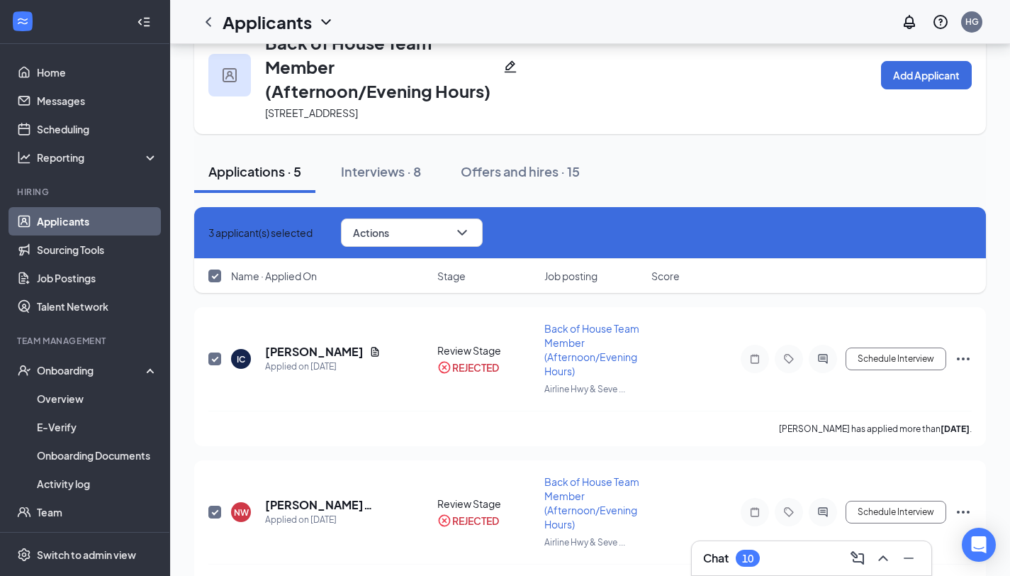
click at [208, 233] on icon "Cross" at bounding box center [208, 233] width 0 height 0
checkbox input "false"
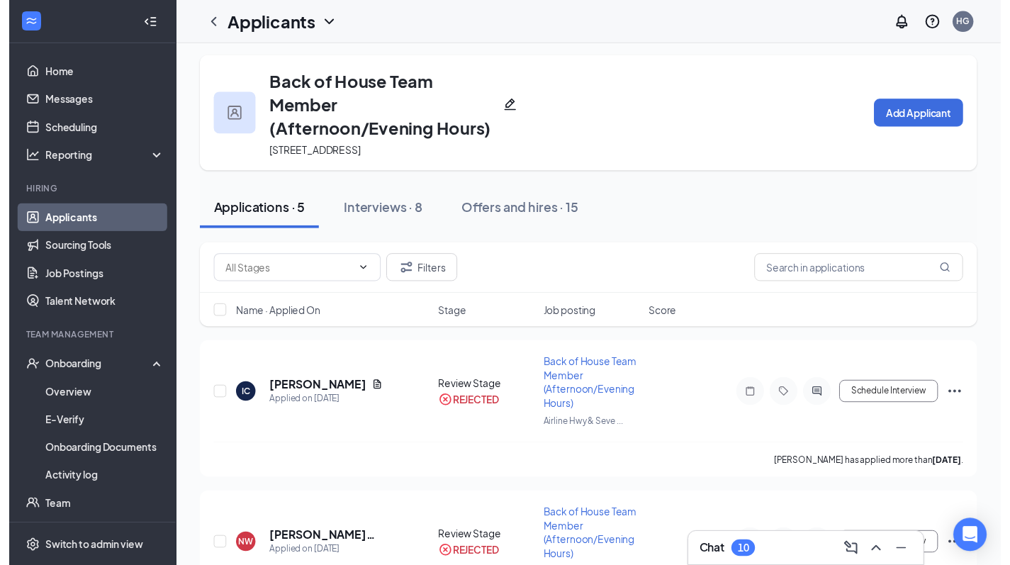
scroll to position [0, 0]
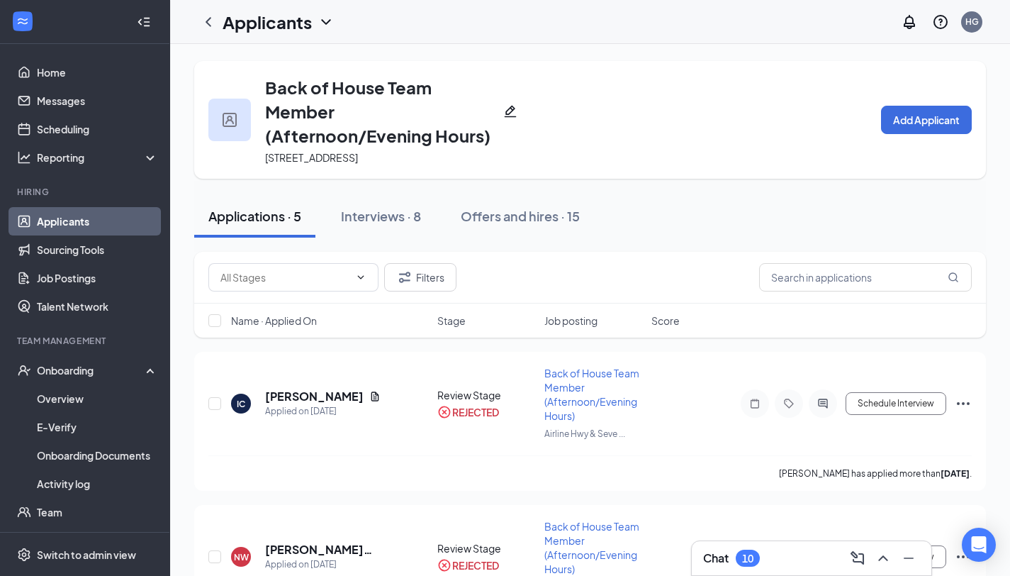
click at [61, 212] on link "Applicants" at bounding box center [97, 221] width 121 height 28
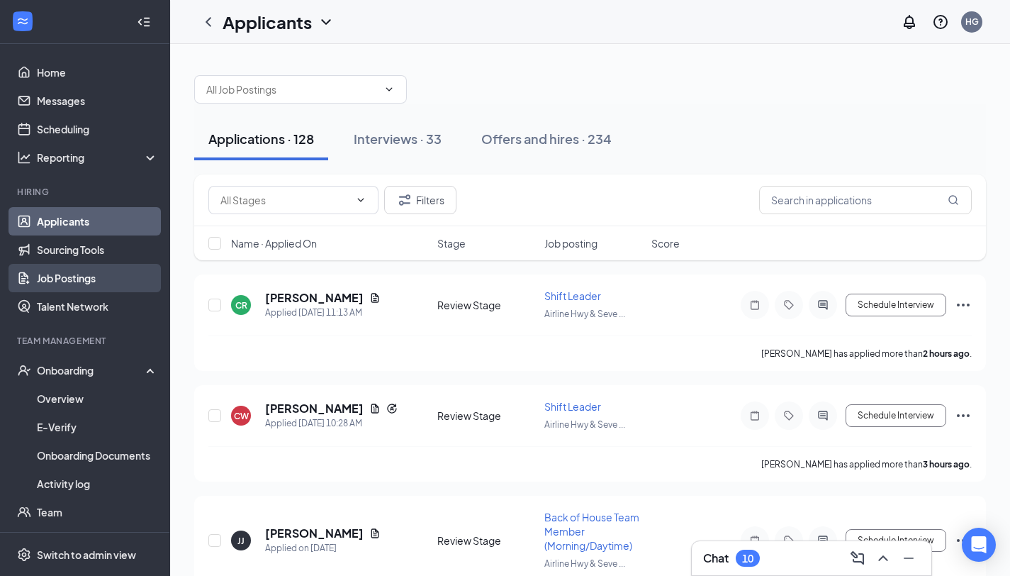
drag, startPoint x: 92, startPoint y: 272, endPoint x: 105, endPoint y: 282, distance: 16.2
click at [92, 272] on link "Job Postings" at bounding box center [97, 278] width 121 height 28
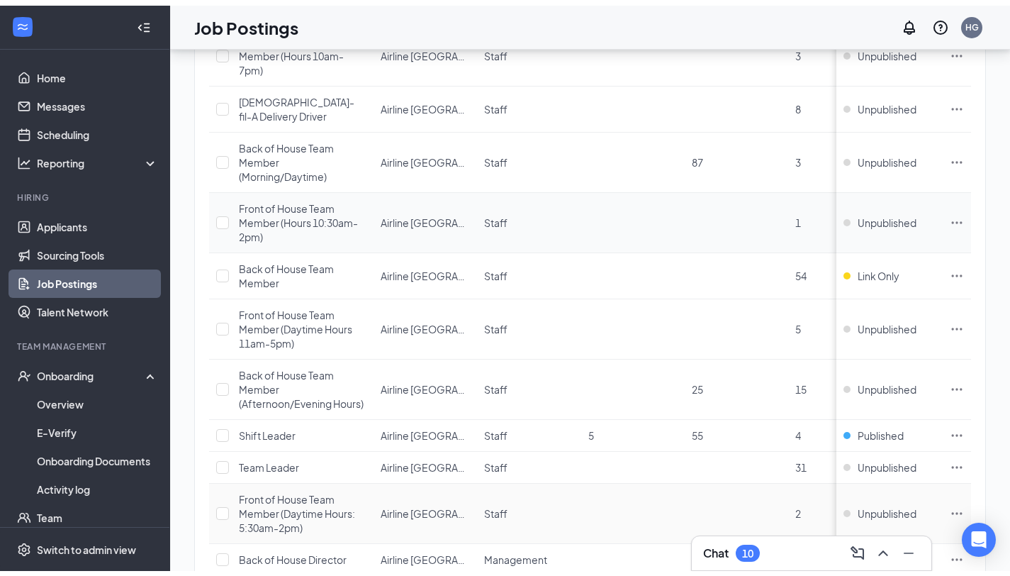
scroll to position [140, 0]
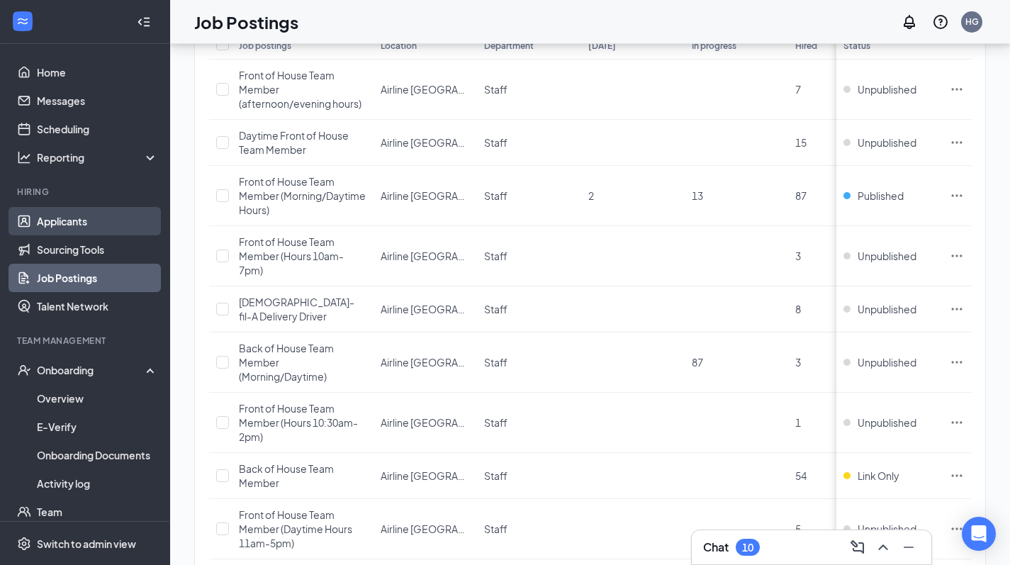
click at [105, 222] on link "Applicants" at bounding box center [97, 221] width 121 height 28
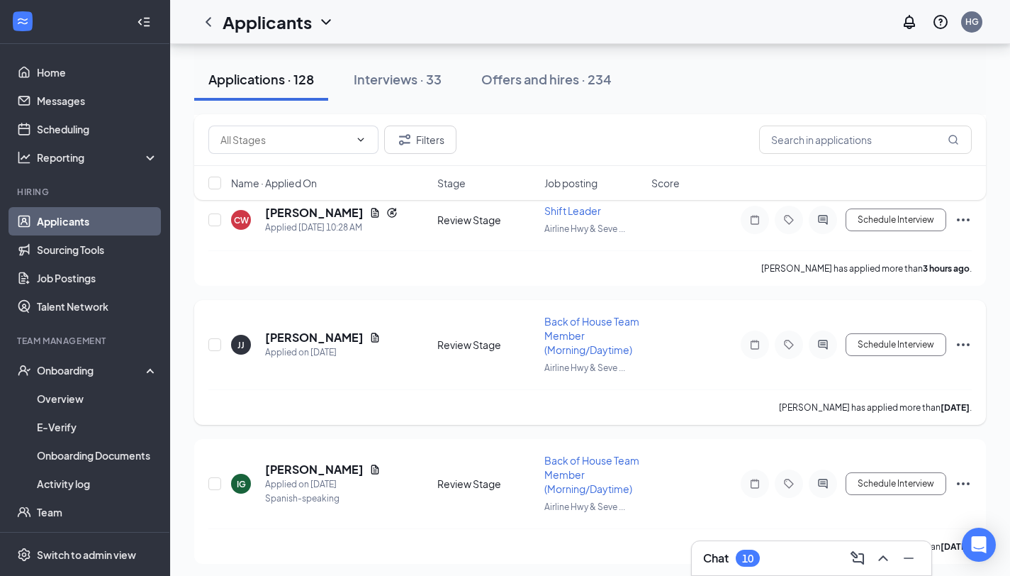
scroll to position [196, 0]
click at [563, 324] on div "Back of House Team Member (Morning/Daytime)" at bounding box center [593, 334] width 99 height 43
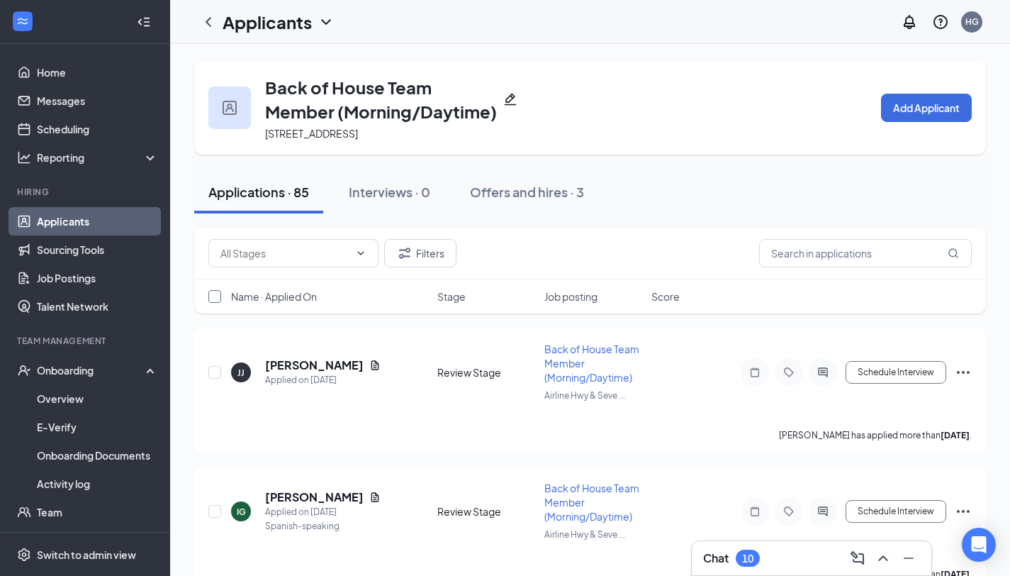
click at [216, 298] on input "checkbox" at bounding box center [214, 296] width 13 height 13
checkbox input "true"
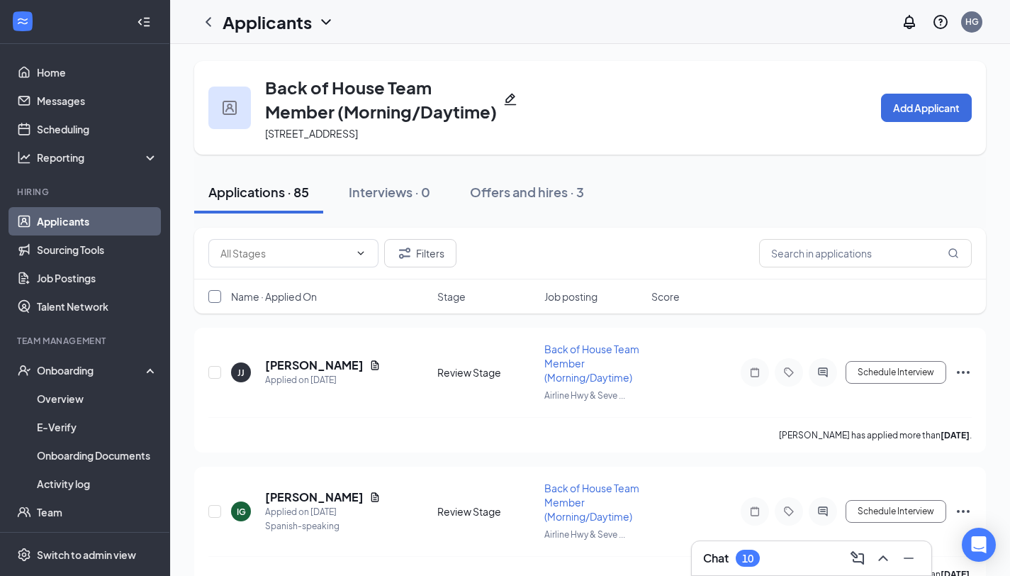
checkbox input "true"
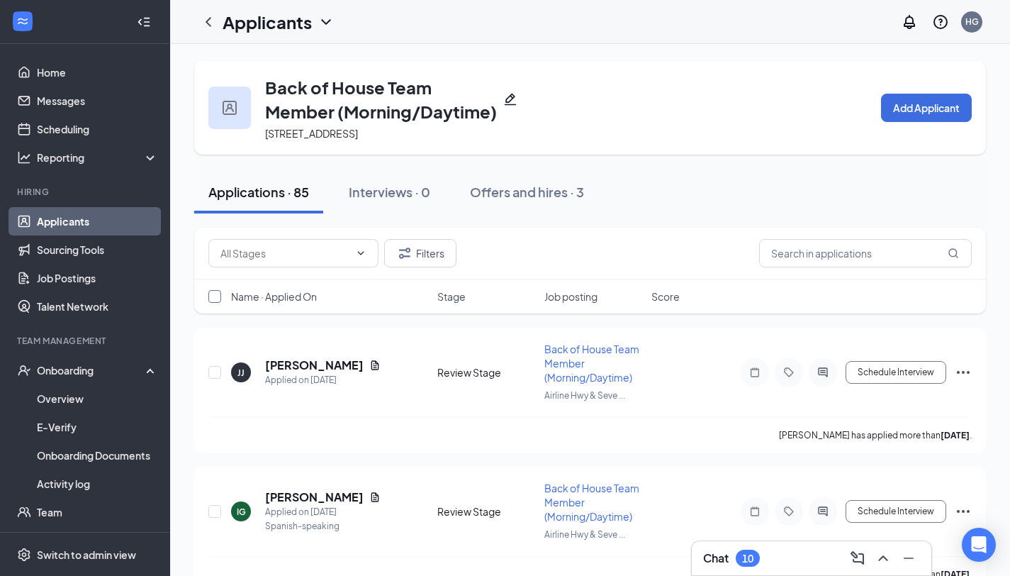
checkbox input "true"
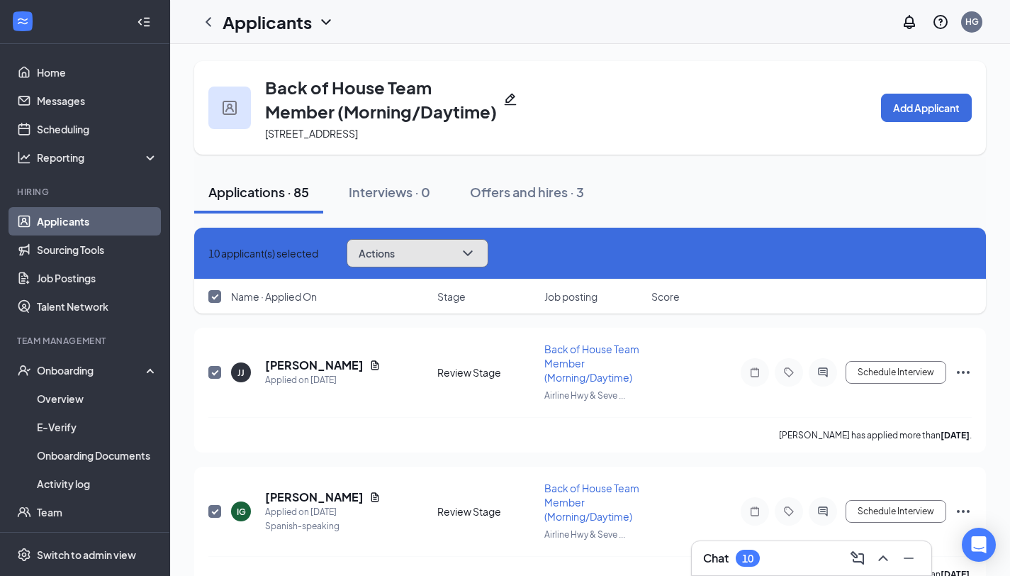
click at [475, 258] on button "Actions" at bounding box center [418, 253] width 142 height 28
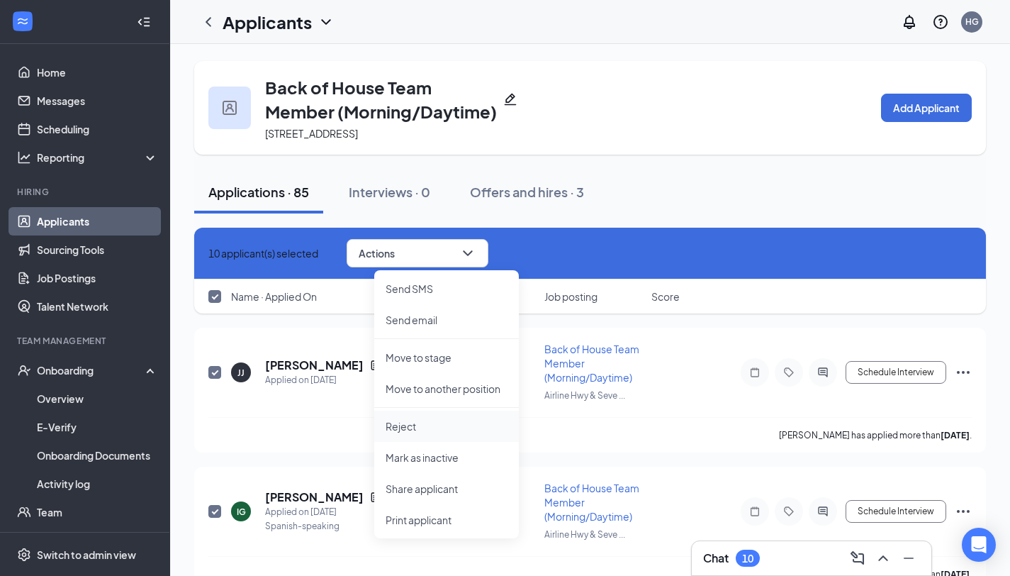
click at [443, 424] on p "Reject" at bounding box center [447, 426] width 122 height 14
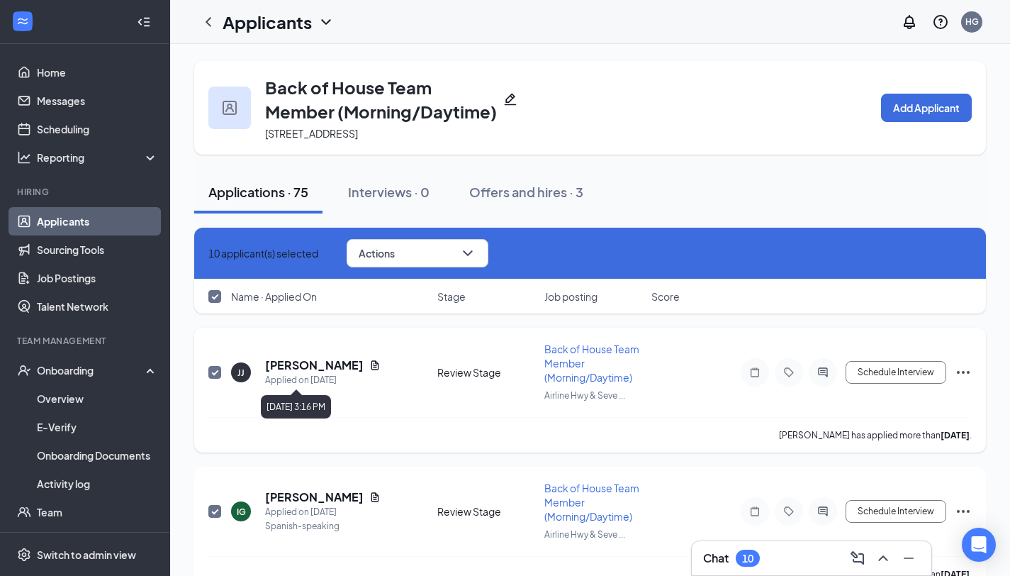
checkbox input "false"
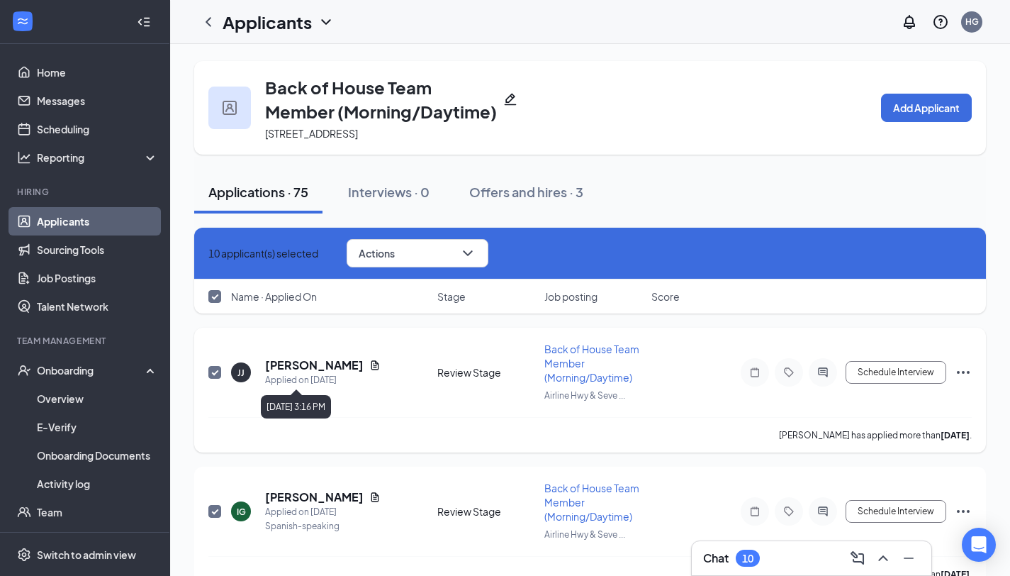
checkbox input "false"
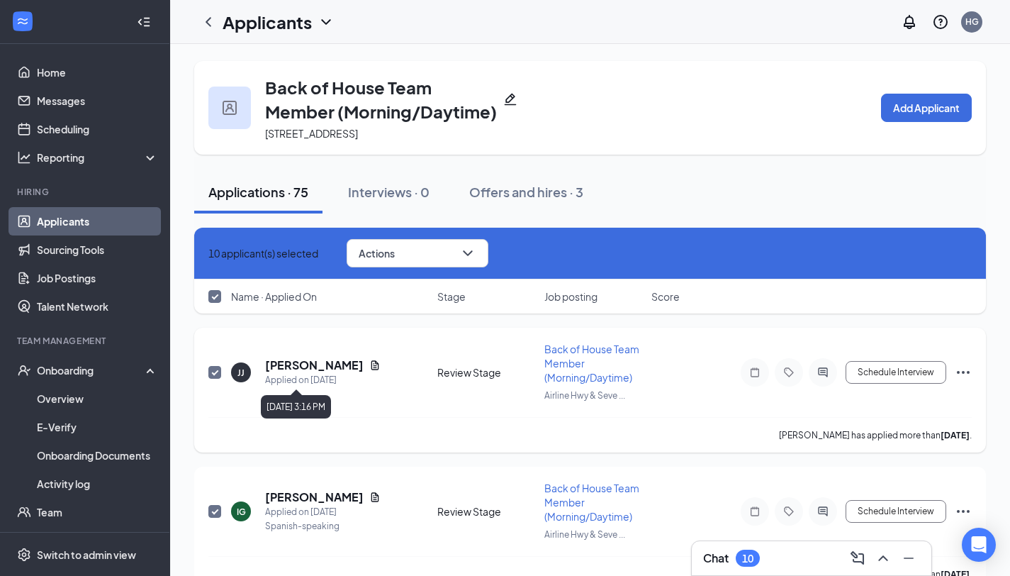
checkbox input "false"
click at [216, 298] on input "checkbox" at bounding box center [214, 296] width 13 height 13
checkbox input "true"
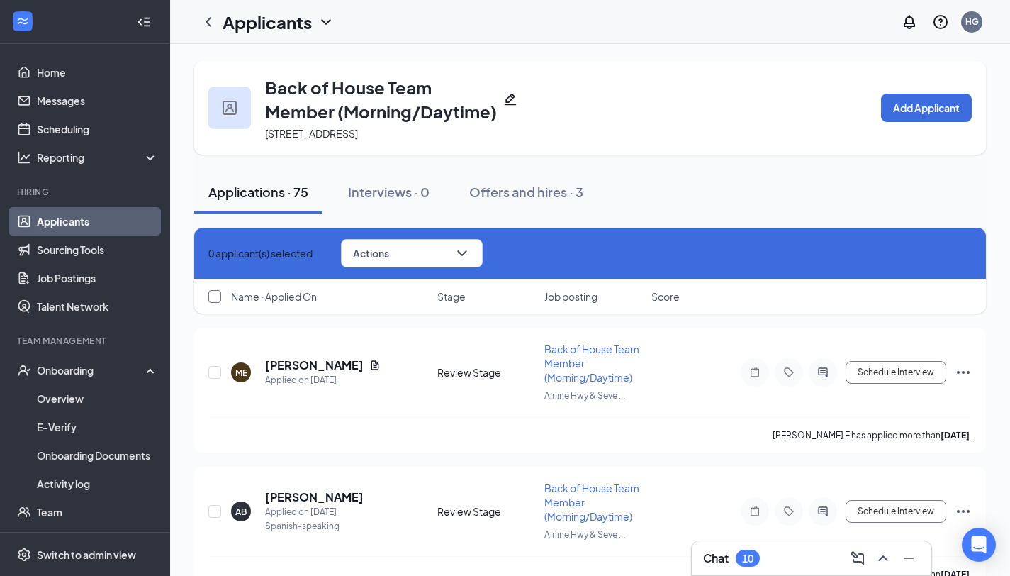
checkbox input "true"
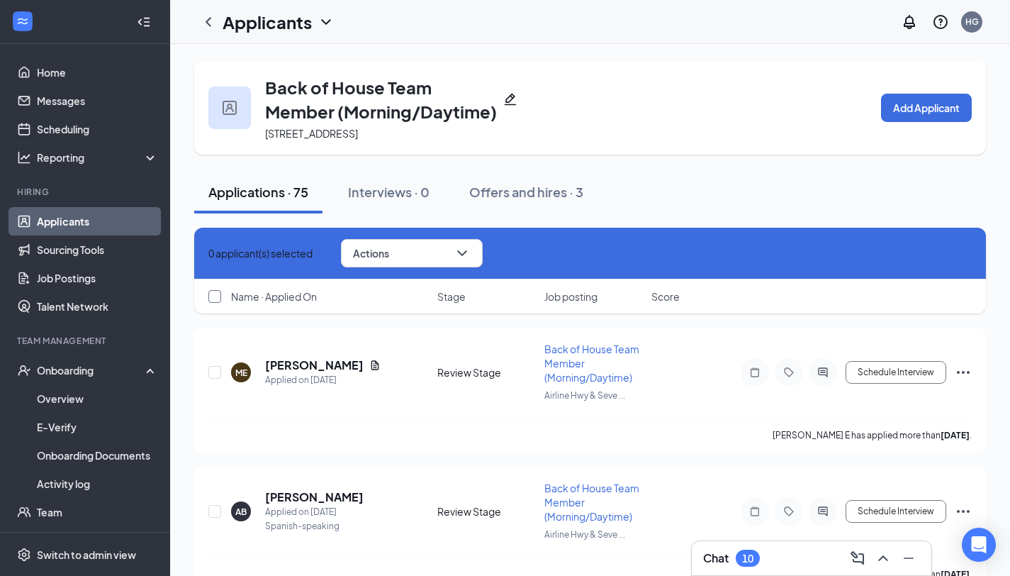
checkbox input "true"
click at [476, 256] on icon "ChevronDown" at bounding box center [467, 253] width 17 height 17
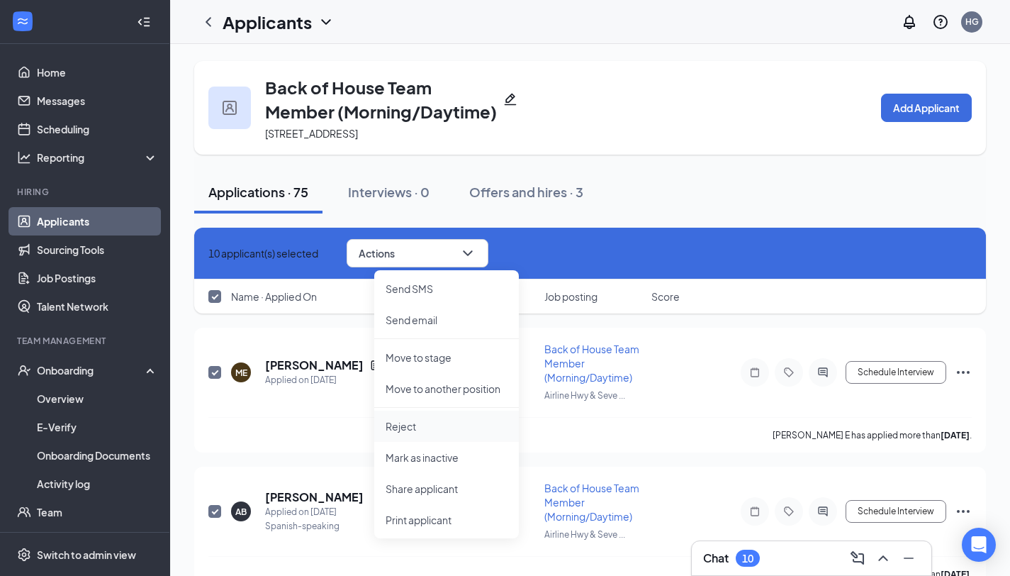
click at [436, 427] on p "Reject" at bounding box center [447, 426] width 122 height 14
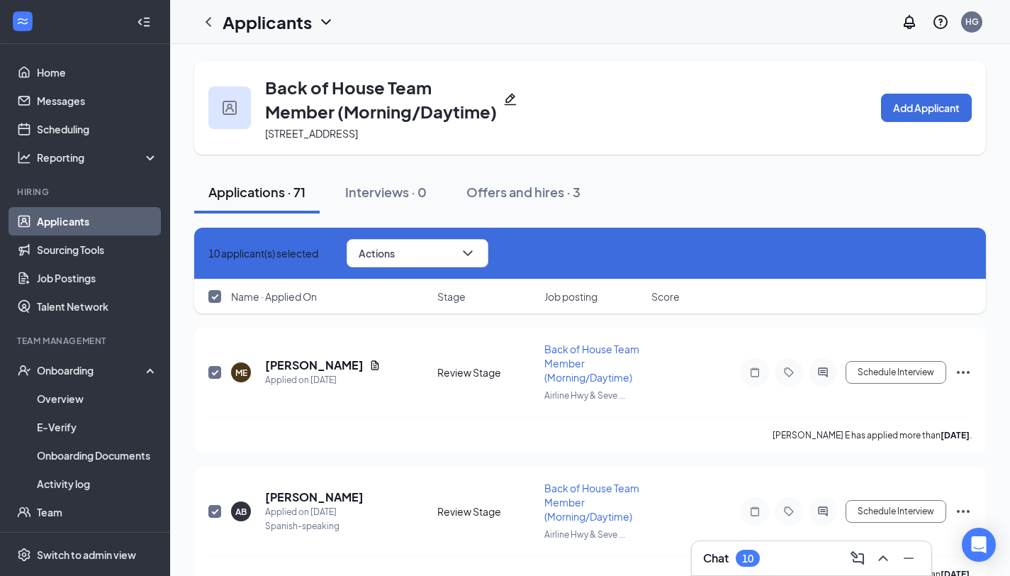
checkbox input "false"
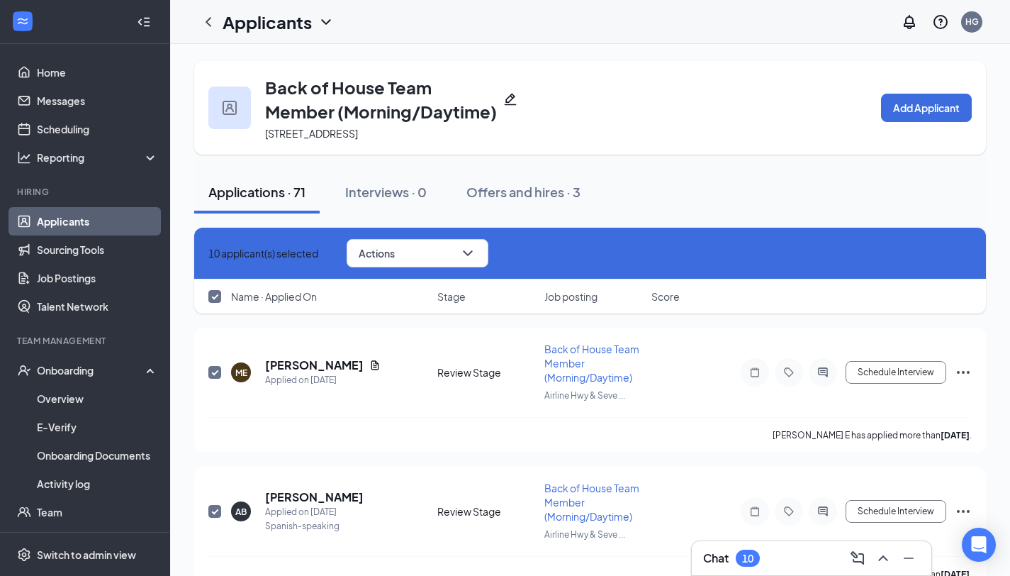
checkbox input "false"
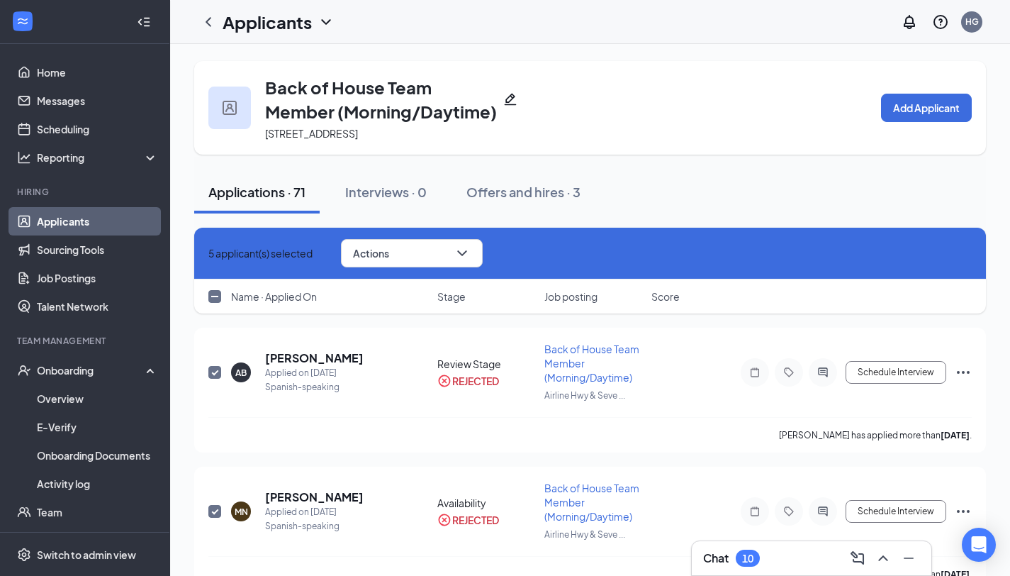
click at [213, 298] on input "checkbox" at bounding box center [214, 296] width 13 height 13
checkbox input "true"
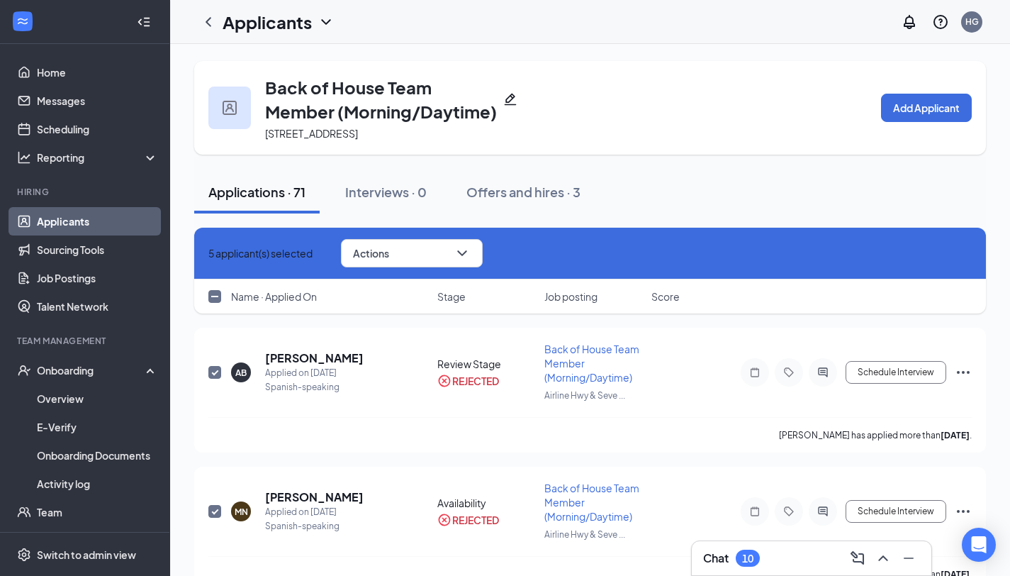
checkbox input "true"
click at [458, 251] on button "Actions" at bounding box center [418, 253] width 142 height 28
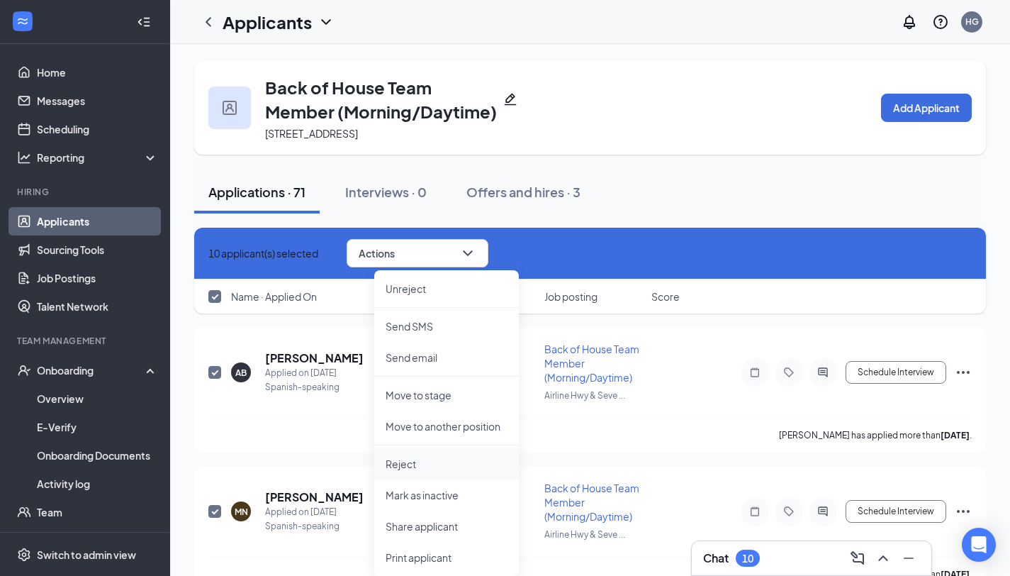
click at [442, 456] on li "Reject" at bounding box center [446, 463] width 145 height 31
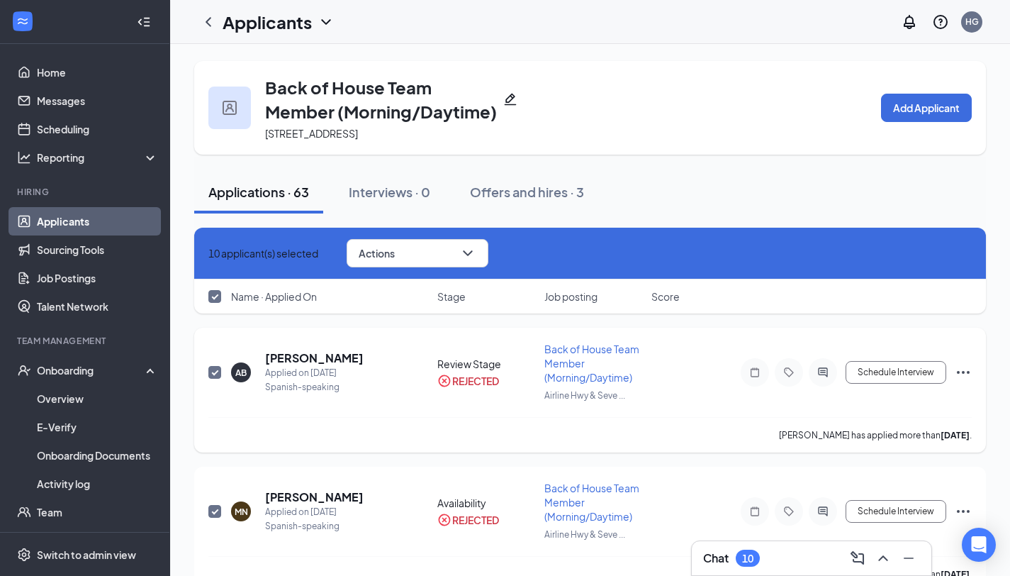
checkbox input "false"
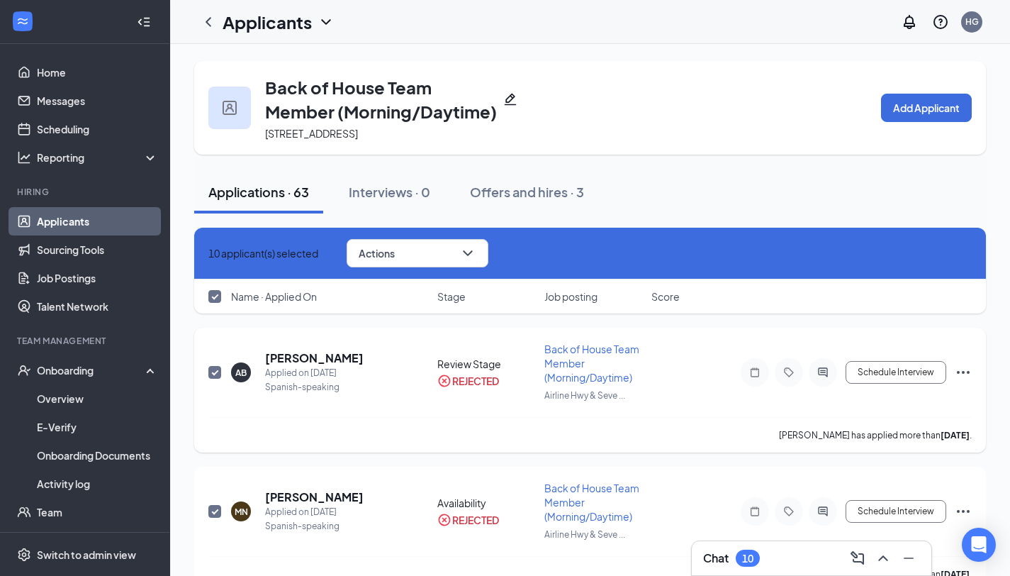
checkbox input "false"
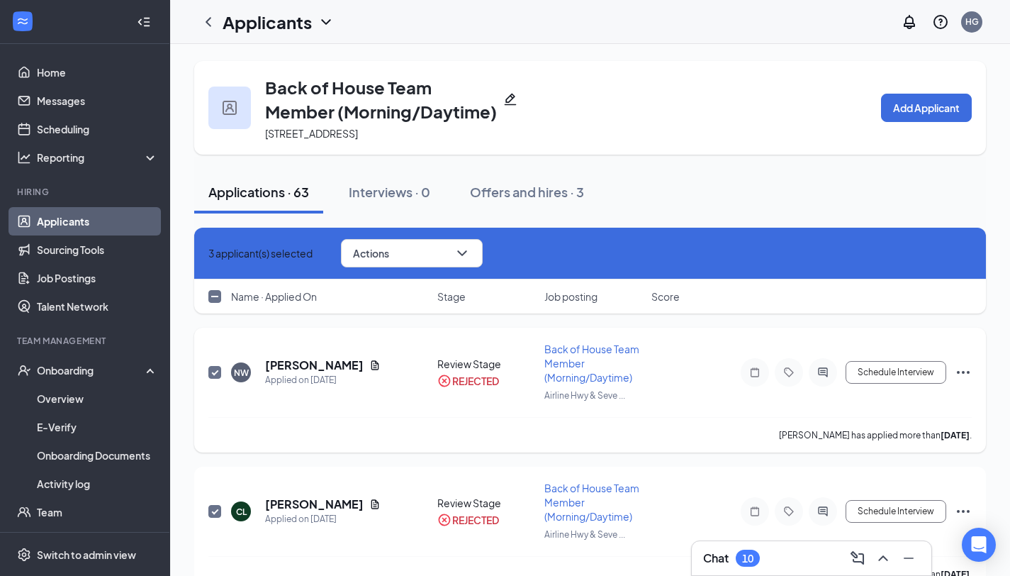
click at [219, 297] on input "checkbox" at bounding box center [214, 296] width 13 height 13
checkbox input "true"
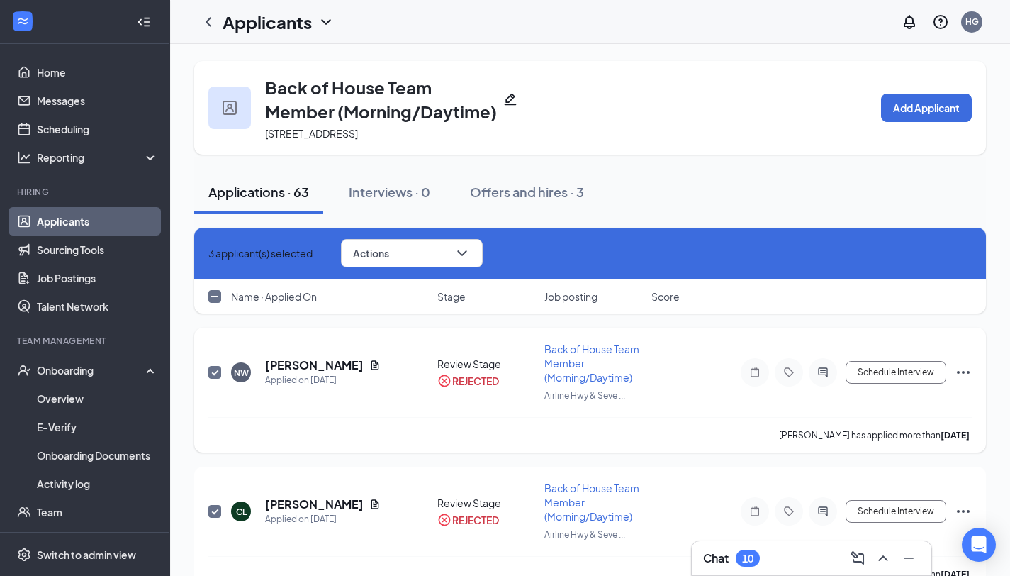
checkbox input "true"
drag, startPoint x: 424, startPoint y: 259, endPoint x: 422, endPoint y: 267, distance: 7.4
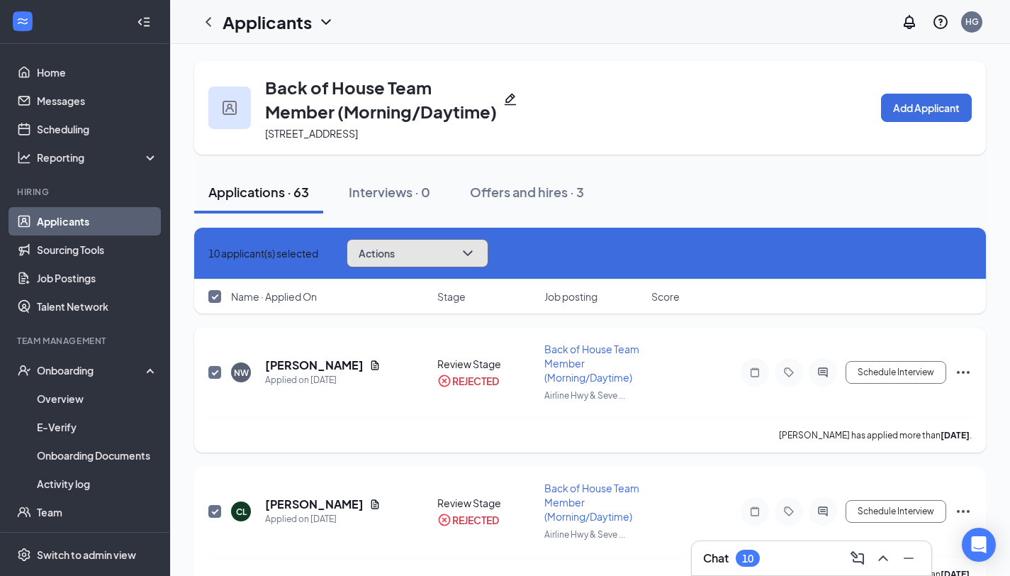
click at [424, 259] on button "Actions" at bounding box center [418, 253] width 142 height 28
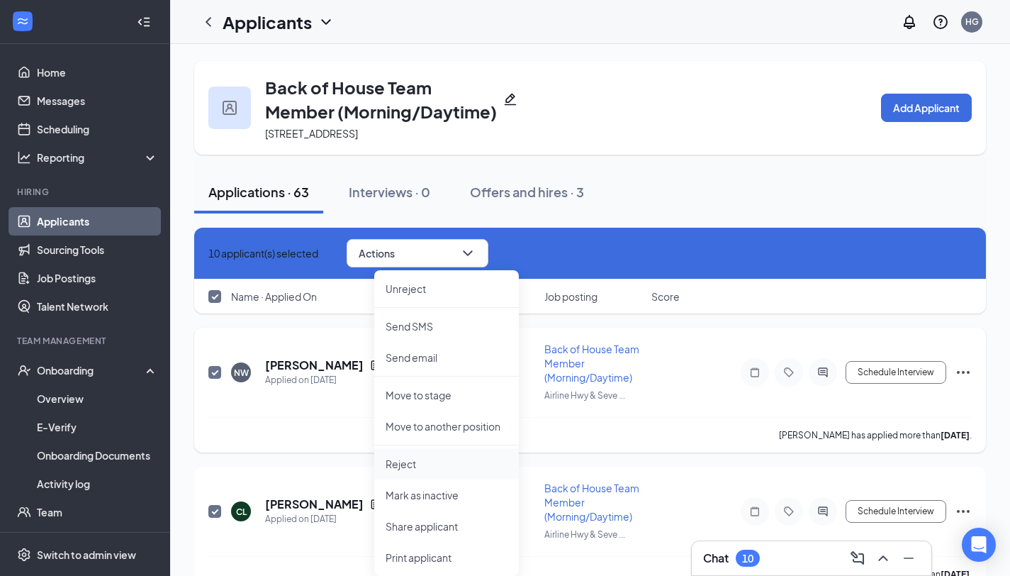
click at [431, 471] on li "Reject" at bounding box center [446, 463] width 145 height 31
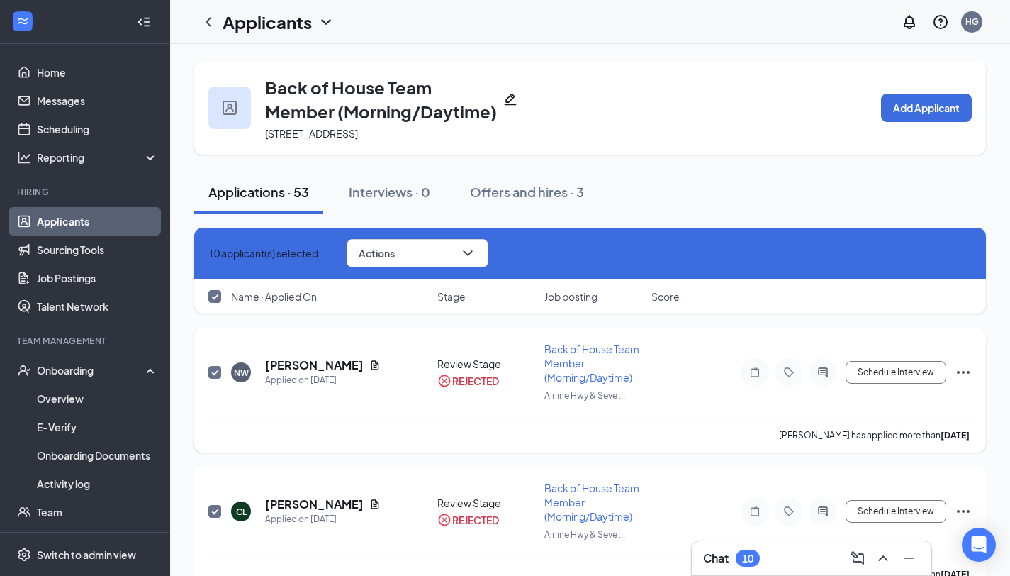
checkbox input "false"
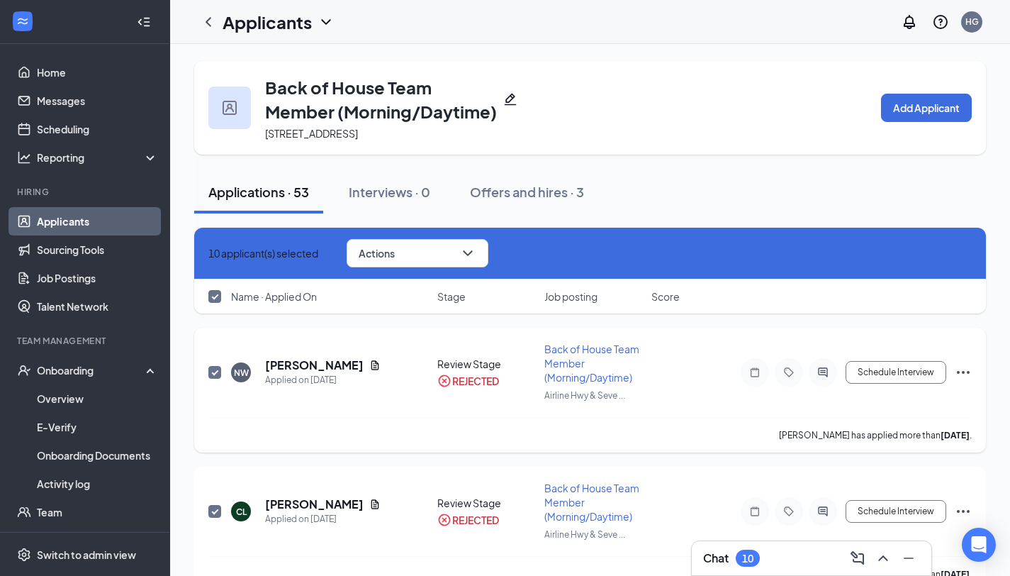
checkbox input "false"
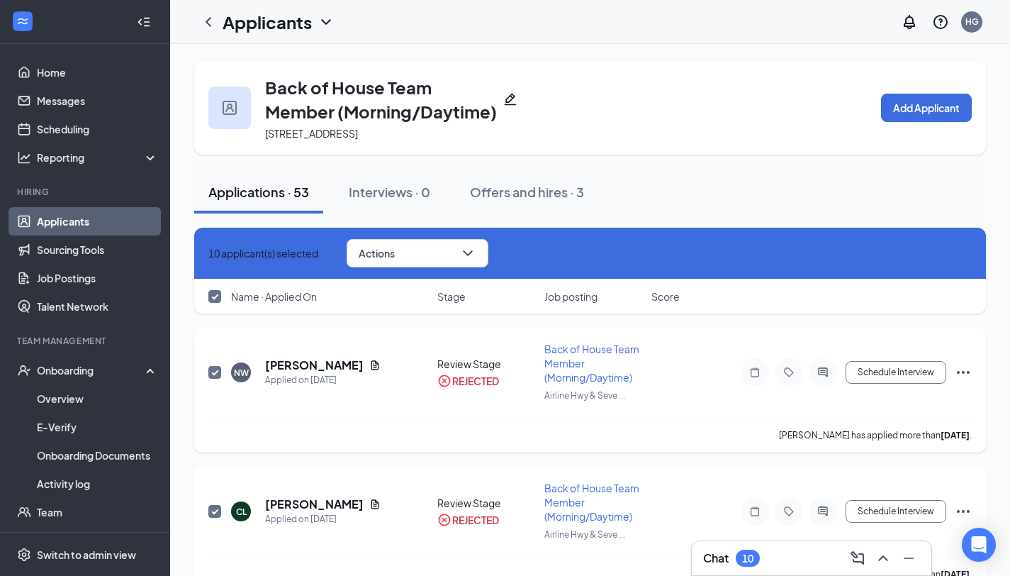
checkbox input "false"
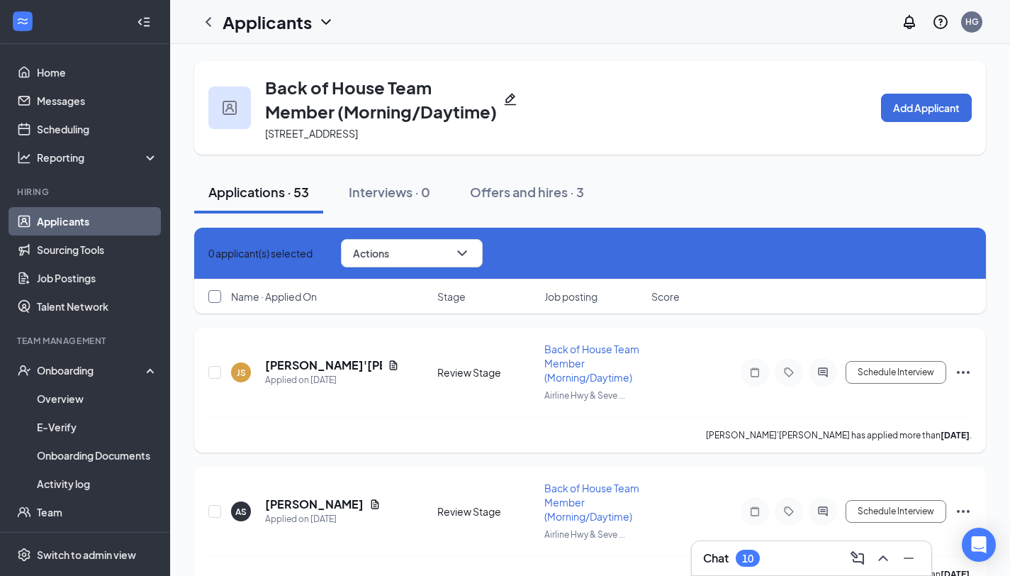
click at [212, 298] on input "checkbox" at bounding box center [214, 296] width 13 height 13
checkbox input "true"
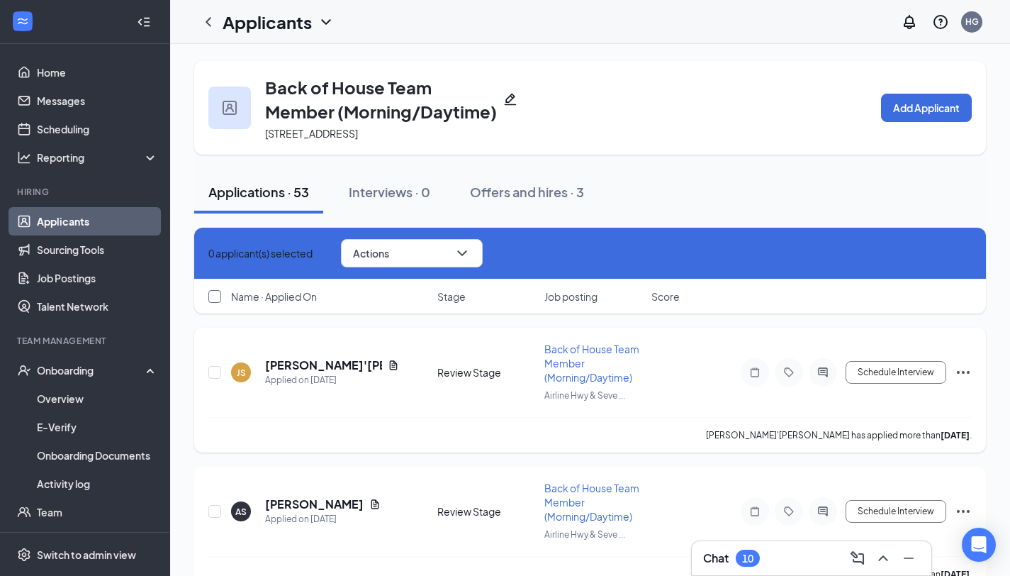
checkbox input "true"
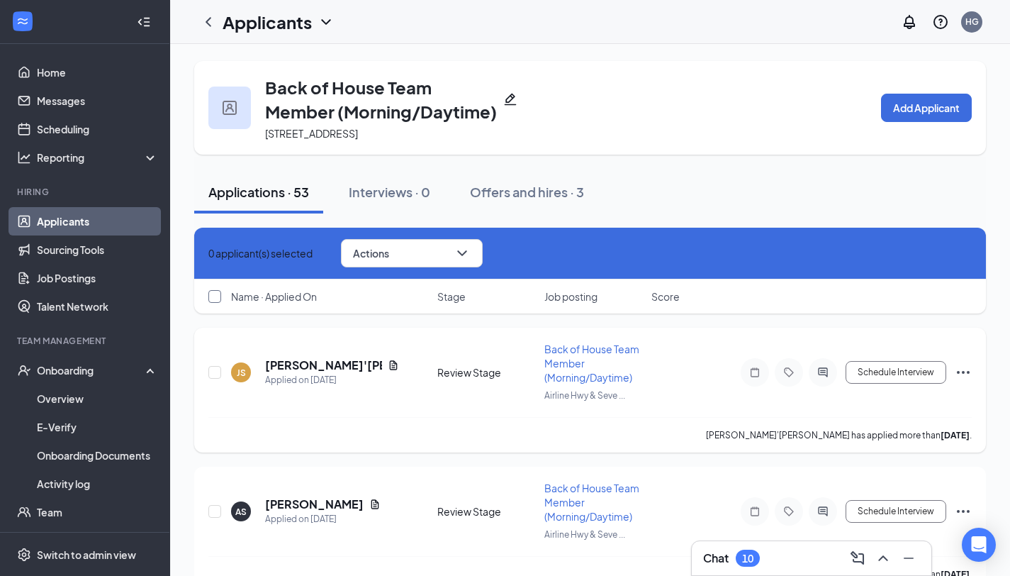
checkbox input "true"
click at [483, 251] on button "Actions" at bounding box center [418, 253] width 142 height 28
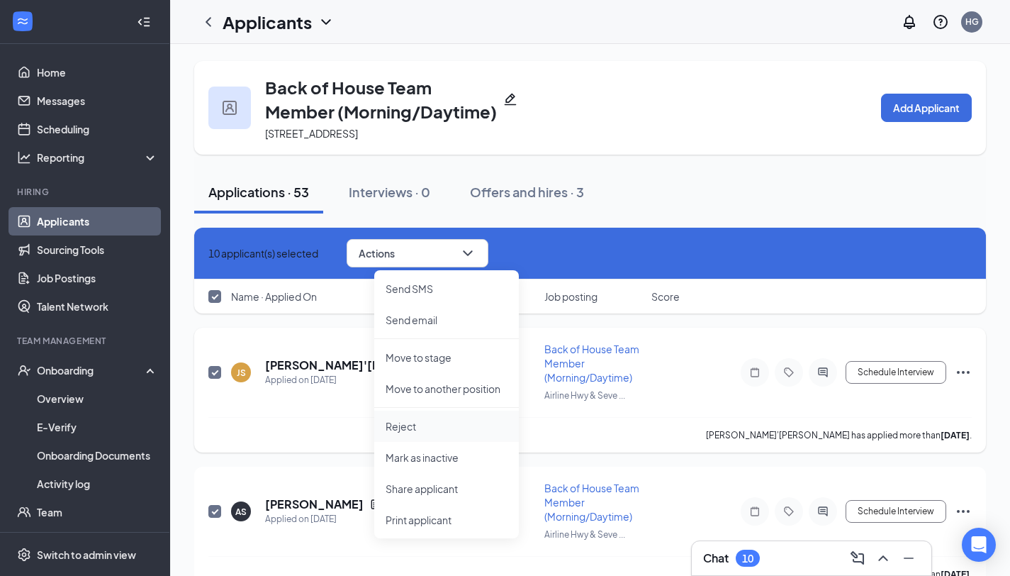
click at [437, 429] on p "Reject" at bounding box center [447, 426] width 122 height 14
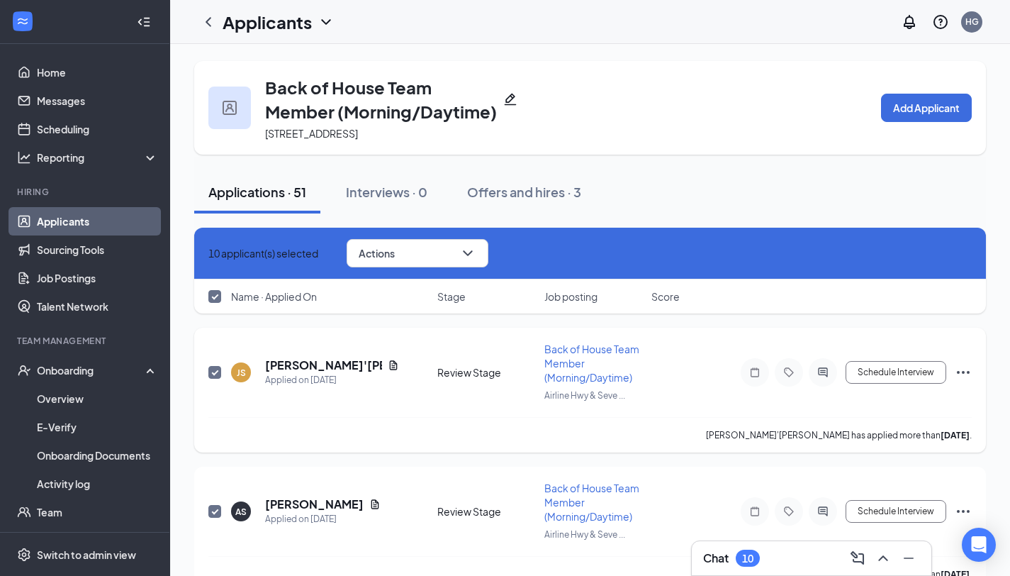
checkbox input "false"
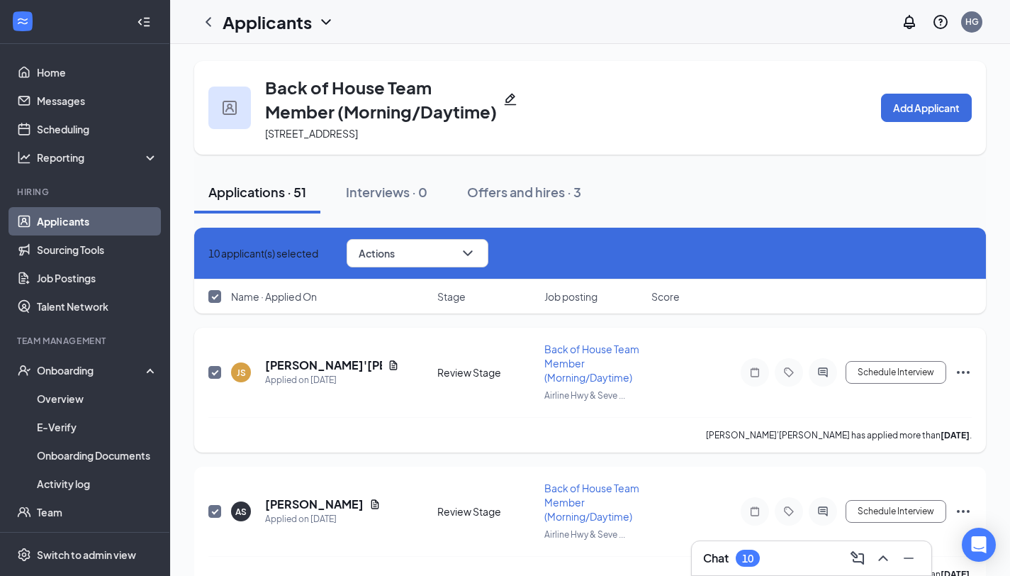
checkbox input "false"
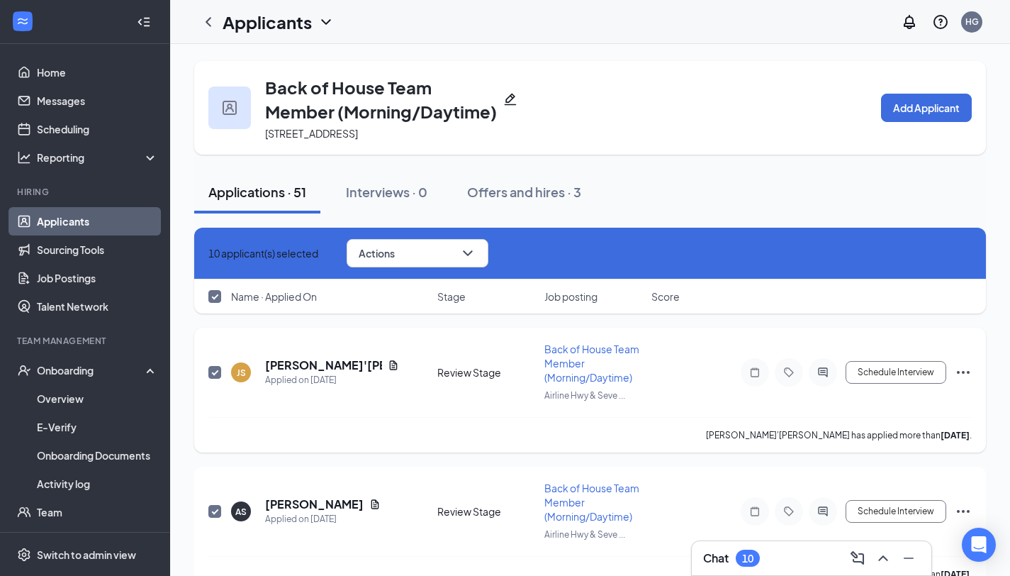
checkbox input "false"
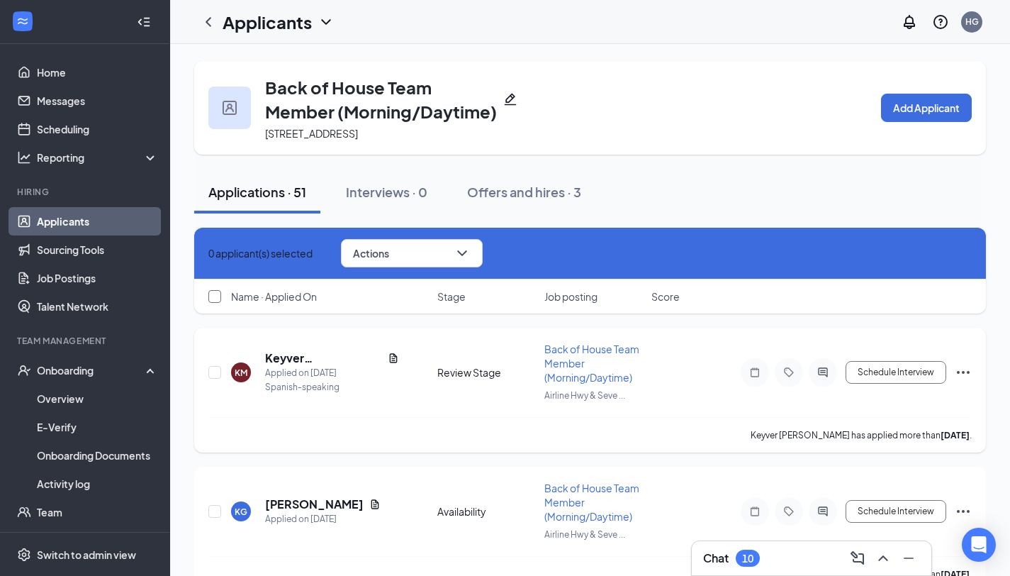
click at [215, 295] on input "checkbox" at bounding box center [214, 296] width 13 height 13
checkbox input "true"
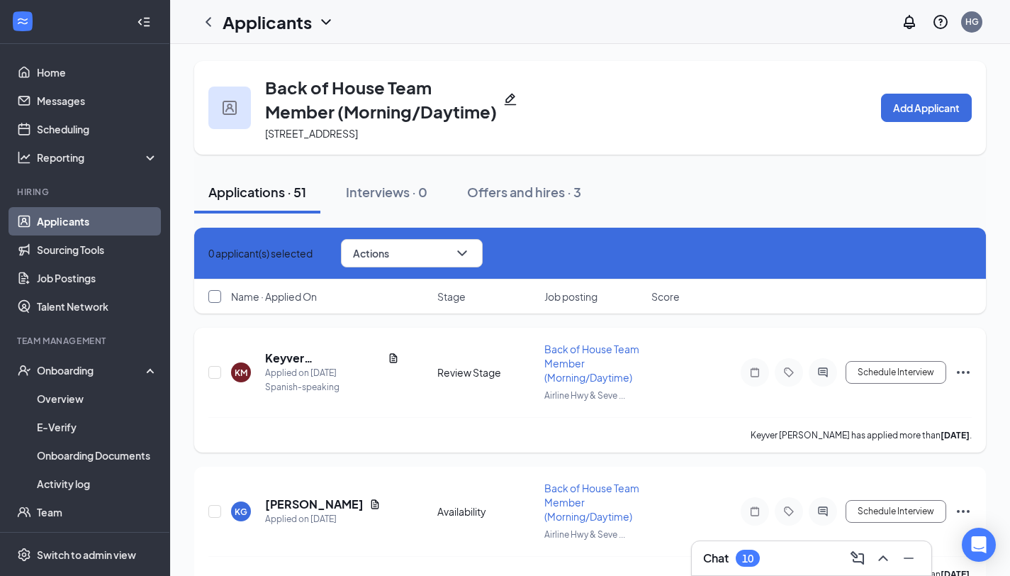
checkbox input "true"
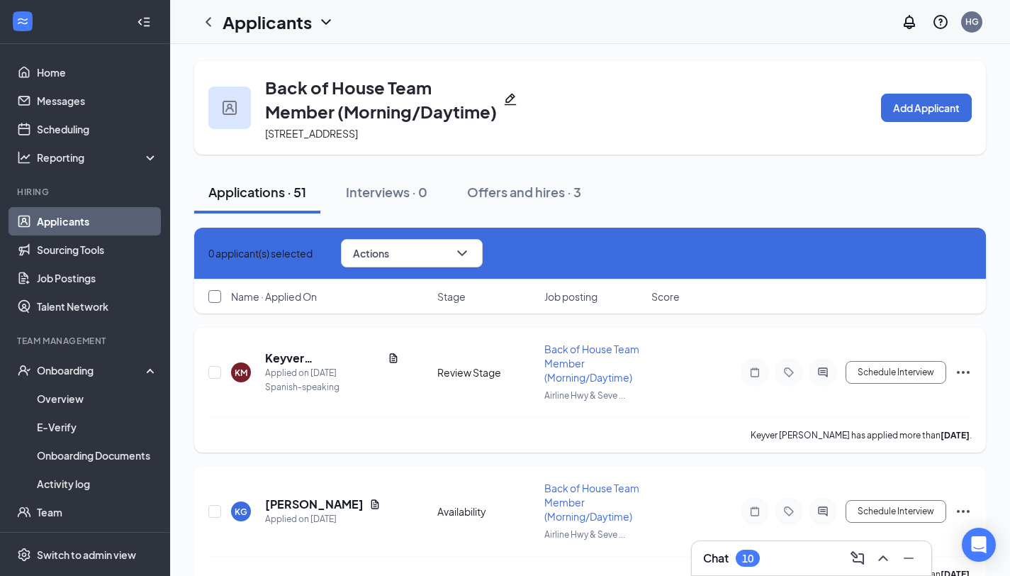
checkbox input "true"
click at [471, 251] on button "Actions" at bounding box center [418, 253] width 142 height 28
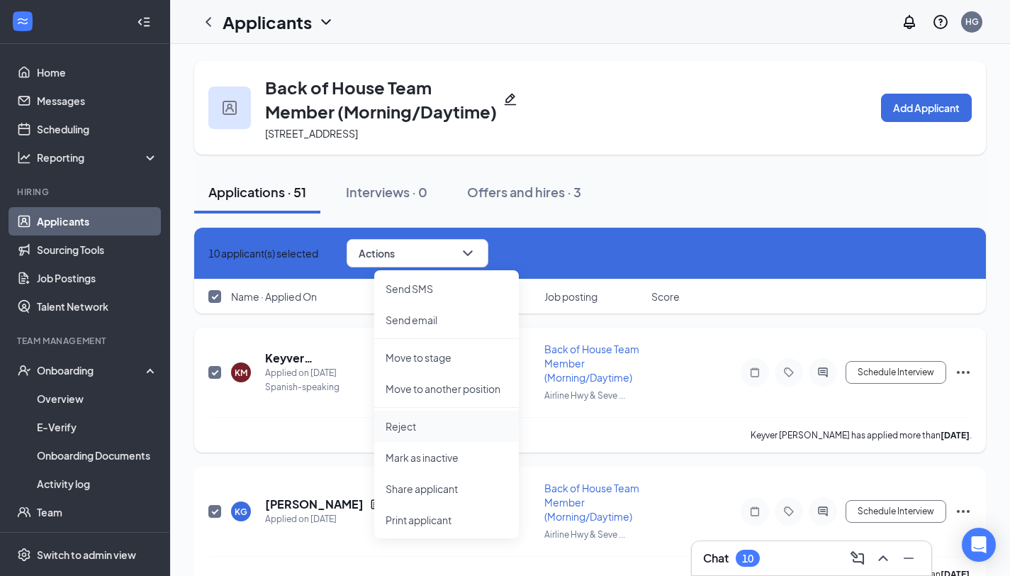
click at [465, 433] on li "Reject" at bounding box center [446, 425] width 145 height 31
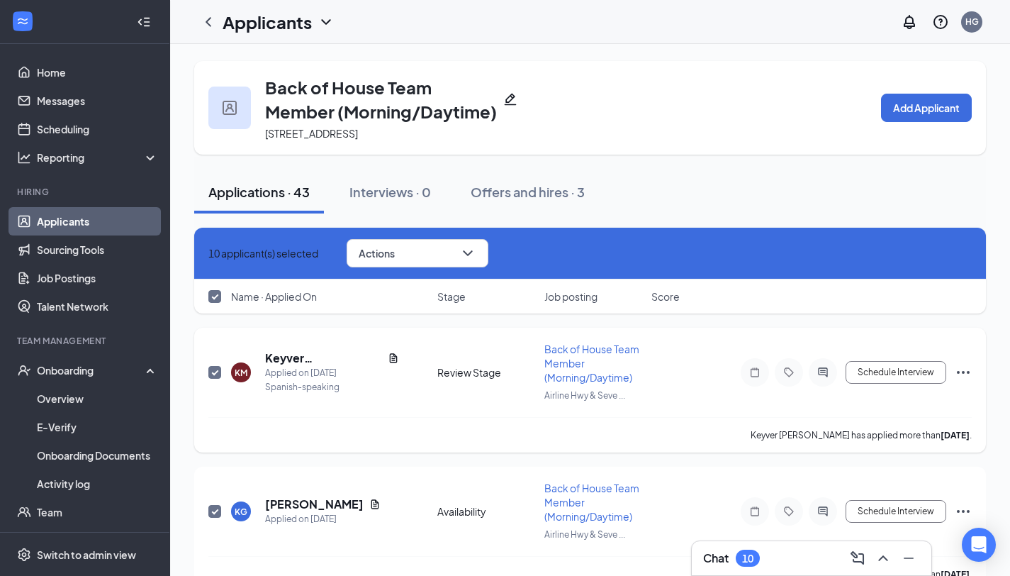
checkbox input "false"
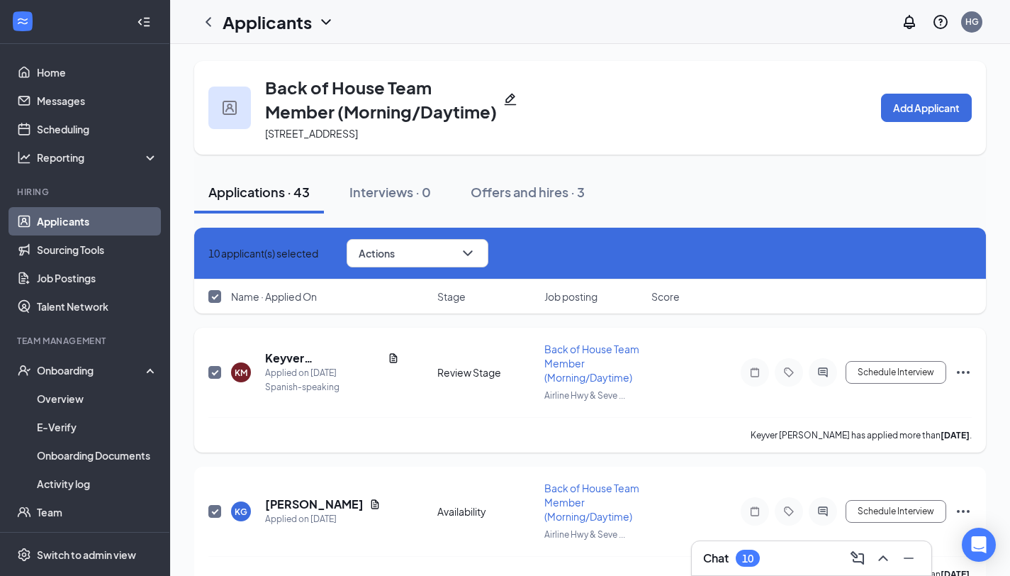
checkbox input "false"
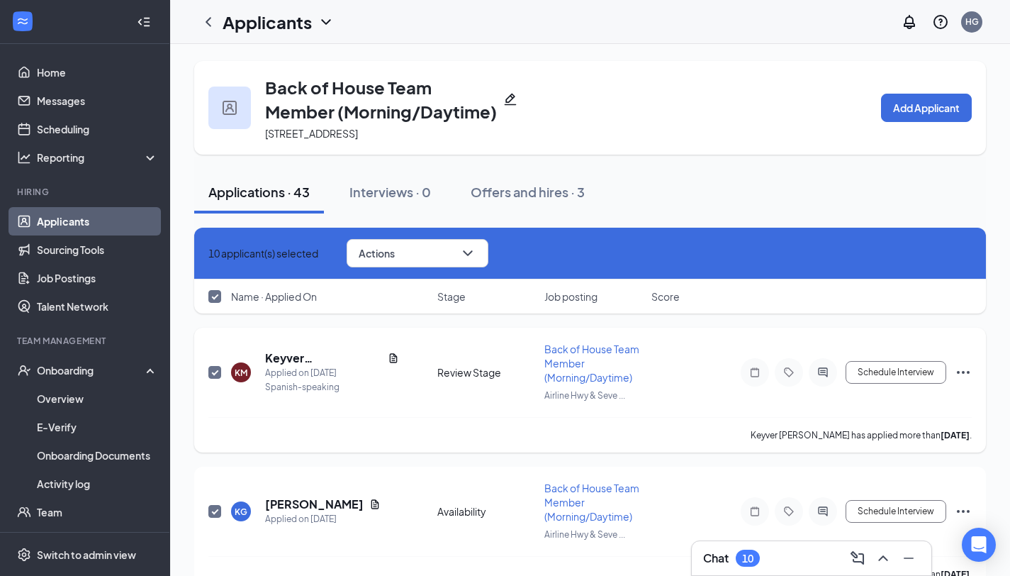
checkbox input "false"
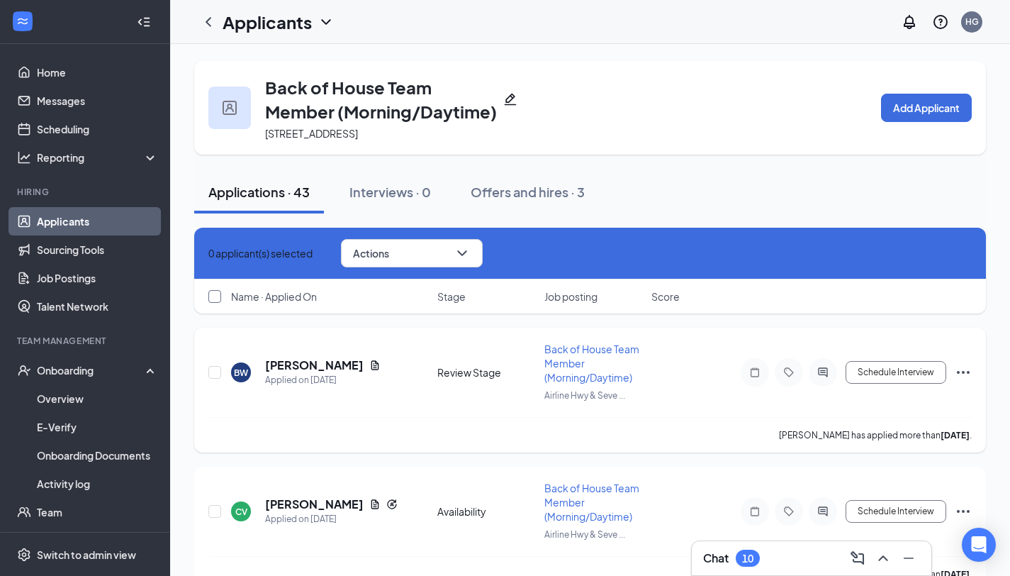
click at [211, 298] on input "checkbox" at bounding box center [214, 296] width 13 height 13
checkbox input "true"
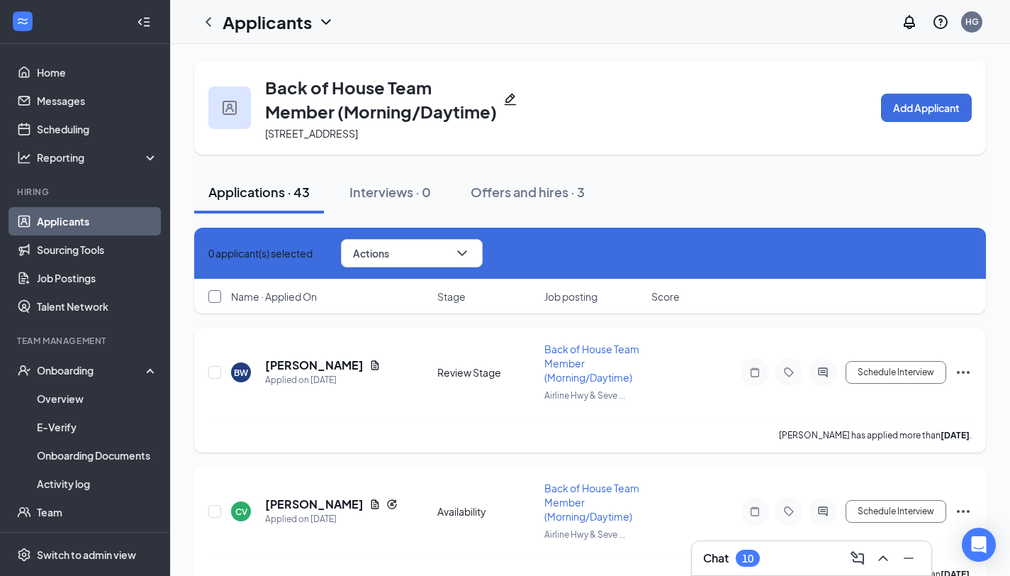
checkbox input "true"
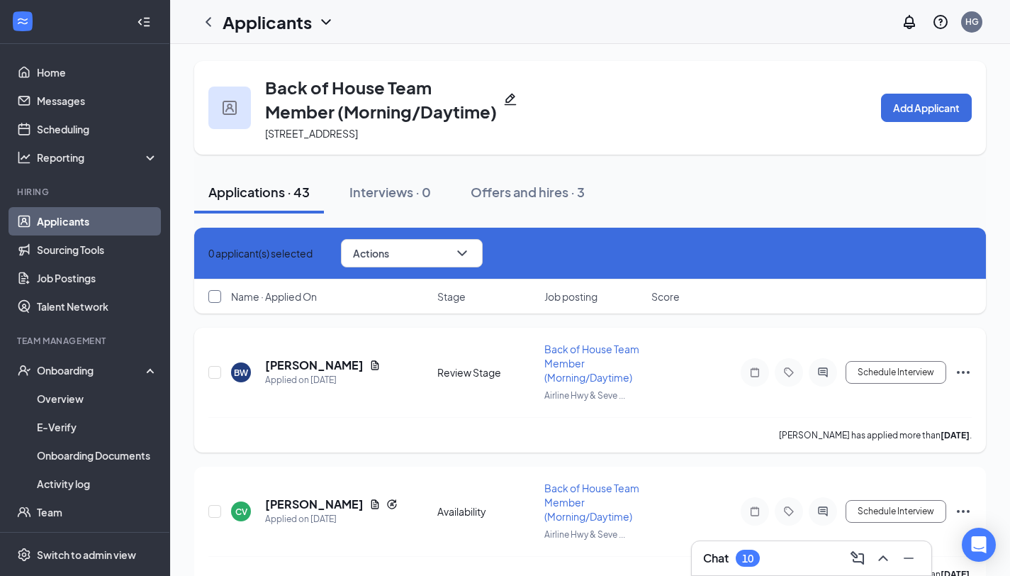
checkbox input "true"
click at [450, 267] on button "Actions" at bounding box center [418, 253] width 142 height 28
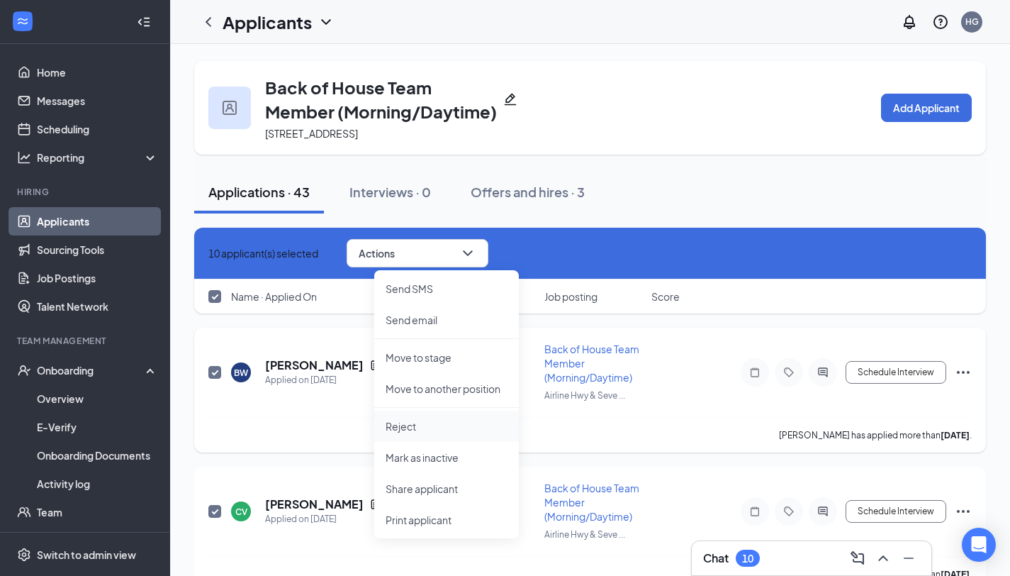
click at [431, 418] on li "Reject" at bounding box center [446, 425] width 145 height 31
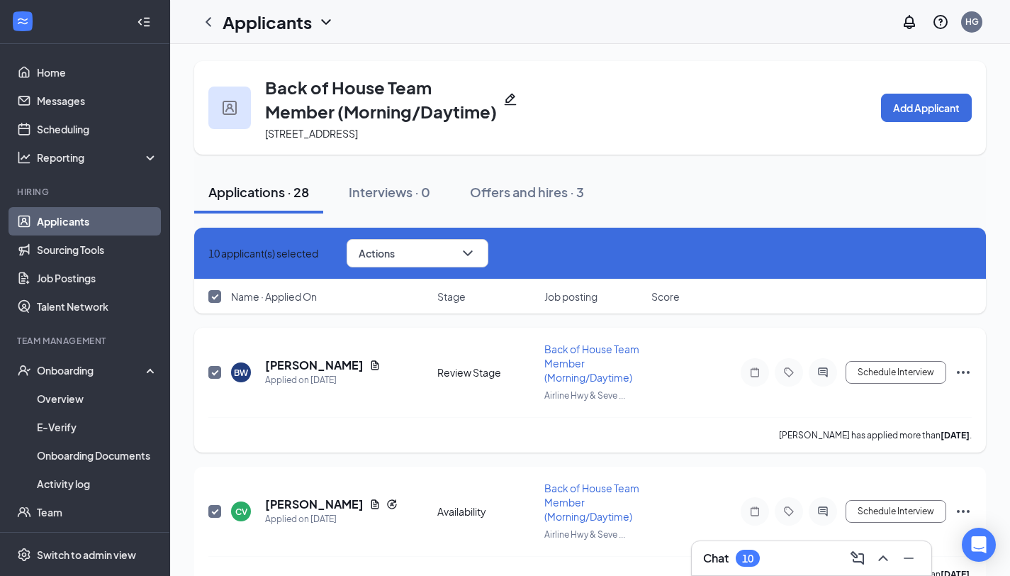
checkbox input "false"
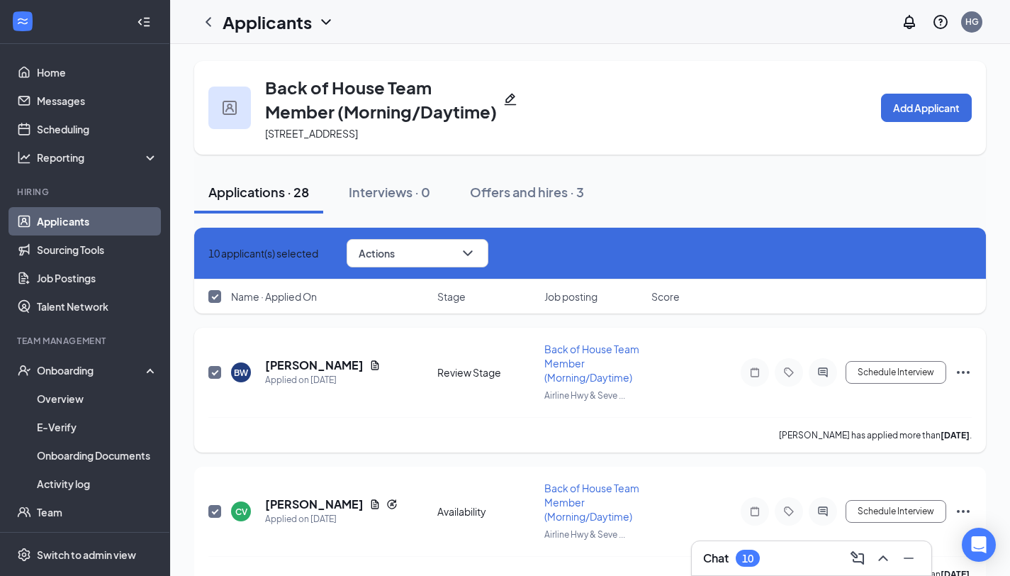
checkbox input "false"
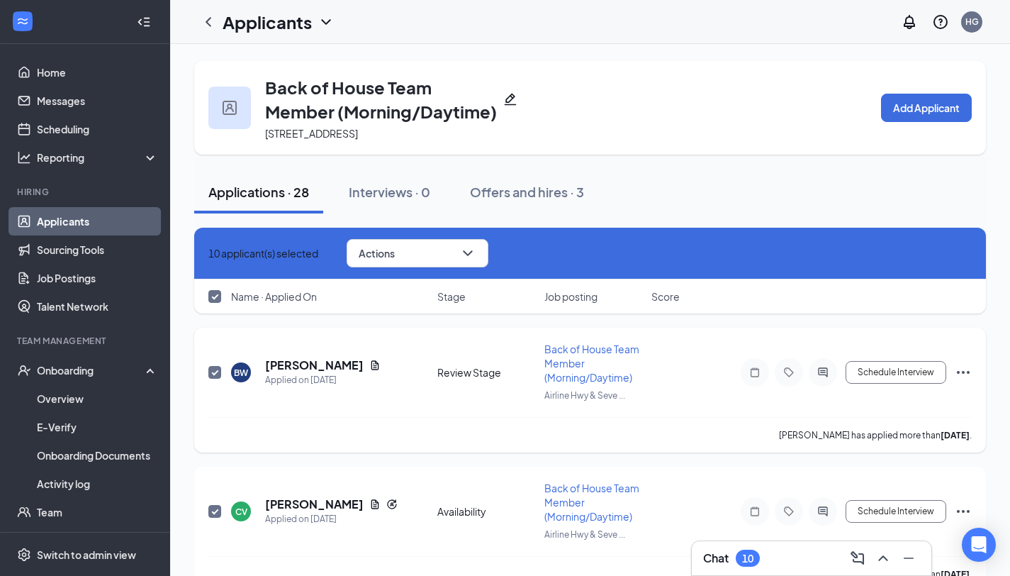
checkbox input "false"
click at [213, 296] on input "checkbox" at bounding box center [214, 296] width 13 height 13
checkbox input "true"
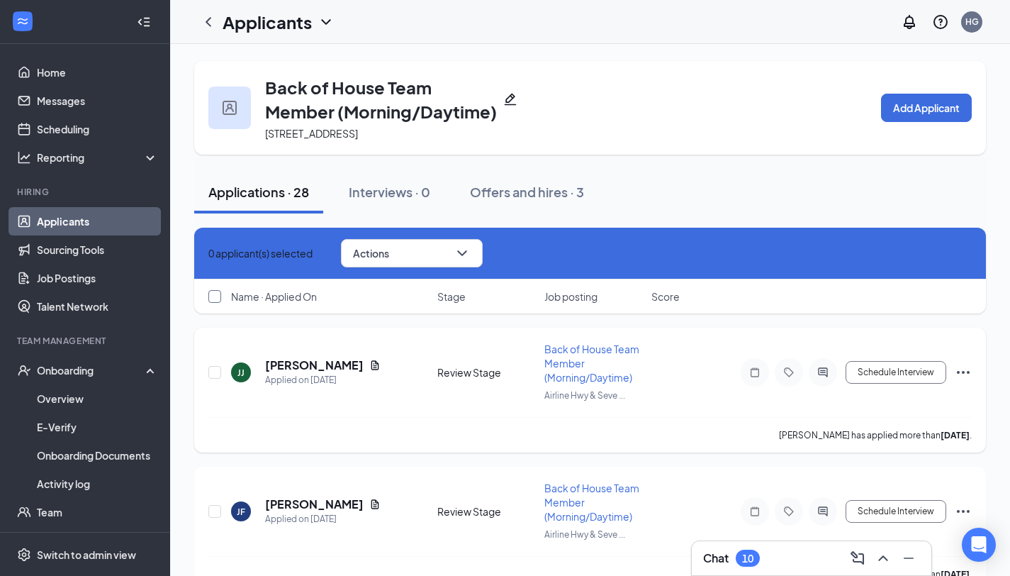
checkbox input "true"
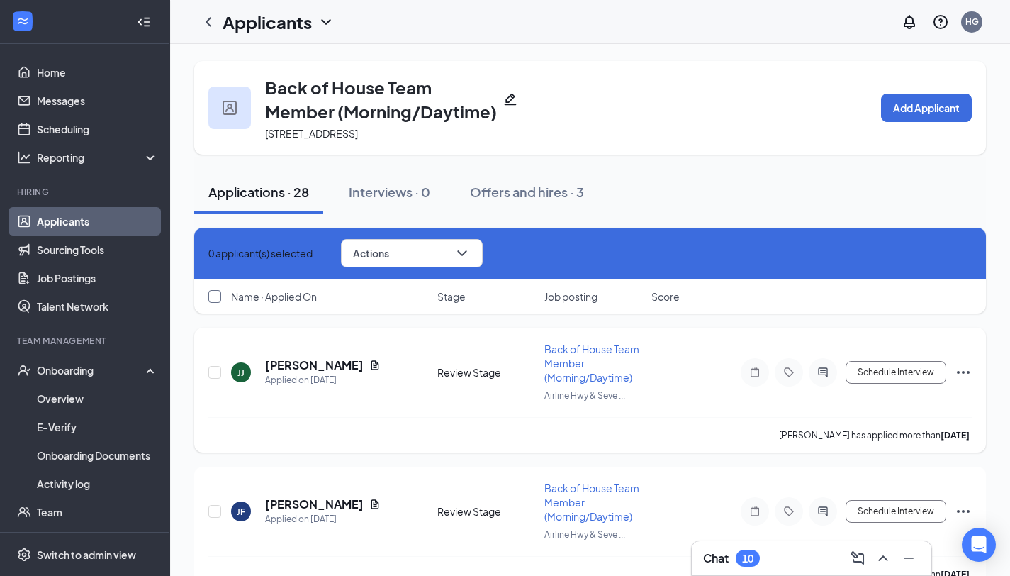
checkbox input "true"
click at [484, 251] on button "Actions" at bounding box center [418, 253] width 142 height 28
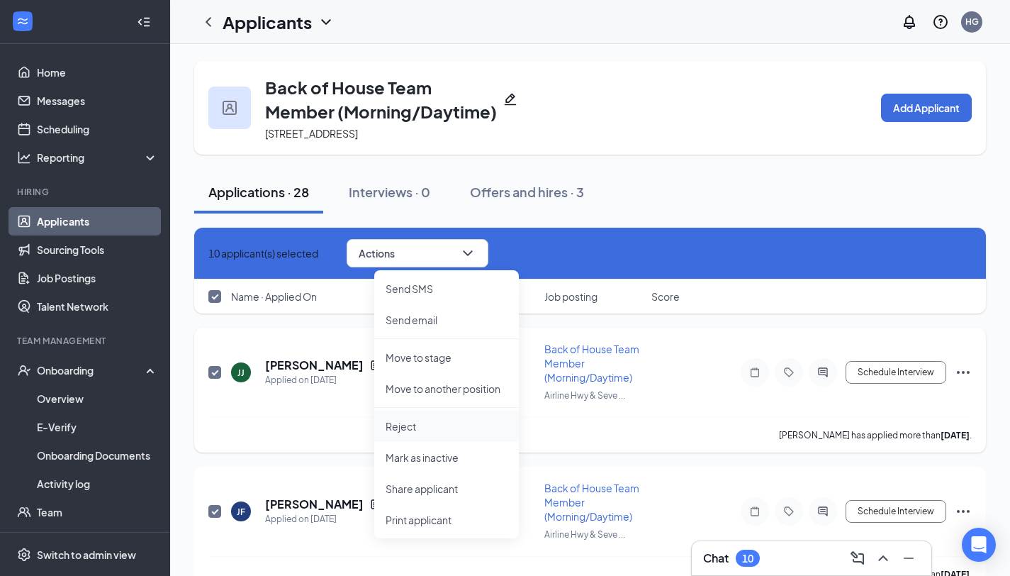
click at [427, 422] on p "Reject" at bounding box center [447, 426] width 122 height 14
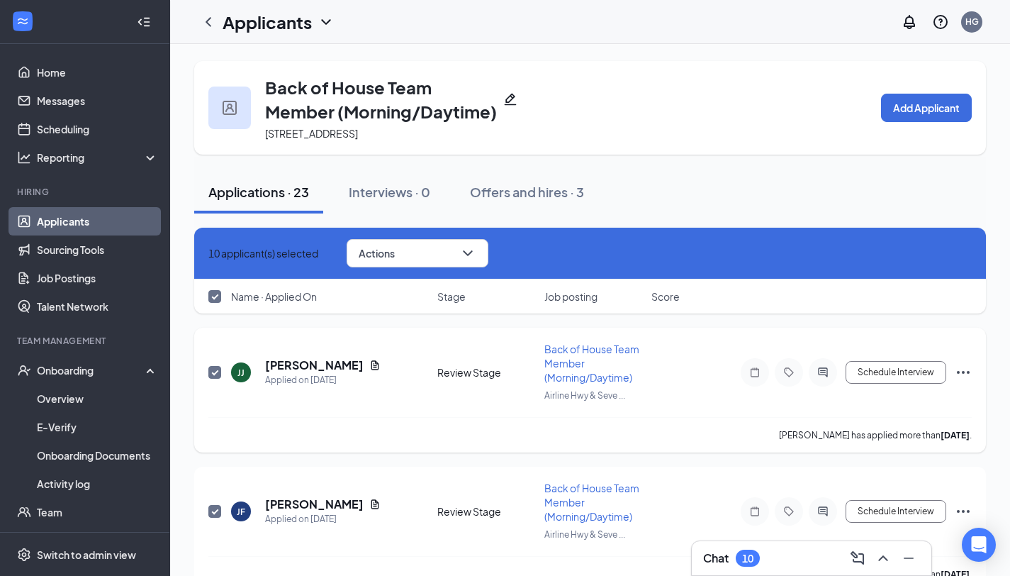
checkbox input "false"
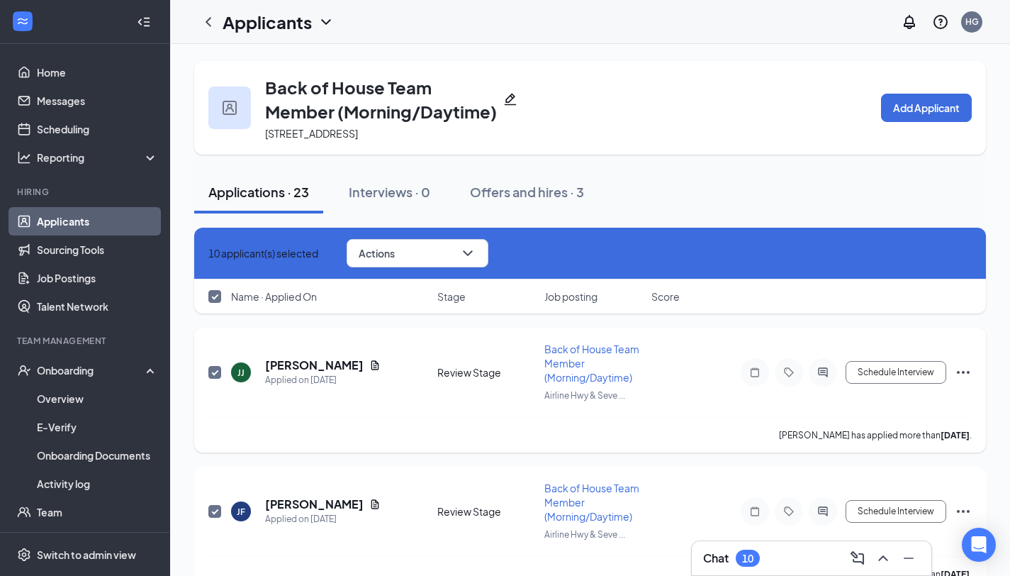
checkbox input "false"
click at [218, 293] on input "checkbox" at bounding box center [214, 296] width 13 height 13
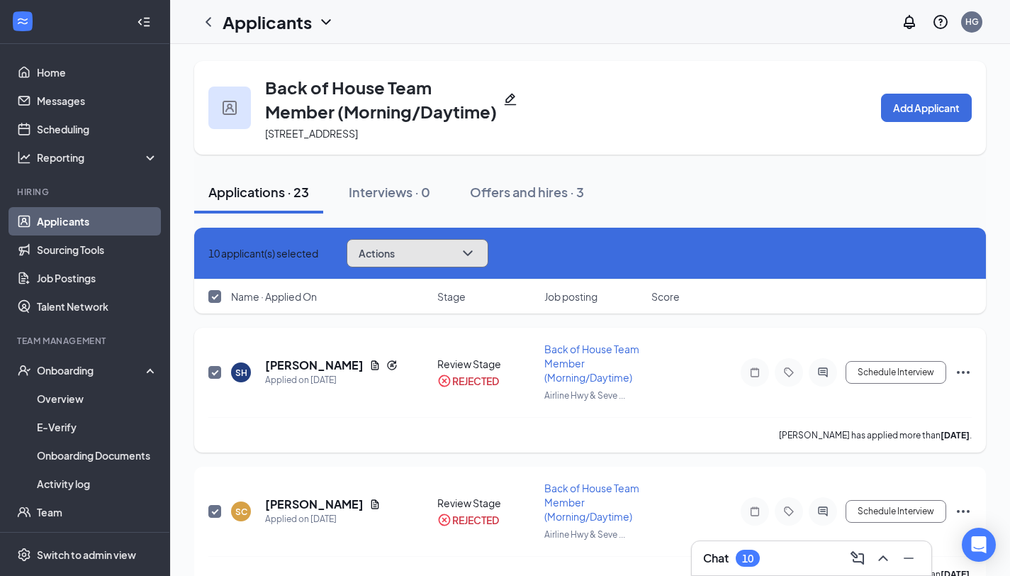
click at [476, 253] on icon "ChevronDown" at bounding box center [467, 253] width 17 height 17
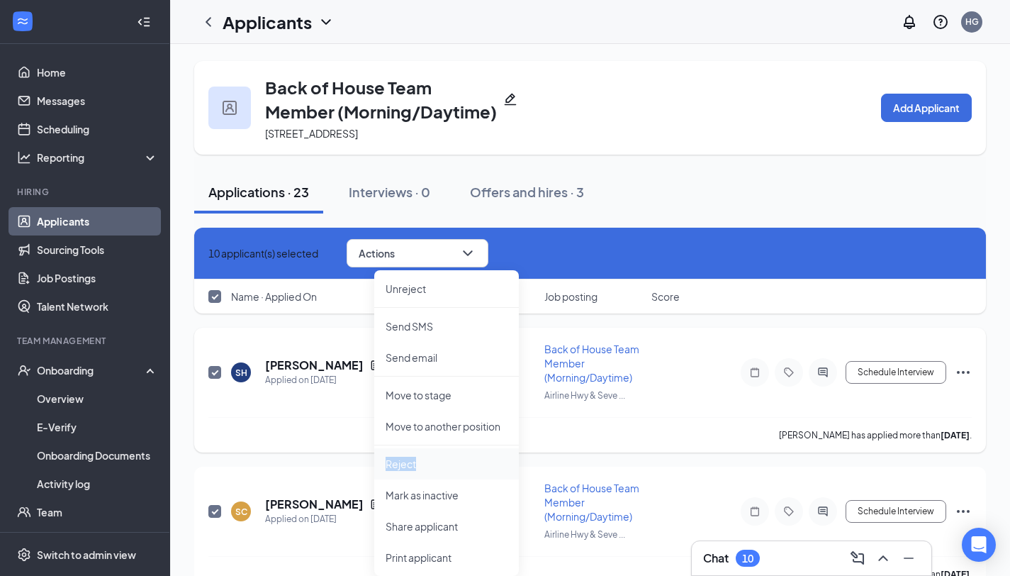
click at [432, 457] on p "Reject" at bounding box center [447, 464] width 122 height 14
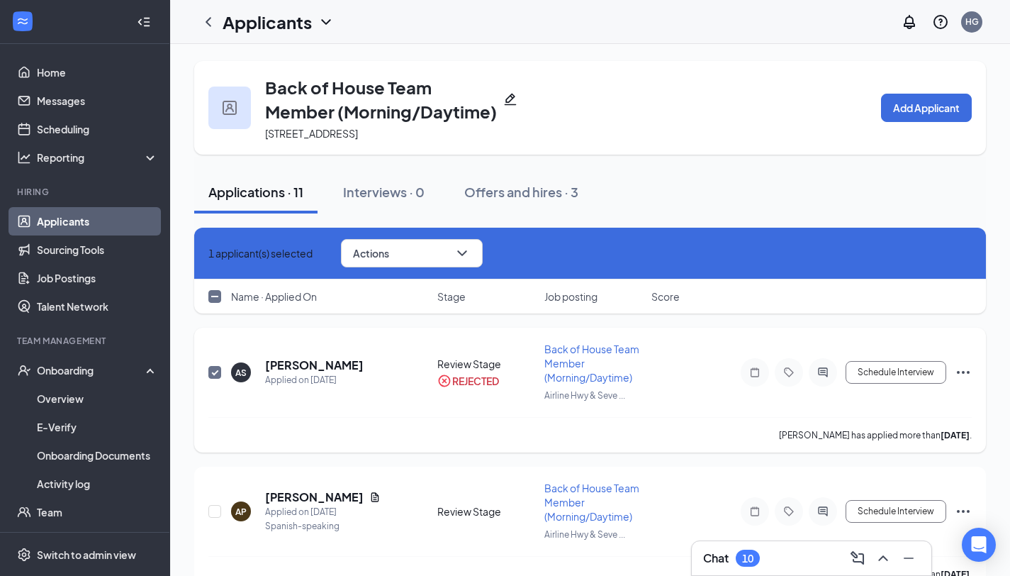
click at [213, 298] on input "checkbox" at bounding box center [214, 296] width 13 height 13
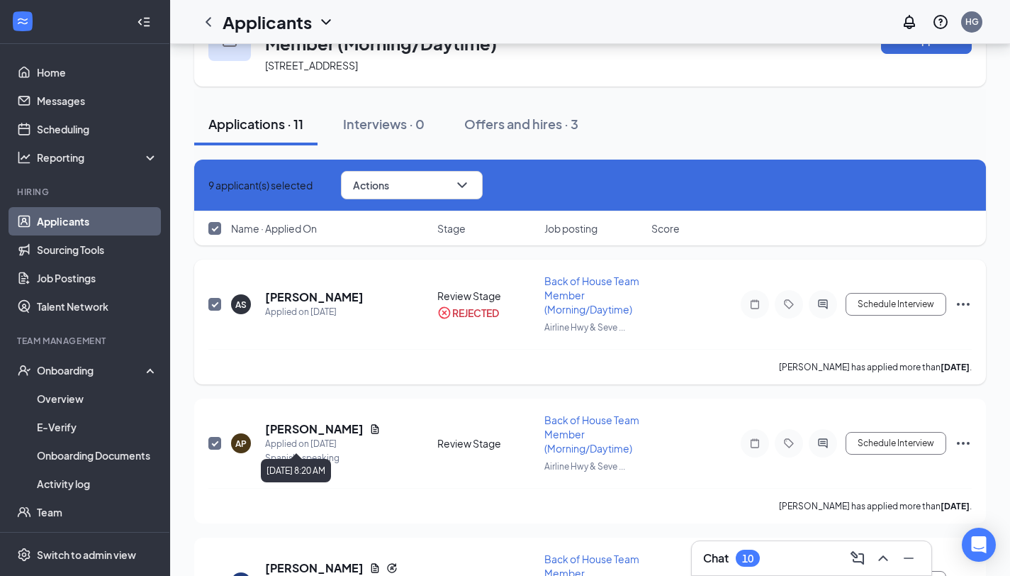
scroll to position [54, 0]
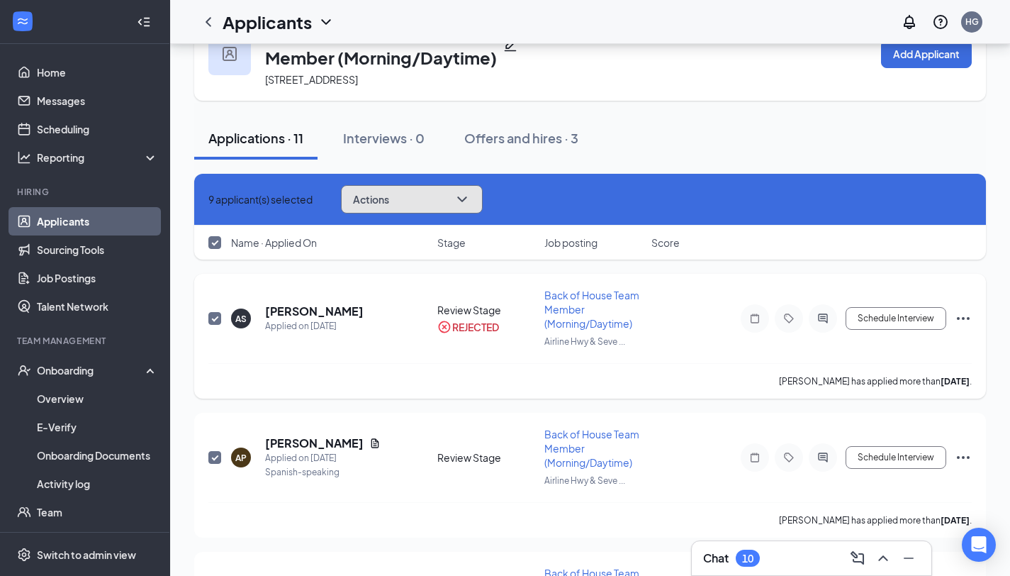
click at [471, 202] on button "Actions" at bounding box center [412, 199] width 142 height 28
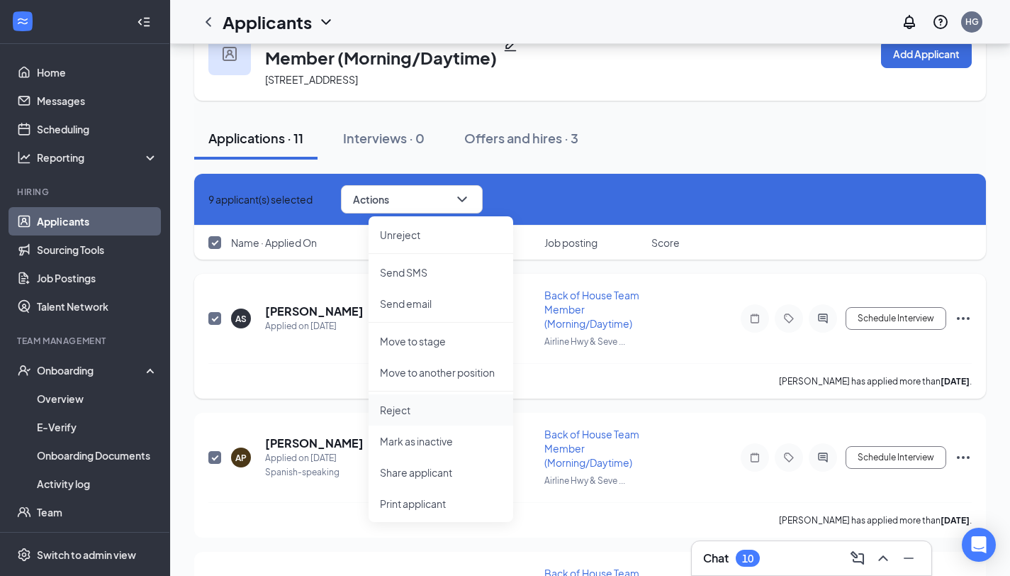
click at [430, 406] on p "Reject" at bounding box center [441, 410] width 122 height 14
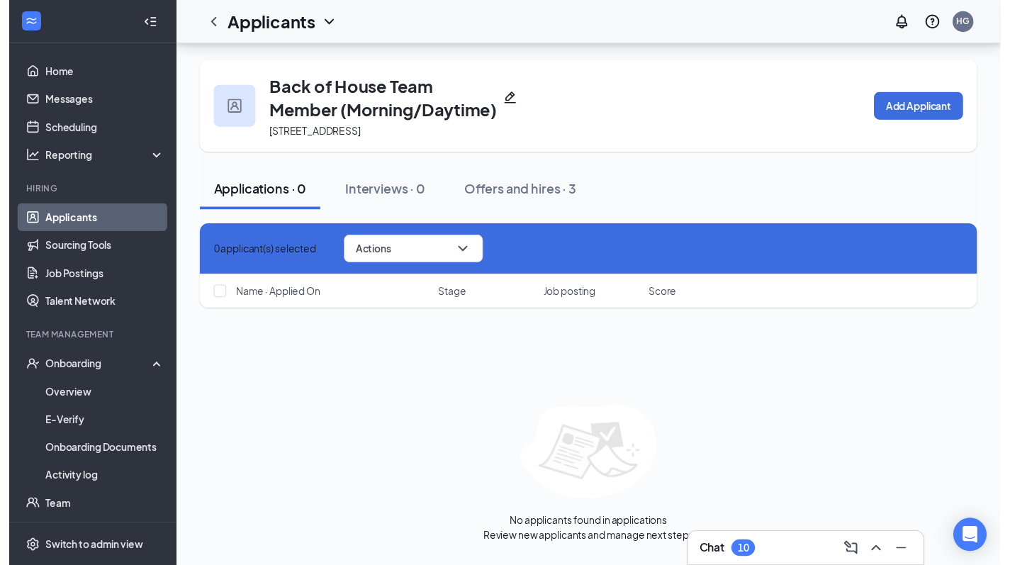
scroll to position [0, 0]
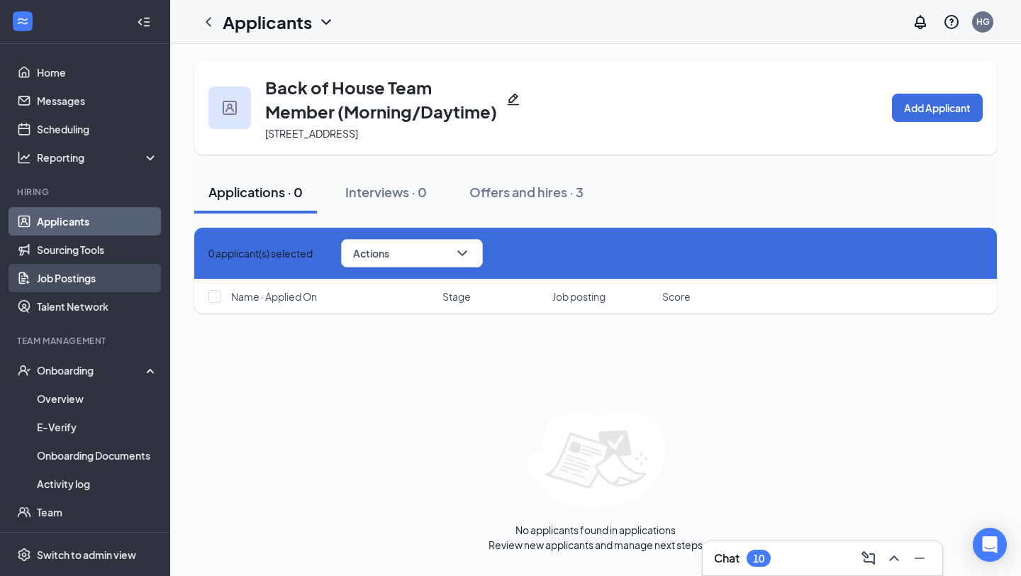
click at [68, 281] on link "Job Postings" at bounding box center [97, 278] width 121 height 28
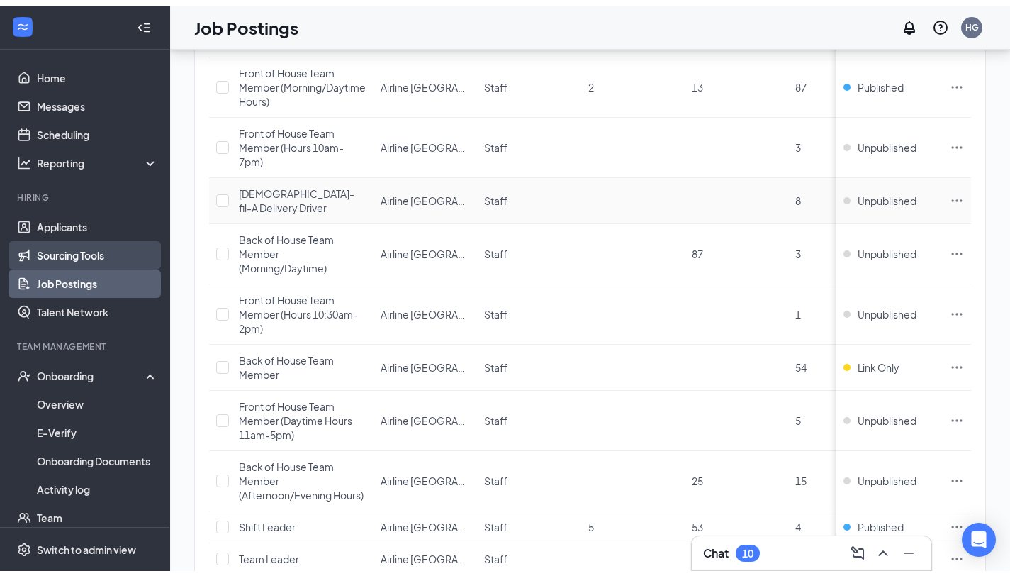
scroll to position [164, 0]
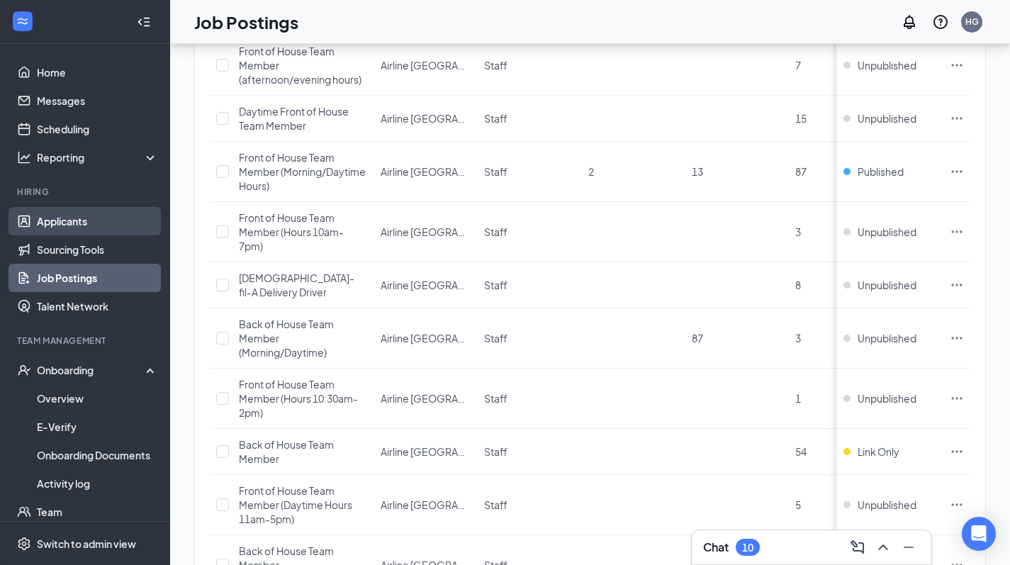
click at [115, 219] on link "Applicants" at bounding box center [97, 221] width 121 height 28
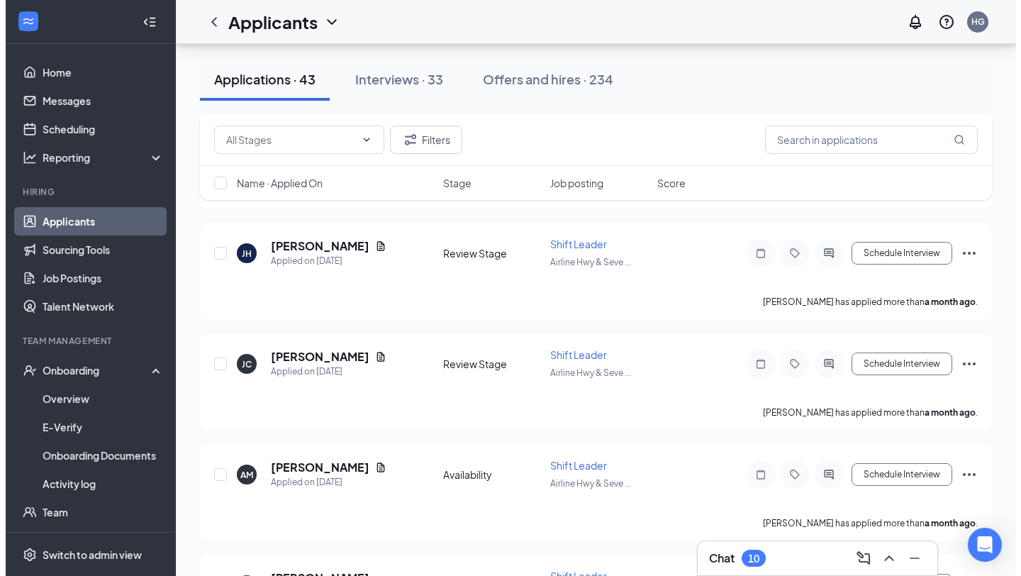
scroll to position [4455, 0]
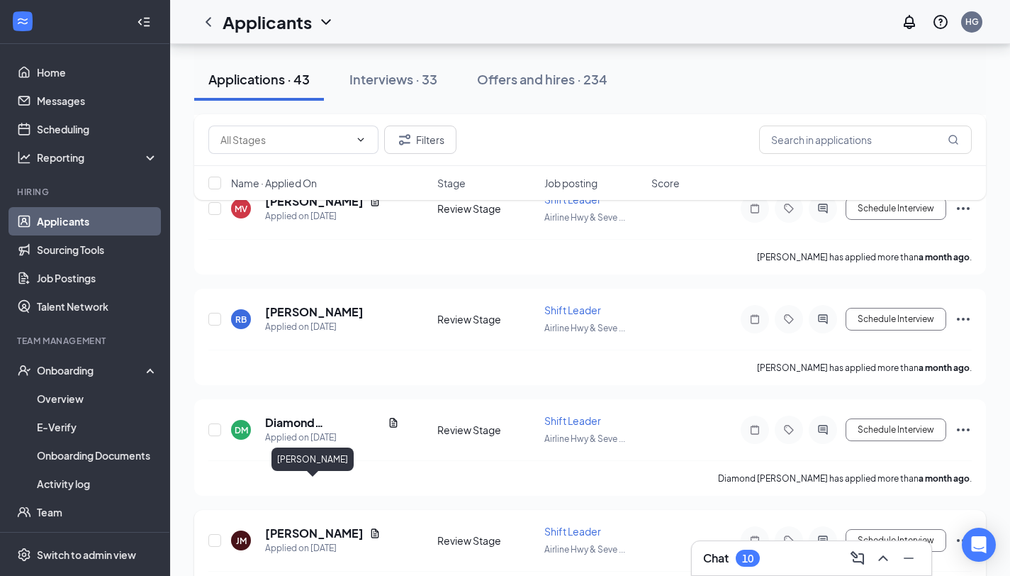
click at [303, 525] on h5 "[PERSON_NAME]" at bounding box center [314, 533] width 99 height 16
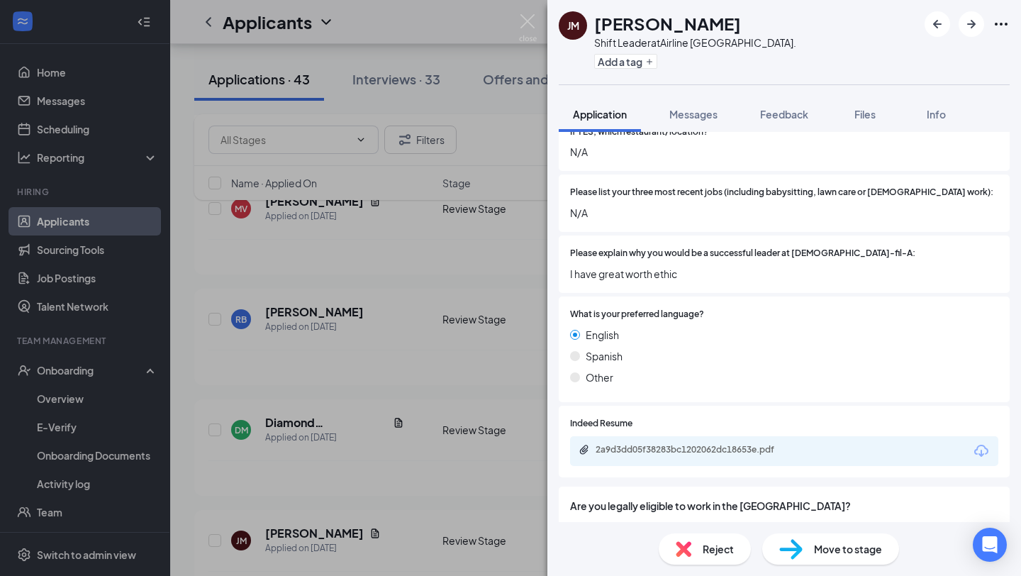
scroll to position [519, 0]
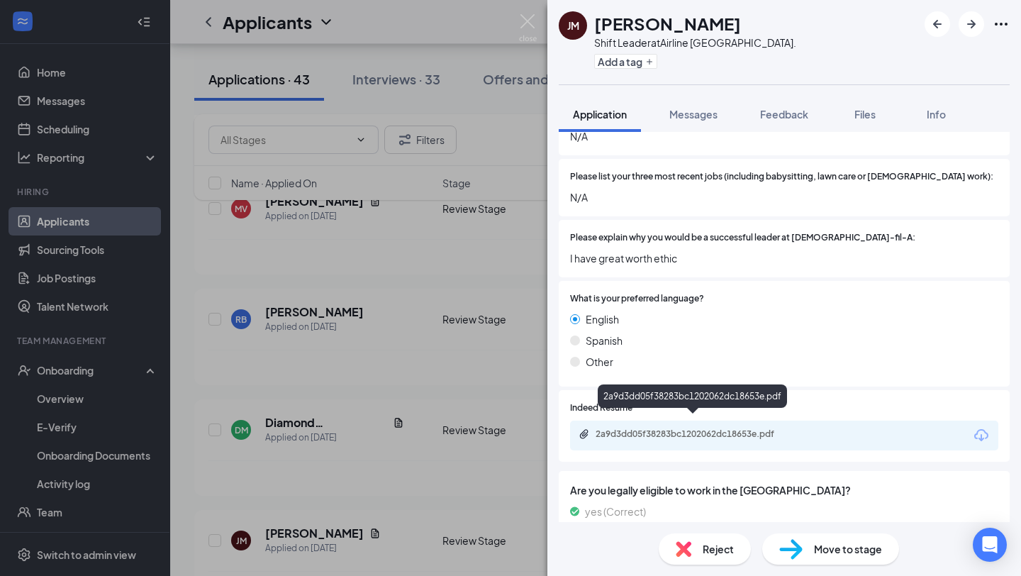
click at [689, 428] on div "2a9d3dd05f38283bc1202062dc18653e.pdf" at bounding box center [694, 433] width 198 height 11
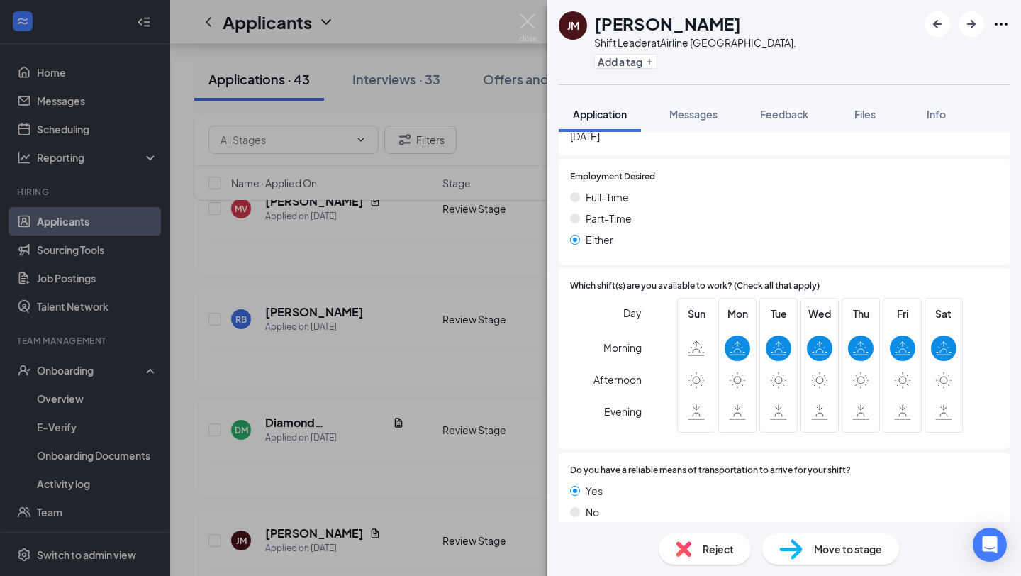
scroll to position [1015, 0]
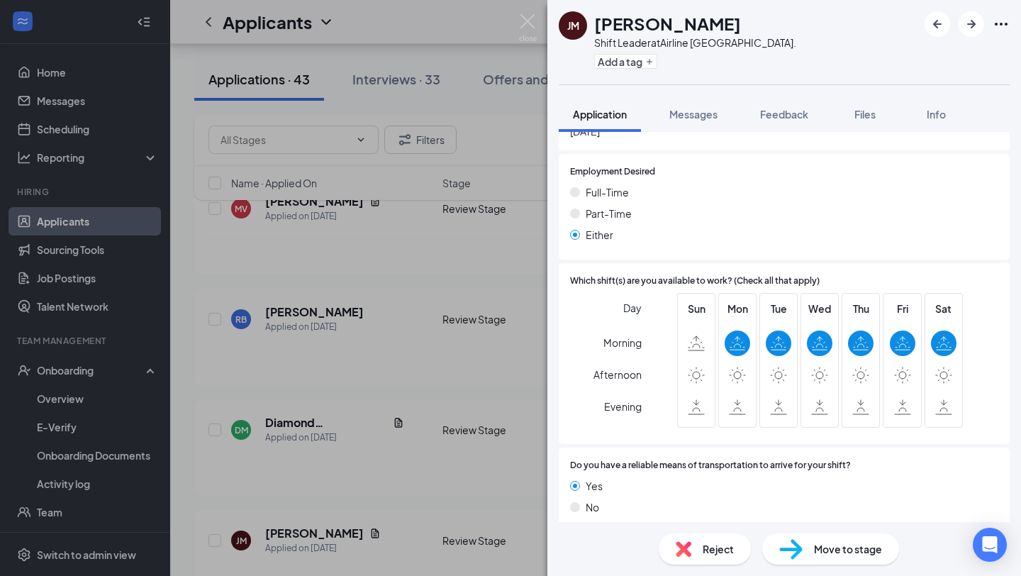
click at [722, 548] on span "Reject" at bounding box center [718, 549] width 31 height 16
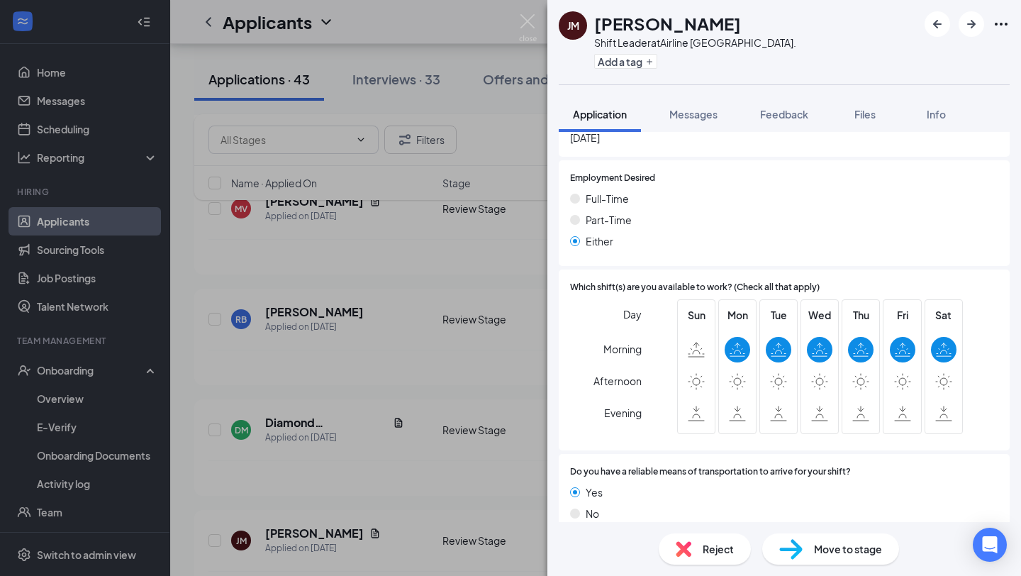
drag, startPoint x: 504, startPoint y: 409, endPoint x: 508, endPoint y: 394, distance: 15.3
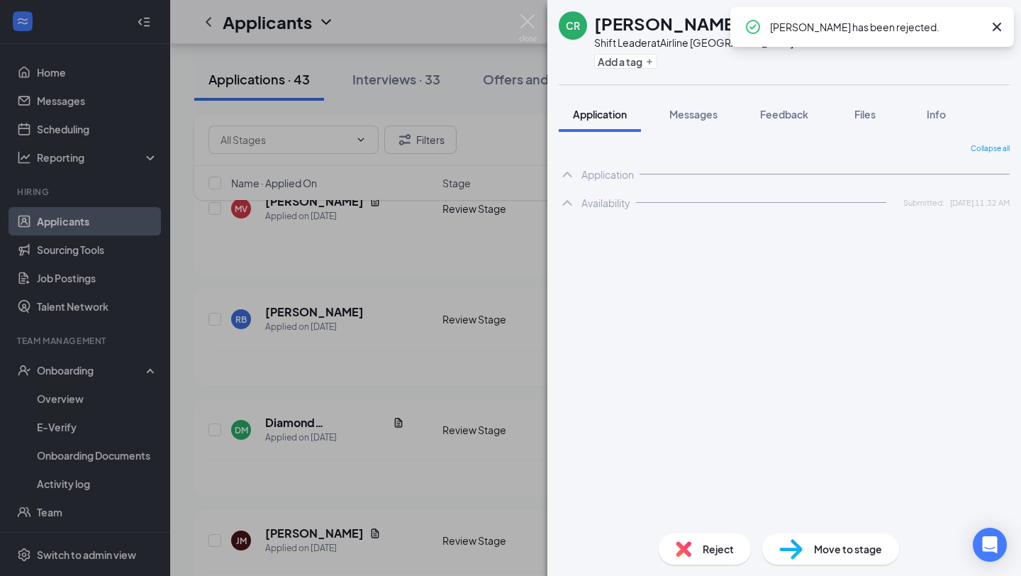
click at [294, 376] on div "CR [PERSON_NAME] Shift Leader at [GEOGRAPHIC_DATA]. Add a tag Application Messa…" at bounding box center [510, 288] width 1021 height 576
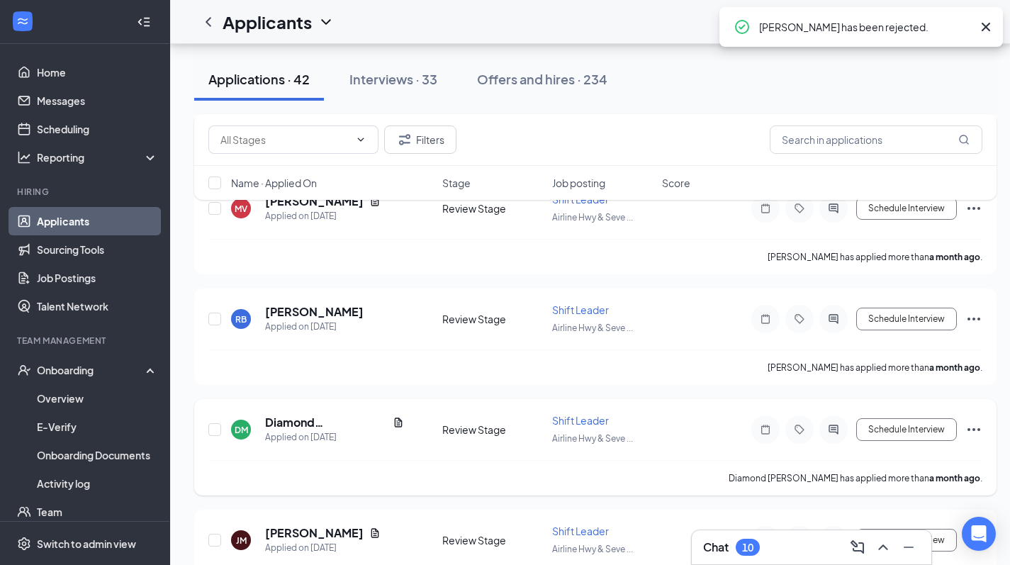
click at [345, 415] on h5 "Diamond [PERSON_NAME]" at bounding box center [326, 423] width 122 height 16
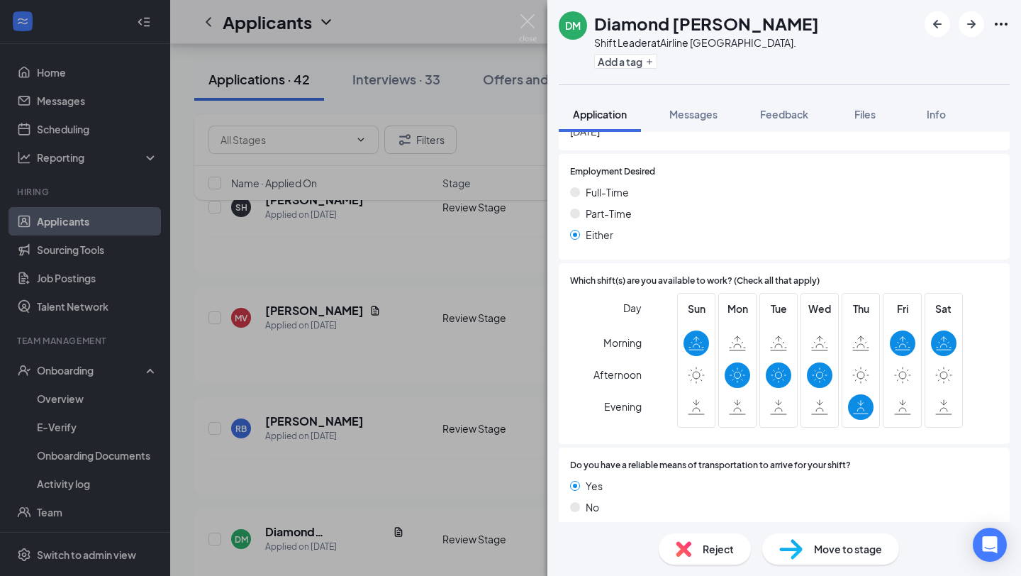
scroll to position [1015, 0]
click at [706, 560] on div "Reject" at bounding box center [705, 548] width 92 height 31
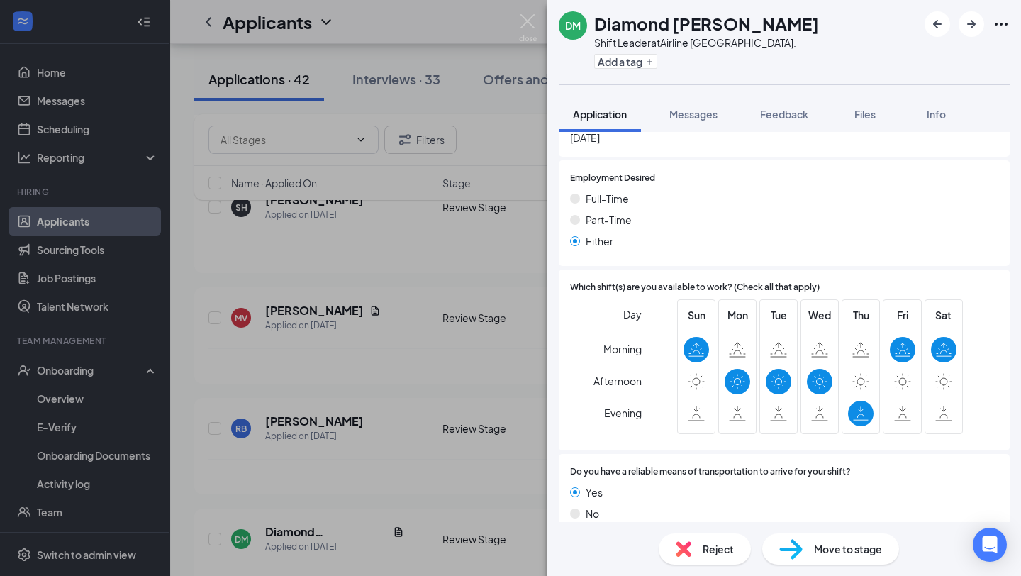
drag, startPoint x: 480, startPoint y: 298, endPoint x: 508, endPoint y: 318, distance: 34.5
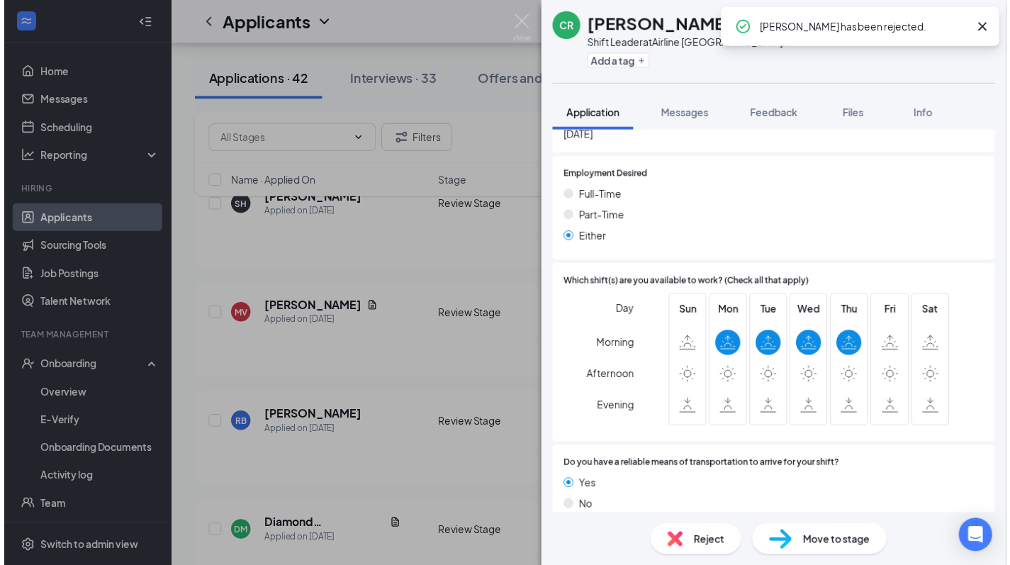
scroll to position [1028, 0]
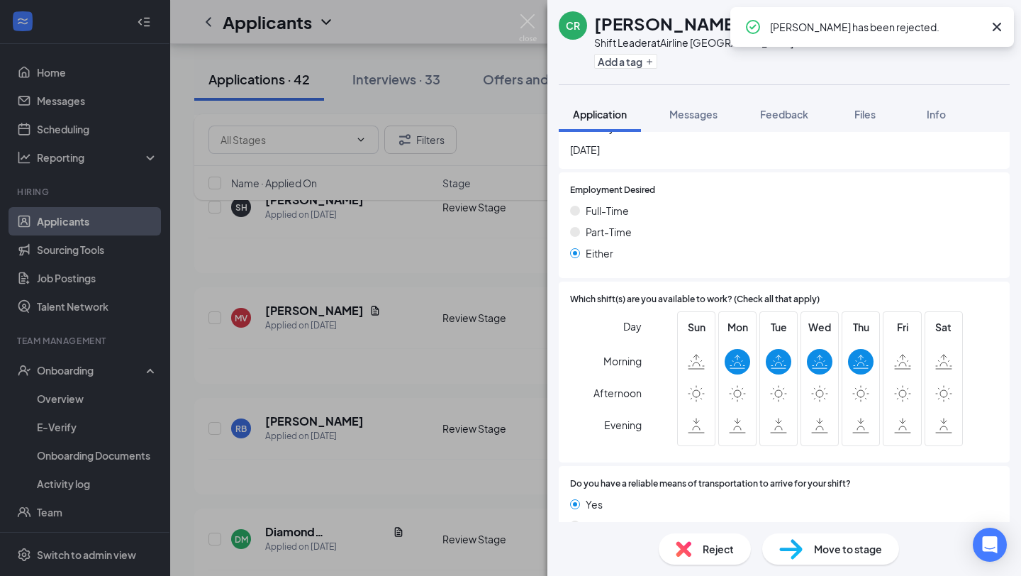
drag, startPoint x: 373, startPoint y: 349, endPoint x: 354, endPoint y: 453, distance: 105.9
click at [373, 349] on div "CR [PERSON_NAME] Shift Leader at [GEOGRAPHIC_DATA]. Add a tag Application Messa…" at bounding box center [510, 288] width 1021 height 576
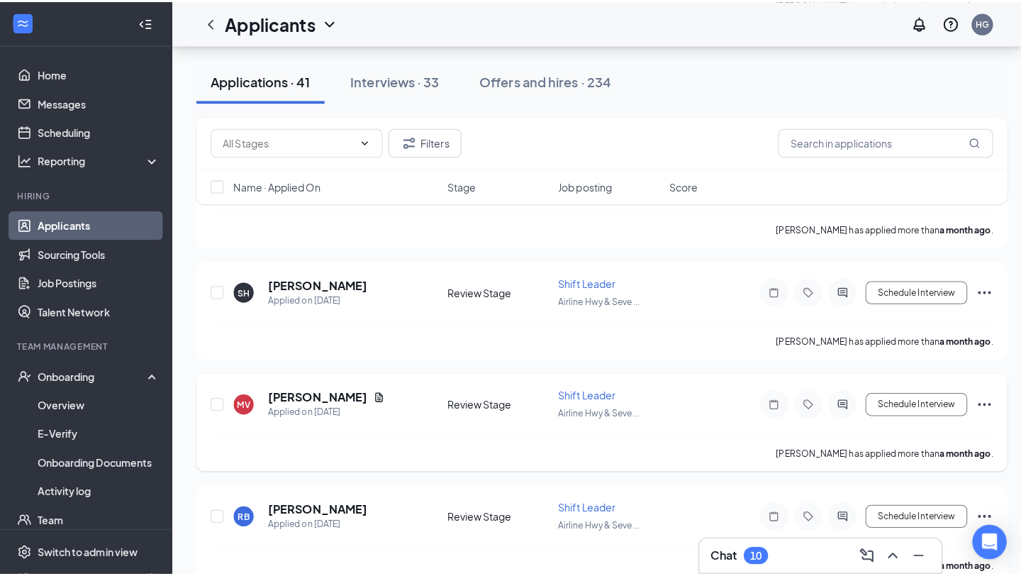
scroll to position [4141, 0]
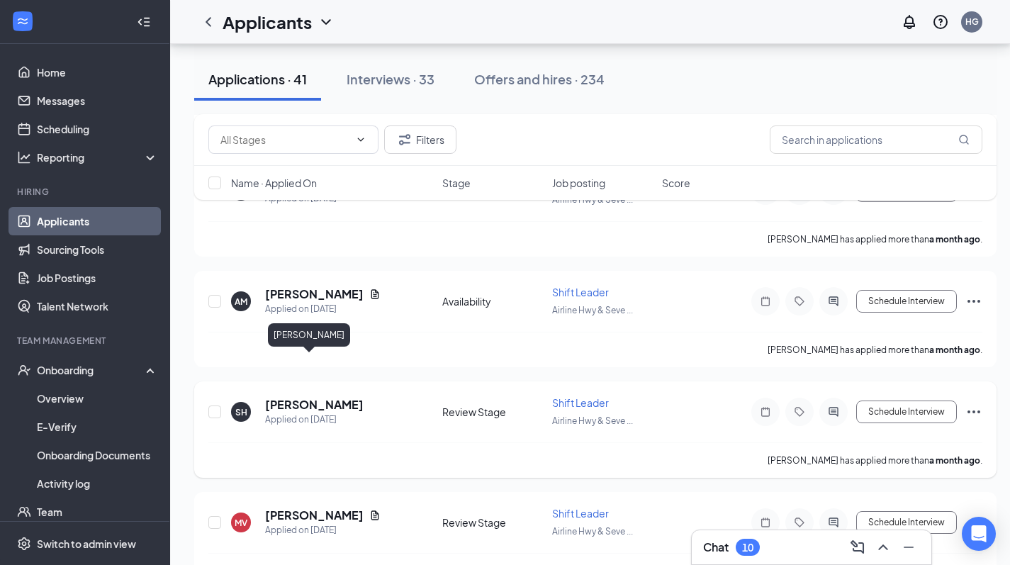
click at [297, 397] on h5 "[PERSON_NAME]" at bounding box center [314, 405] width 99 height 16
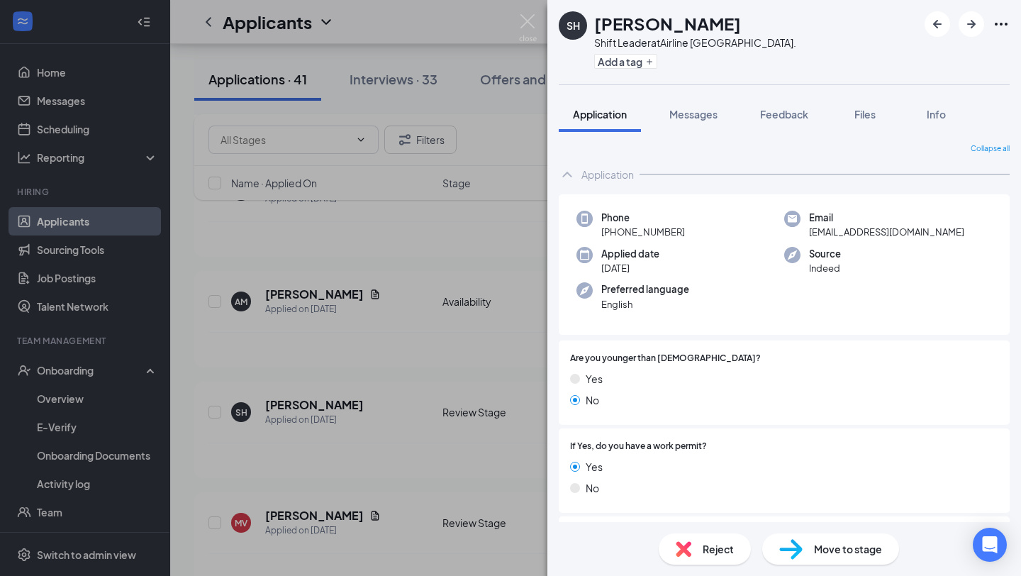
click at [693, 542] on div "Reject" at bounding box center [705, 548] width 92 height 31
drag, startPoint x: 537, startPoint y: 418, endPoint x: 540, endPoint y: 408, distance: 9.9
drag, startPoint x: 544, startPoint y: 304, endPoint x: 564, endPoint y: 328, distance: 30.7
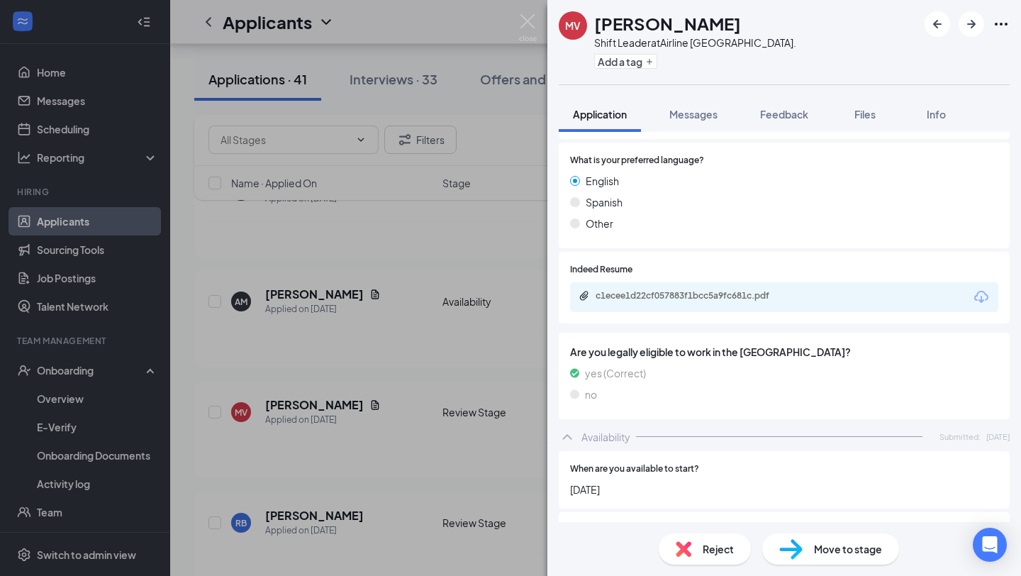
scroll to position [641, 0]
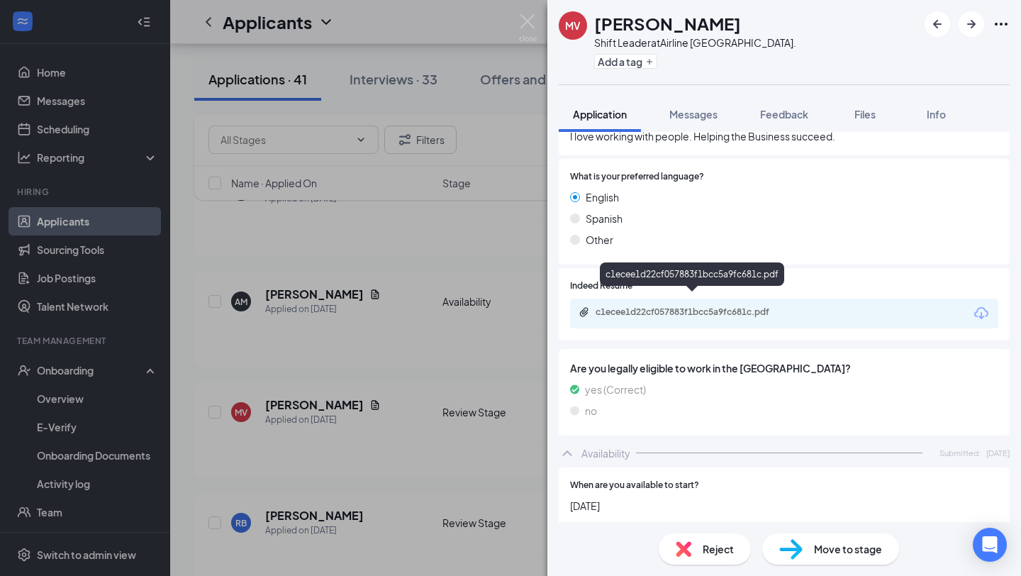
click at [642, 306] on div "c1ecee1d22cf057883f1bcc5a9fc681c.pdf" at bounding box center [694, 311] width 198 height 11
click at [717, 552] on span "Reject" at bounding box center [718, 549] width 31 height 16
drag, startPoint x: 380, startPoint y: 359, endPoint x: 393, endPoint y: 374, distance: 19.6
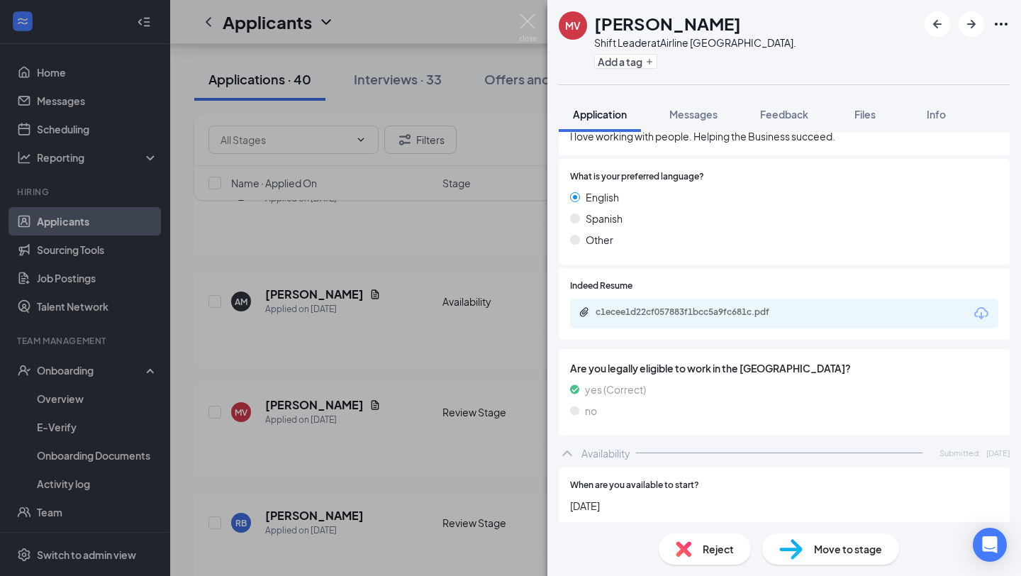
drag, startPoint x: 500, startPoint y: 301, endPoint x: 518, endPoint y: 333, distance: 37.5
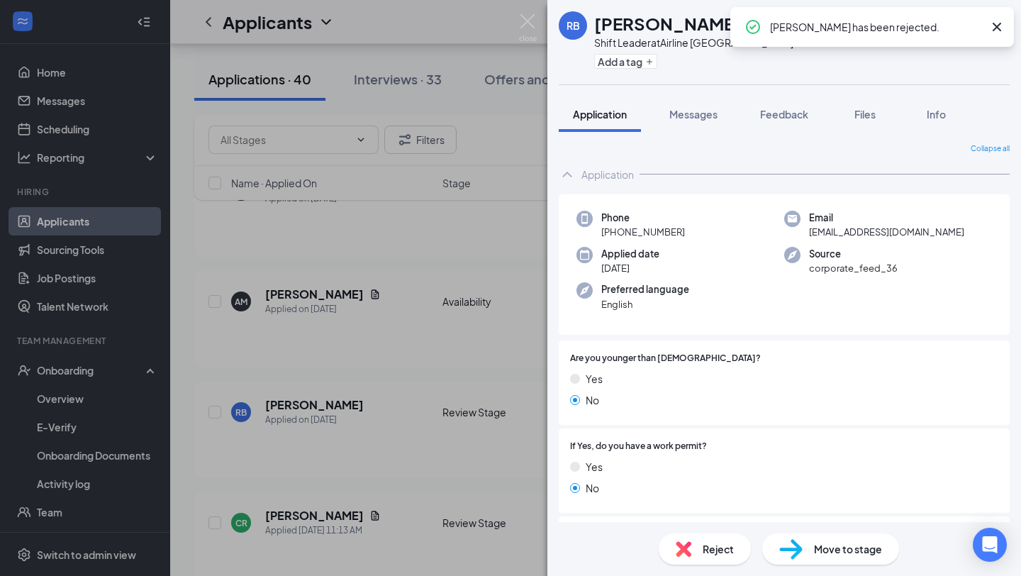
click at [332, 334] on div "[PERSON_NAME] Shift Leader at [GEOGRAPHIC_DATA]. Add a tag Application Messages…" at bounding box center [510, 288] width 1021 height 576
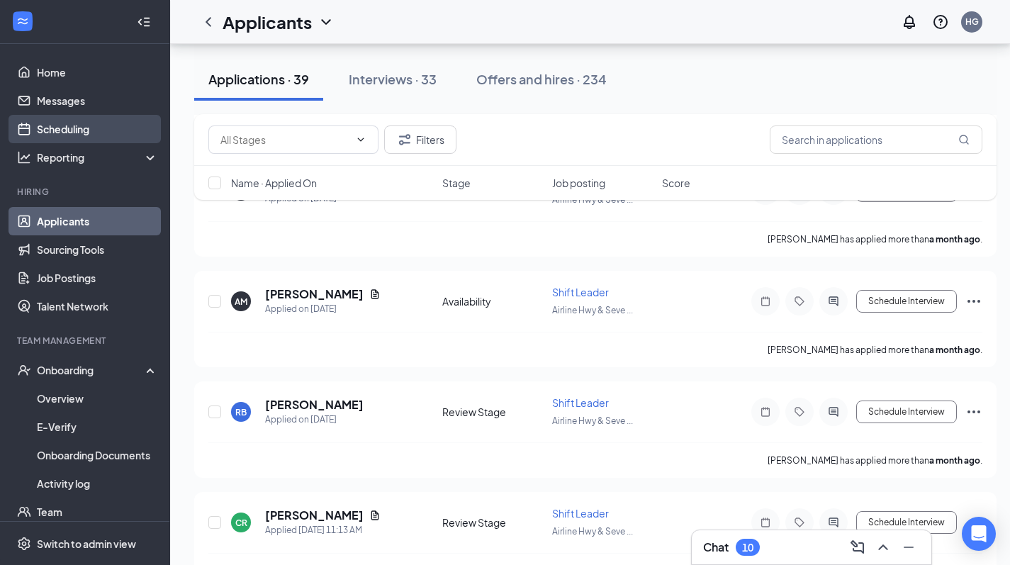
click at [81, 129] on link "Scheduling" at bounding box center [97, 129] width 121 height 28
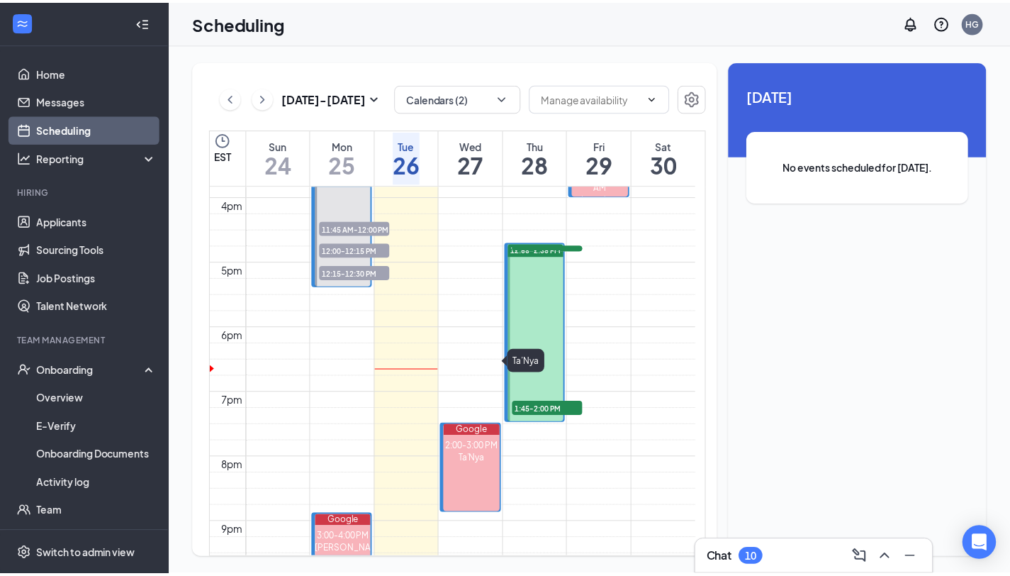
scroll to position [991, 0]
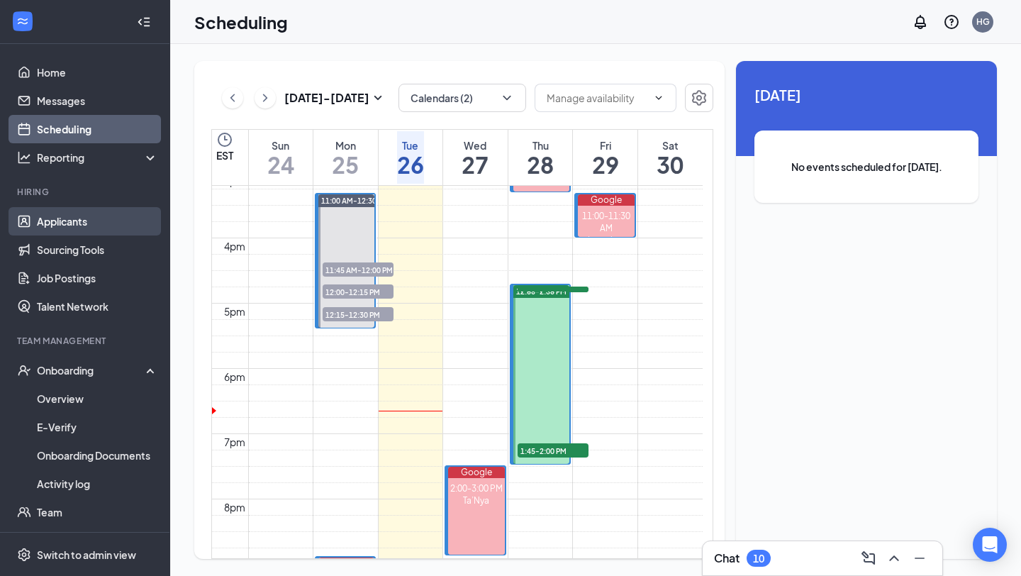
click at [84, 227] on link "Applicants" at bounding box center [97, 221] width 121 height 28
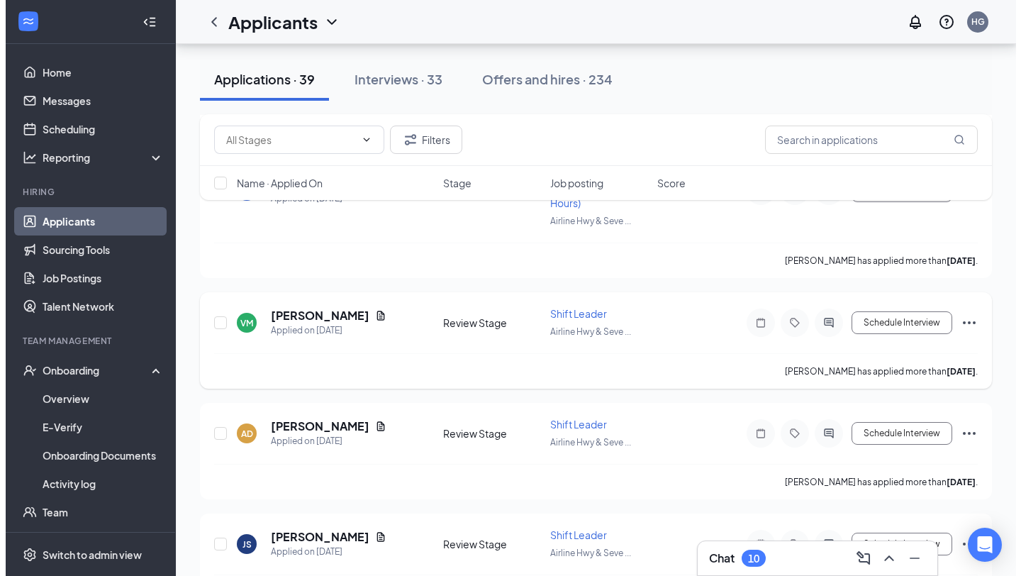
scroll to position [364, 0]
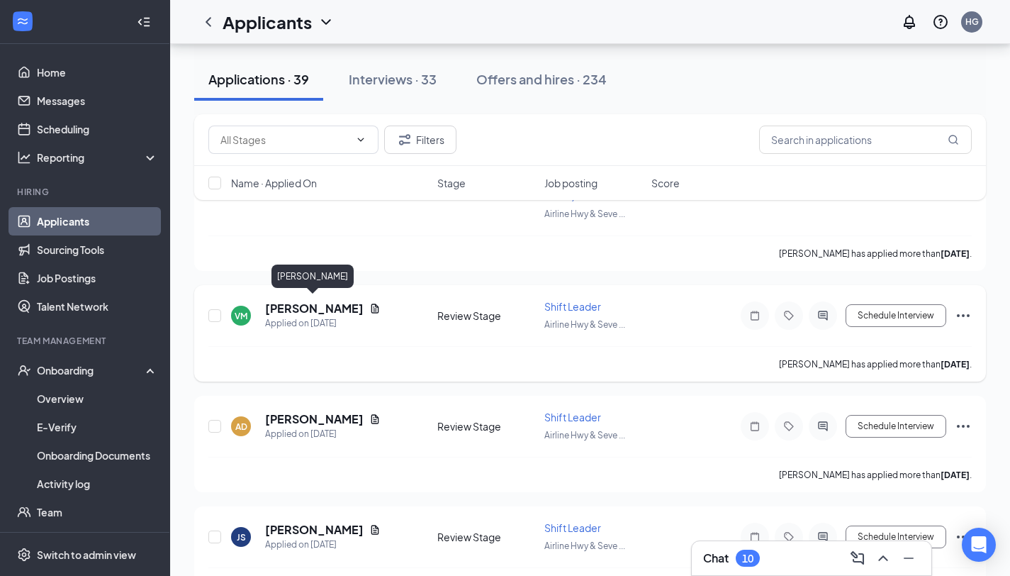
click at [310, 301] on h5 "[PERSON_NAME]" at bounding box center [314, 309] width 99 height 16
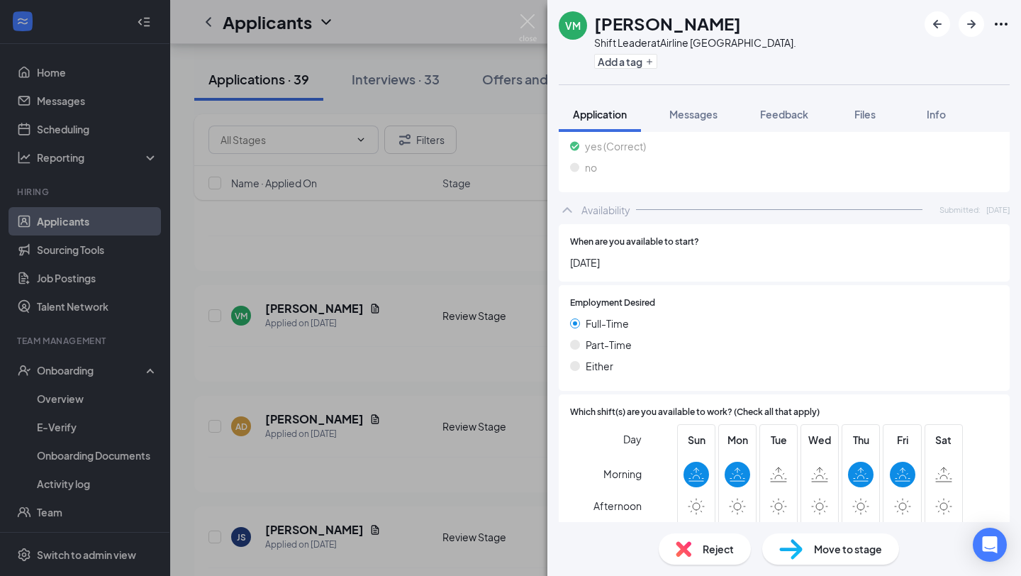
scroll to position [1015, 0]
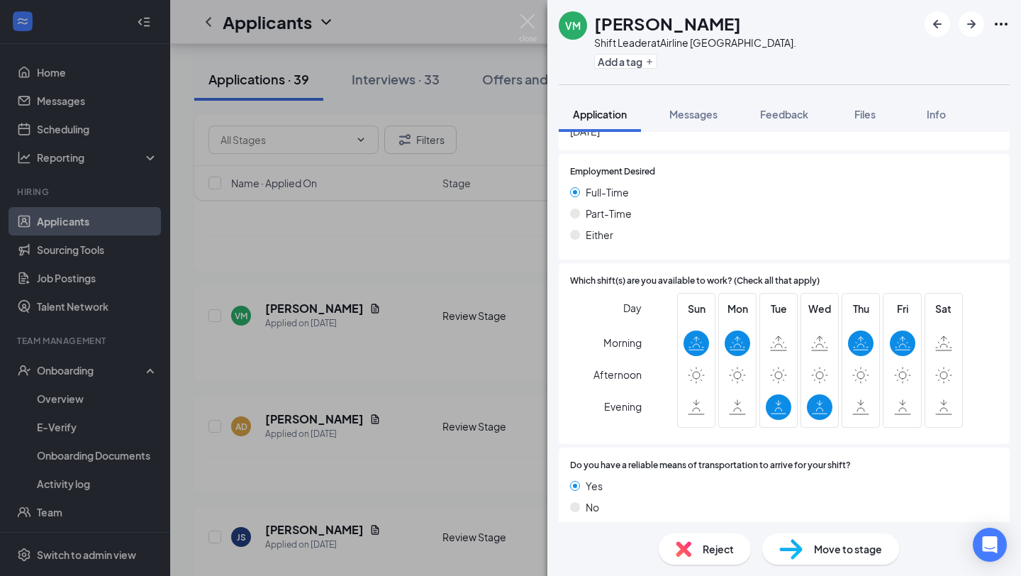
click at [720, 544] on span "Reject" at bounding box center [718, 549] width 31 height 16
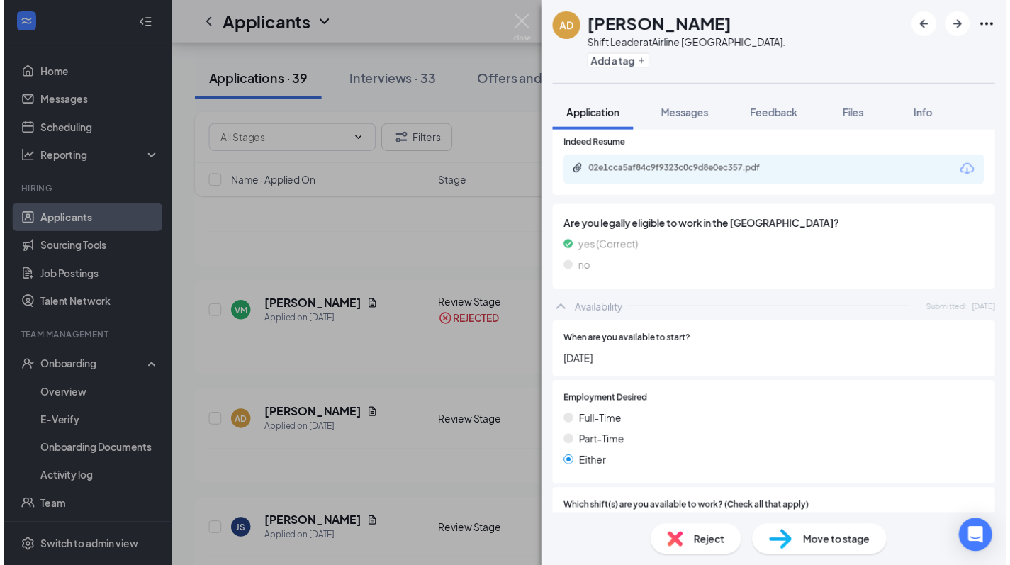
scroll to position [995, 0]
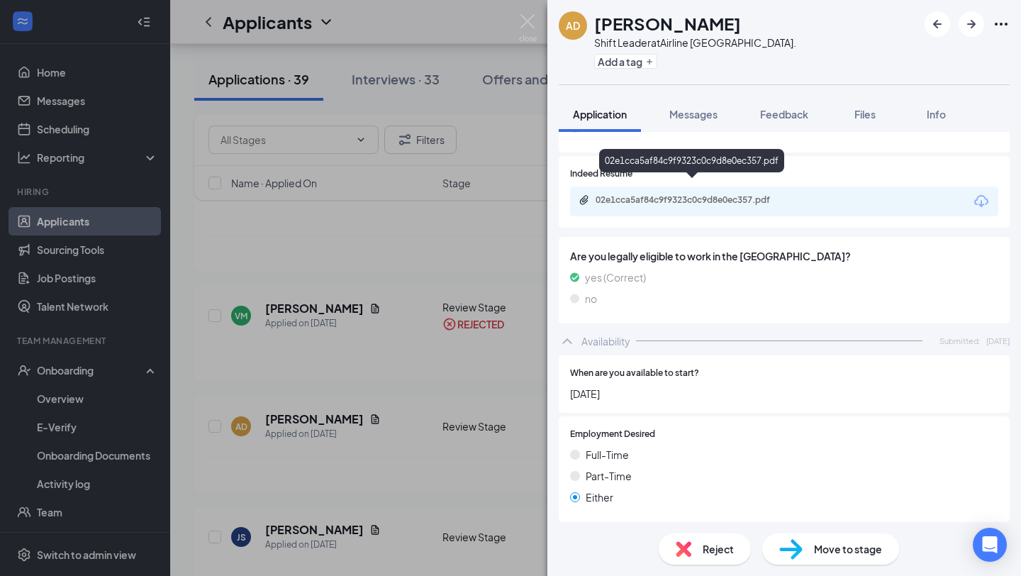
click at [703, 194] on div "02e1cca5af84c9f9323c0c9d8e0ec357.pdf" at bounding box center [694, 199] width 198 height 11
click at [530, 24] on img at bounding box center [528, 28] width 18 height 28
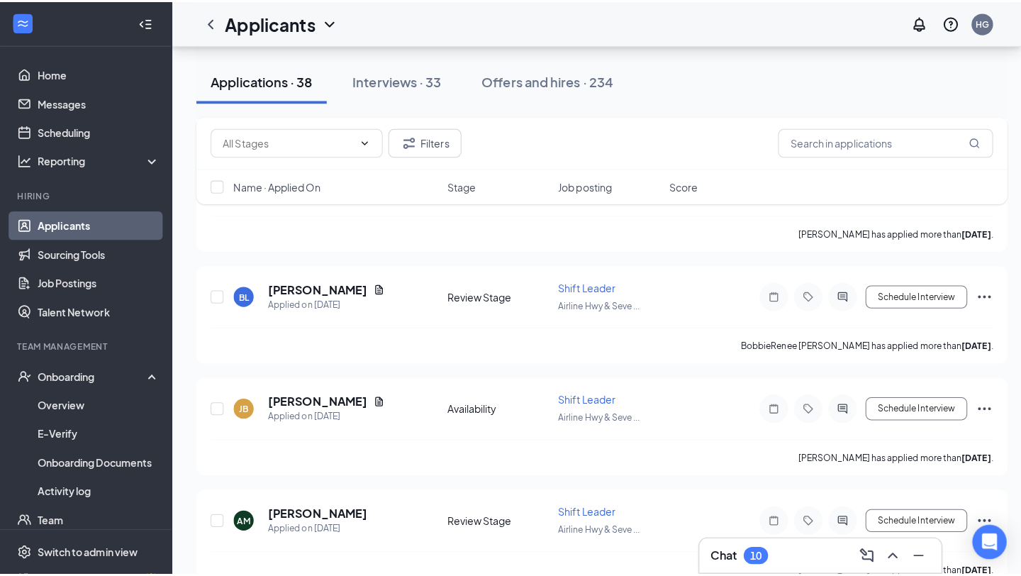
scroll to position [1182, 0]
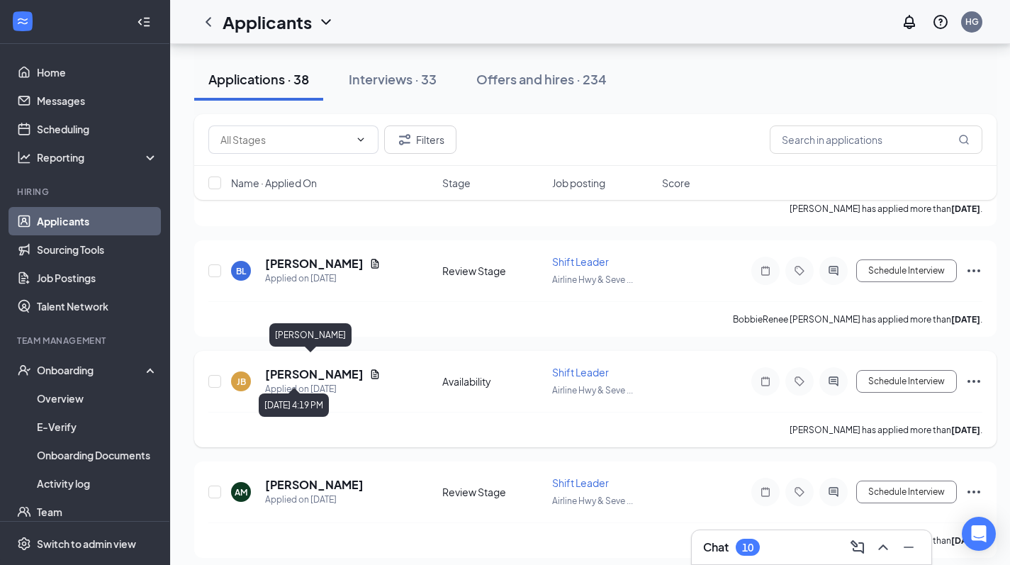
click at [305, 366] on h5 "[PERSON_NAME]" at bounding box center [314, 374] width 99 height 16
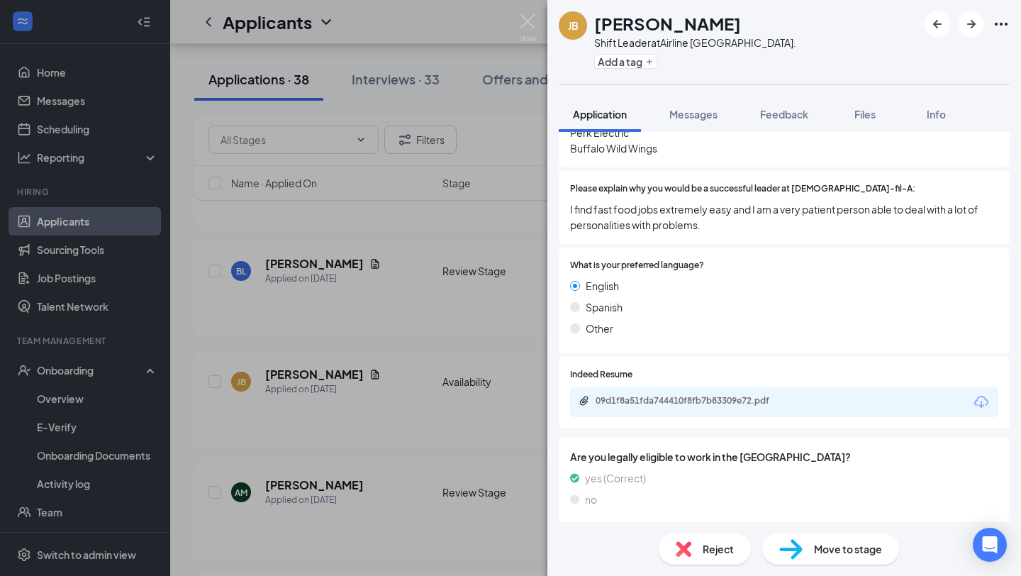
scroll to position [620, 0]
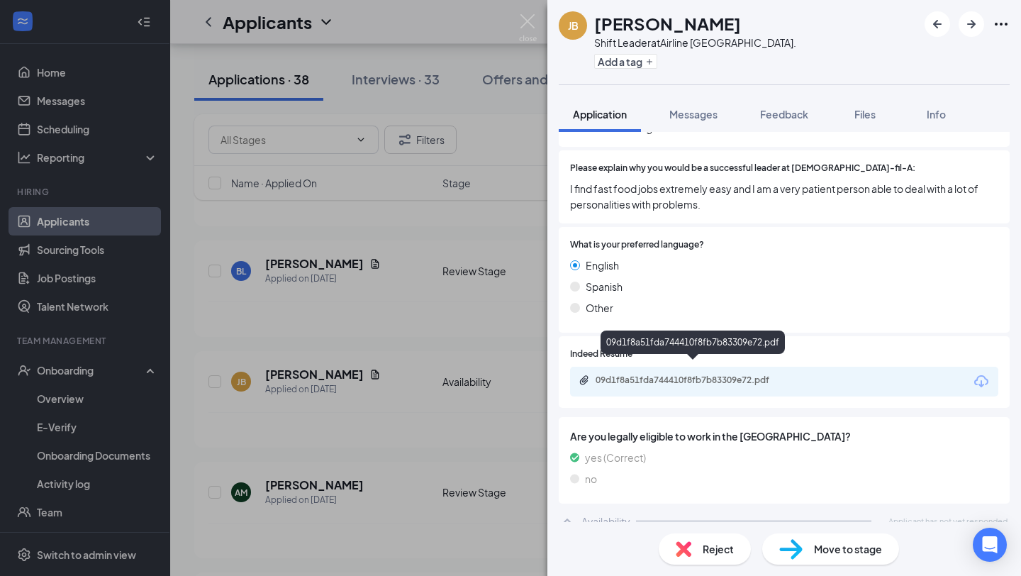
click at [722, 374] on div "09d1f8a51fda744410f8fb7b83309e72.pdf" at bounding box center [694, 379] width 198 height 11
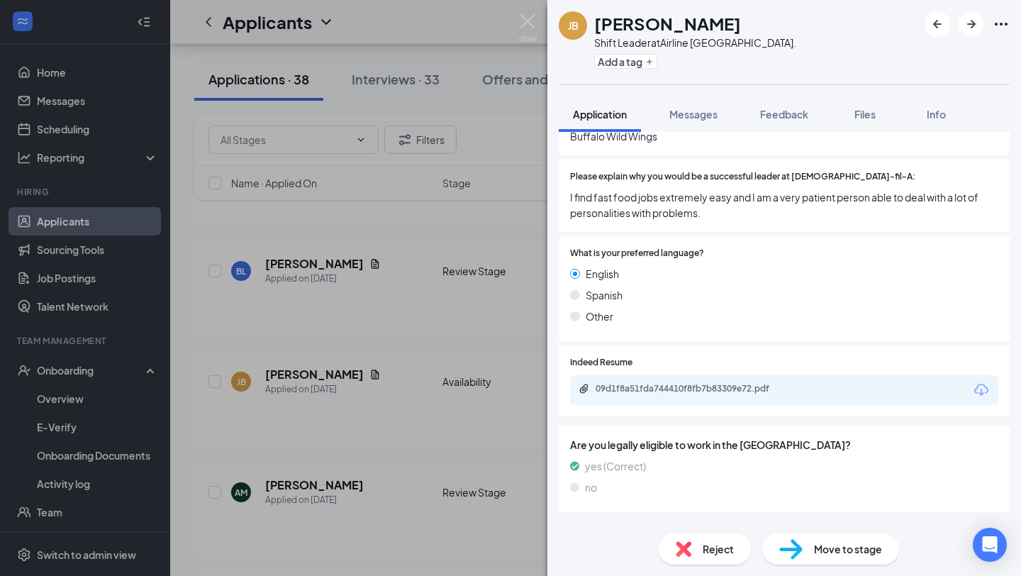
scroll to position [611, 0]
click at [714, 544] on span "Reject" at bounding box center [718, 549] width 31 height 16
